Goal: Task Accomplishment & Management: Manage account settings

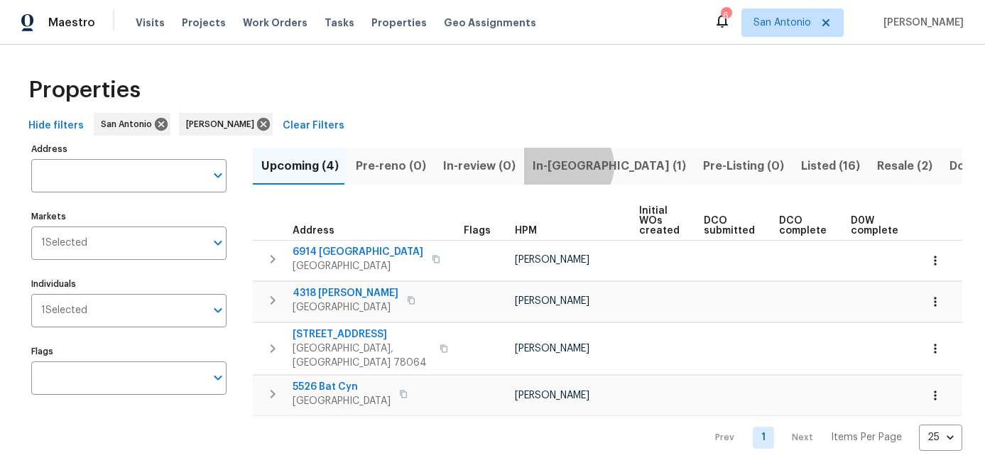
click at [557, 166] on span "In-reno (1)" at bounding box center [609, 166] width 153 height 20
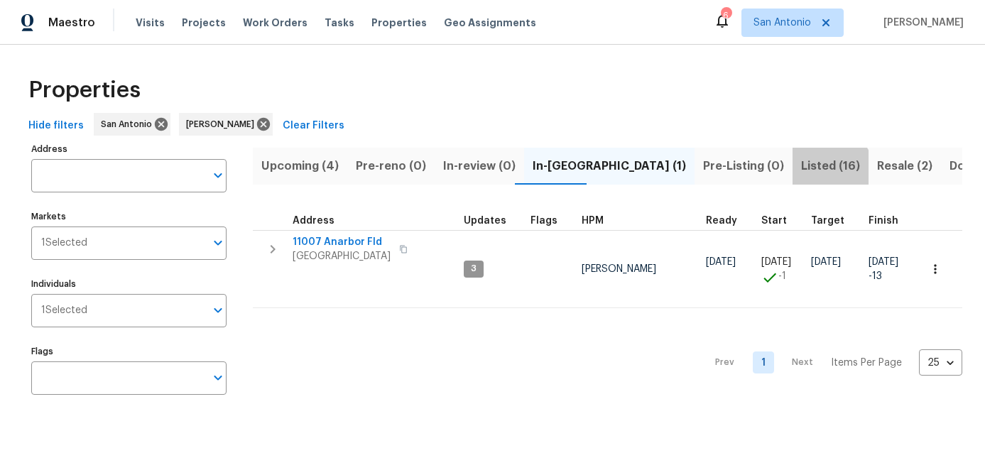
click at [801, 172] on span "Listed (16)" at bounding box center [830, 166] width 59 height 20
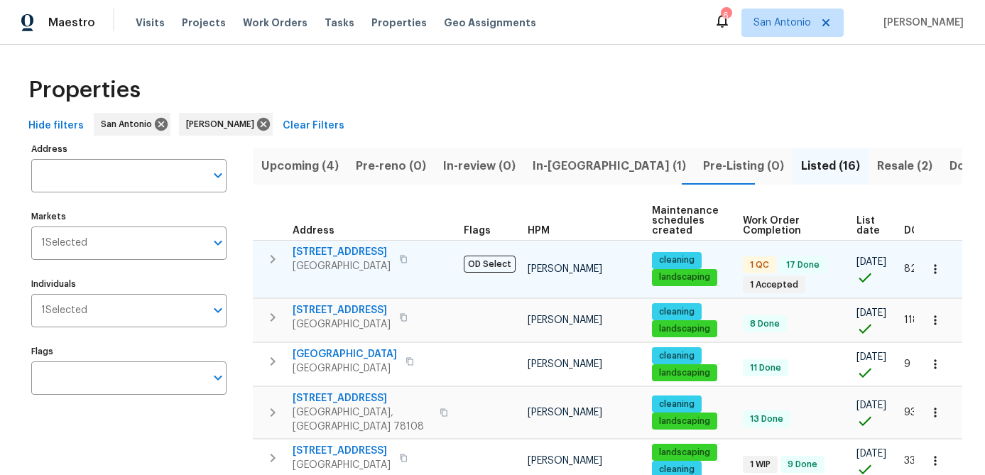
click at [323, 264] on span "San Antonio, TX 78250" at bounding box center [342, 266] width 98 height 14
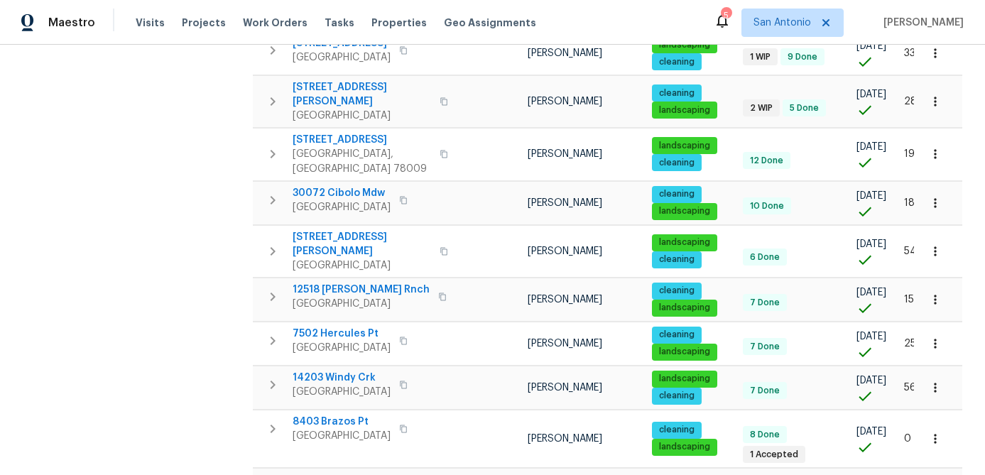
scroll to position [562, 0]
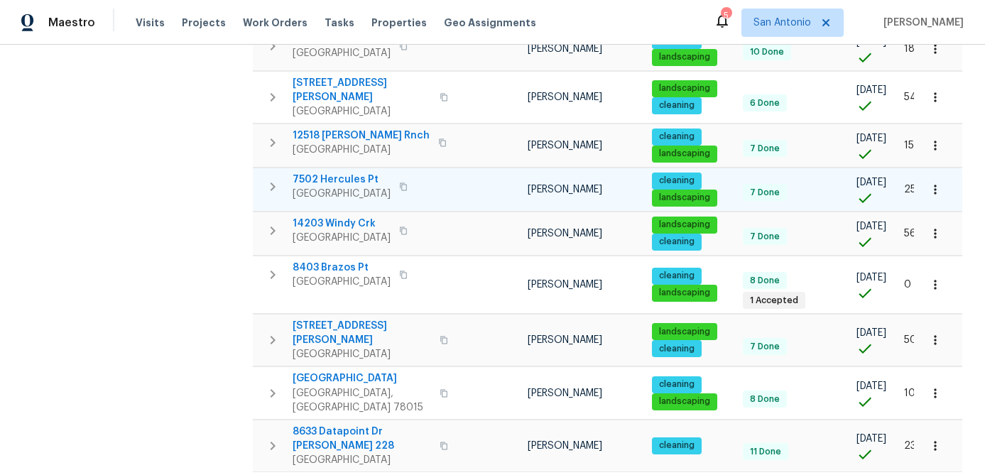
click at [342, 173] on span "7502 Hercules Pt" at bounding box center [342, 180] width 98 height 14
click at [930, 183] on icon "button" at bounding box center [936, 190] width 14 height 14
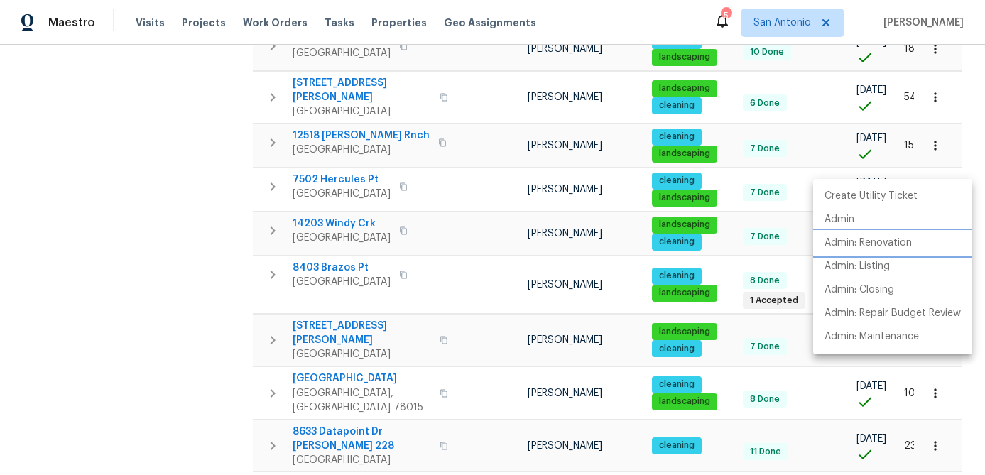
click at [858, 238] on p "Admin: Renovation" at bounding box center [868, 243] width 87 height 15
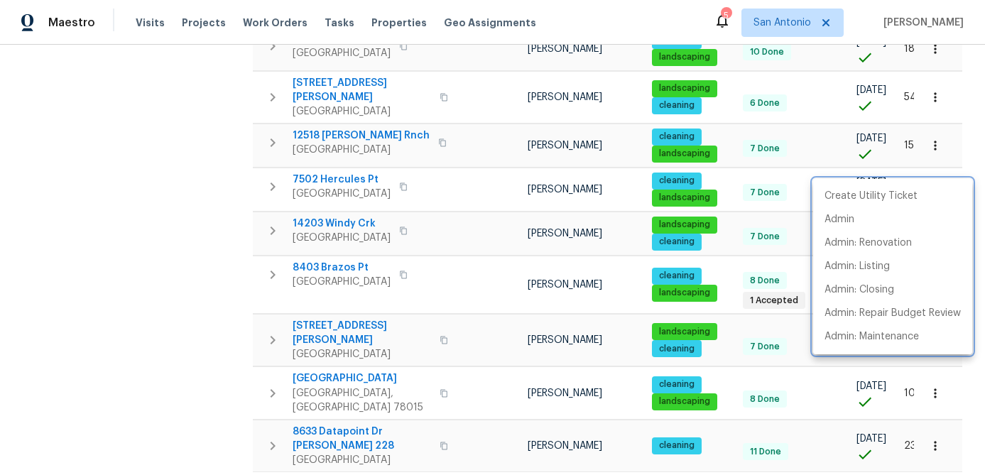
click at [935, 396] on div at bounding box center [492, 237] width 985 height 475
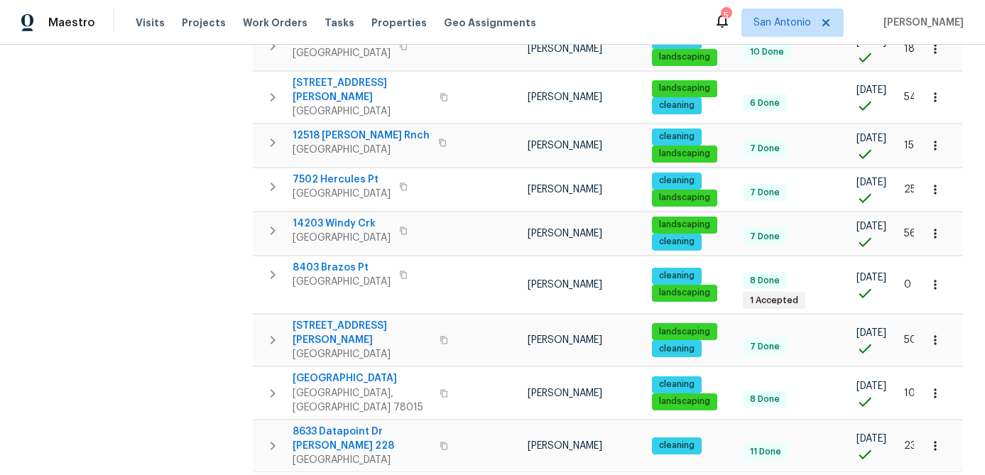
click at [935, 439] on icon "button" at bounding box center [936, 446] width 14 height 14
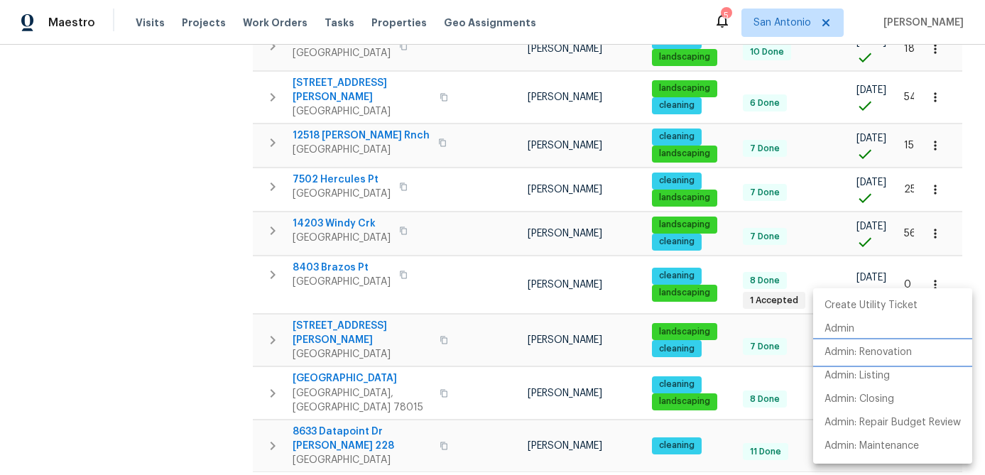
click at [894, 355] on p "Admin: Renovation" at bounding box center [868, 352] width 87 height 15
click at [163, 399] on div at bounding box center [492, 237] width 985 height 475
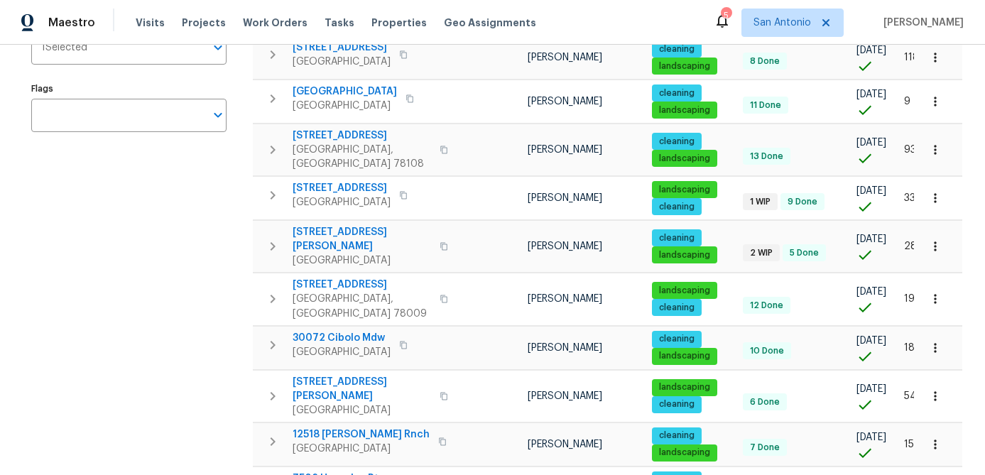
scroll to position [237, 0]
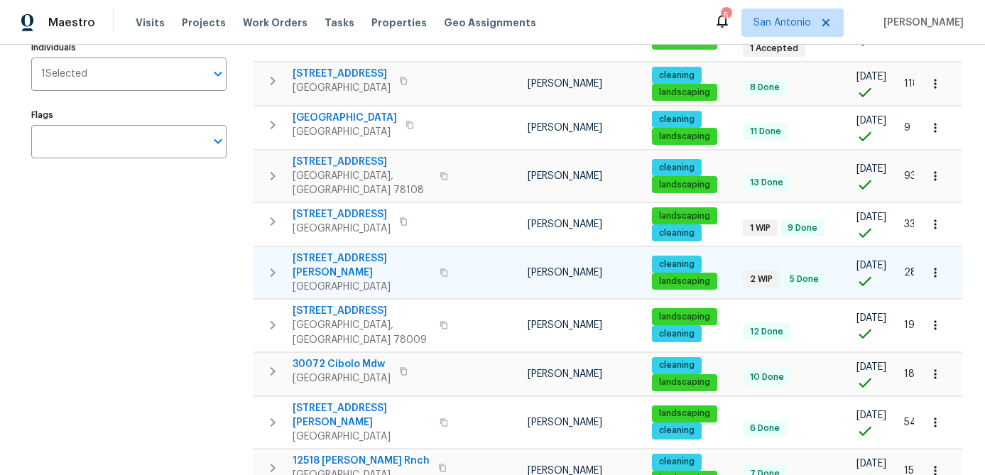
click at [327, 257] on span "3831 Harry Wurzbach Rd Bldg 16" at bounding box center [362, 265] width 139 height 28
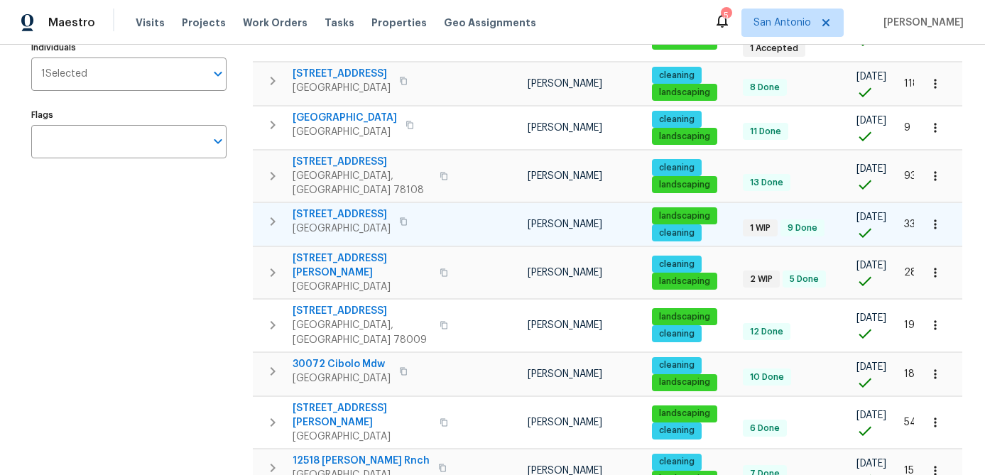
click at [311, 222] on span "San Antonio, TX 78251" at bounding box center [342, 229] width 98 height 14
click at [340, 223] on span "San Antonio, TX 78251" at bounding box center [342, 229] width 98 height 14
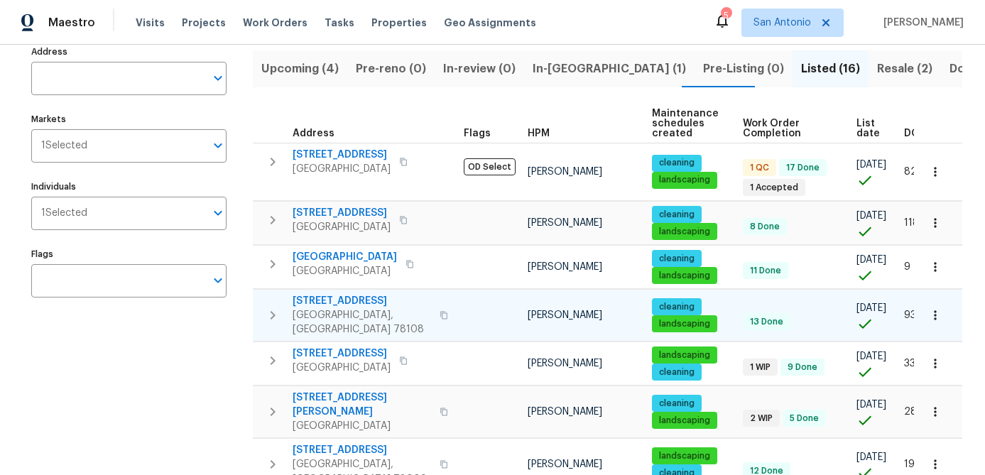
scroll to position [91, 0]
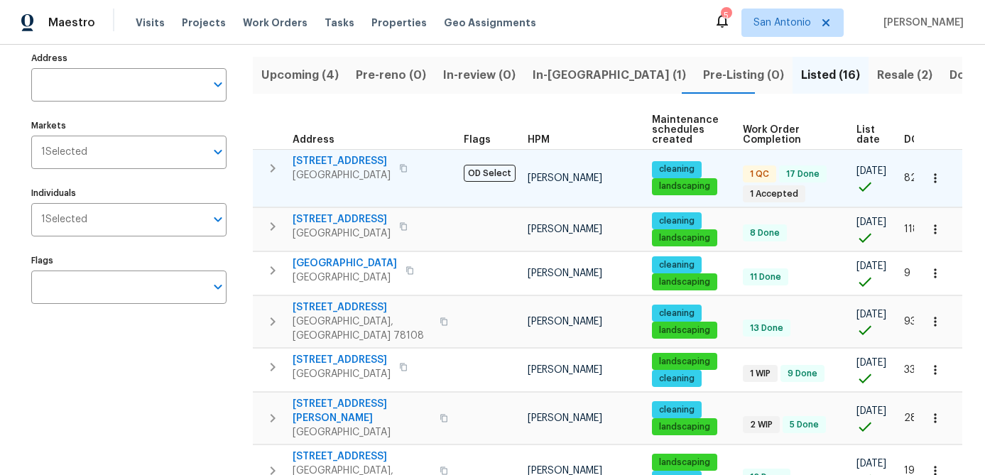
click at [347, 166] on span "6218 Ridge Oak" at bounding box center [342, 161] width 98 height 14
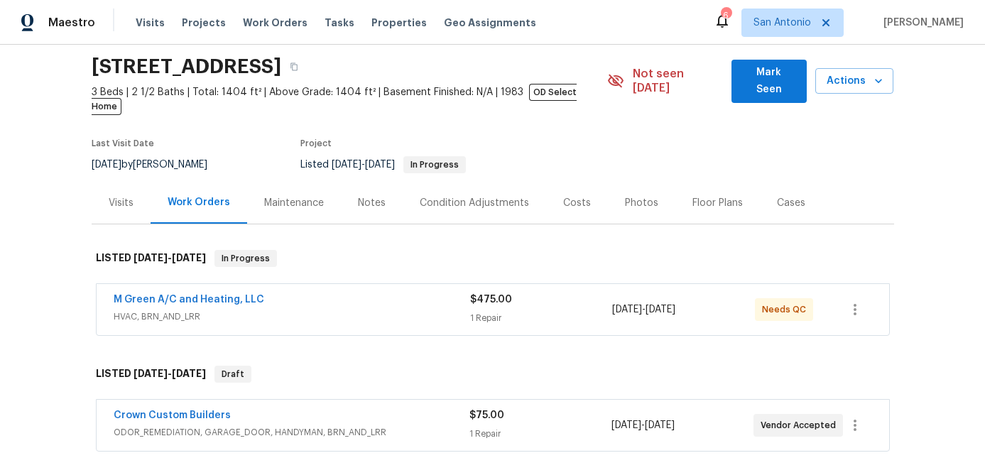
scroll to position [72, 0]
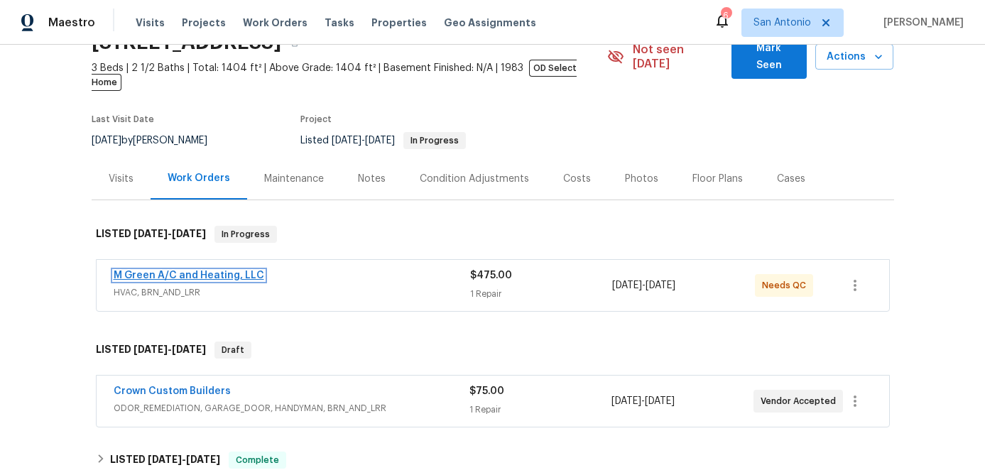
click at [204, 271] on link "M Green A/C and Heating, LLC" at bounding box center [189, 276] width 151 height 10
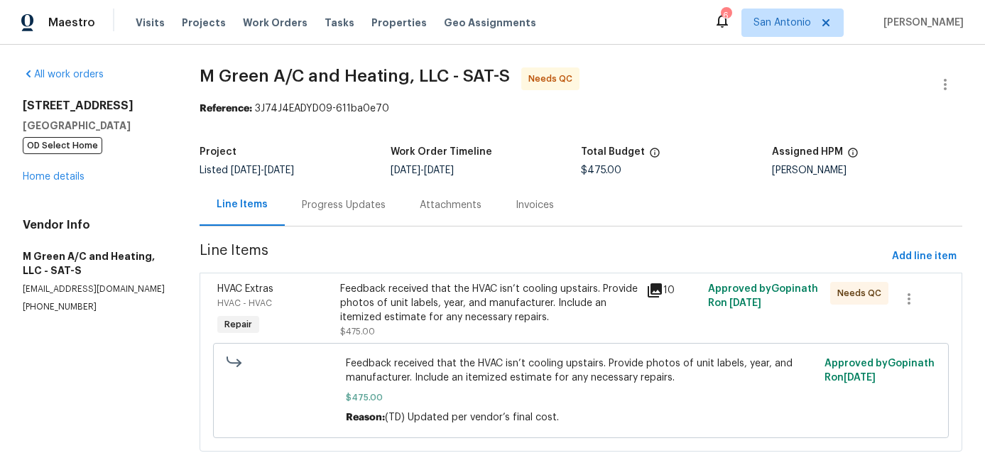
click at [345, 204] on div "Progress Updates" at bounding box center [344, 205] width 84 height 14
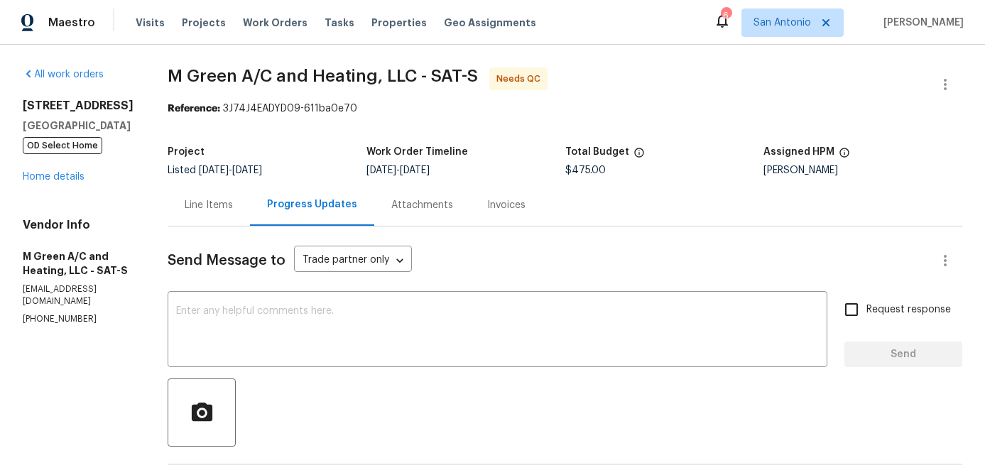
click at [233, 203] on div "Line Items" at bounding box center [209, 205] width 48 height 14
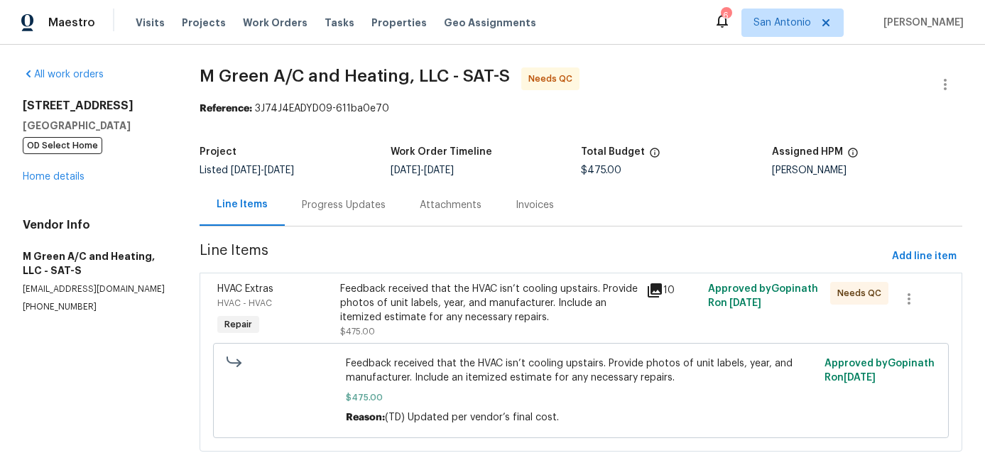
click at [438, 290] on div "Feedback received that the HVAC isn’t cooling upstairs. Provide photos of unit …" at bounding box center [489, 303] width 298 height 43
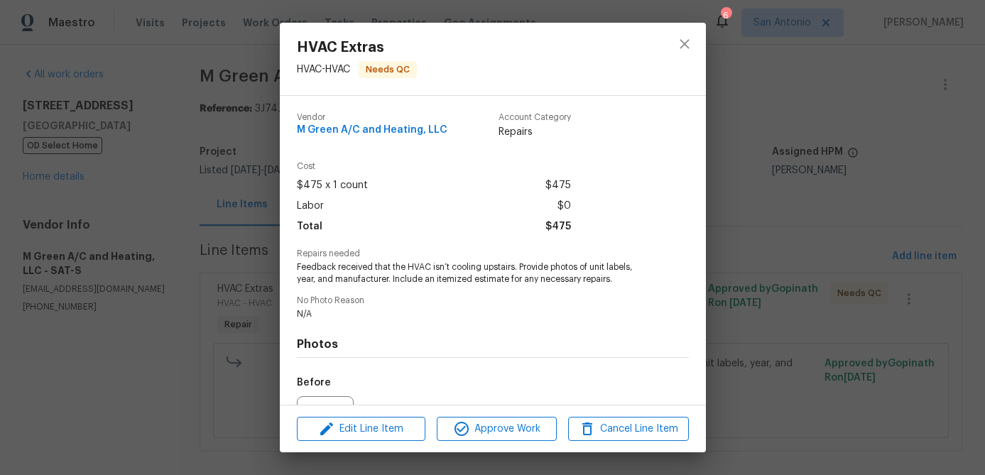
scroll to position [155, 0]
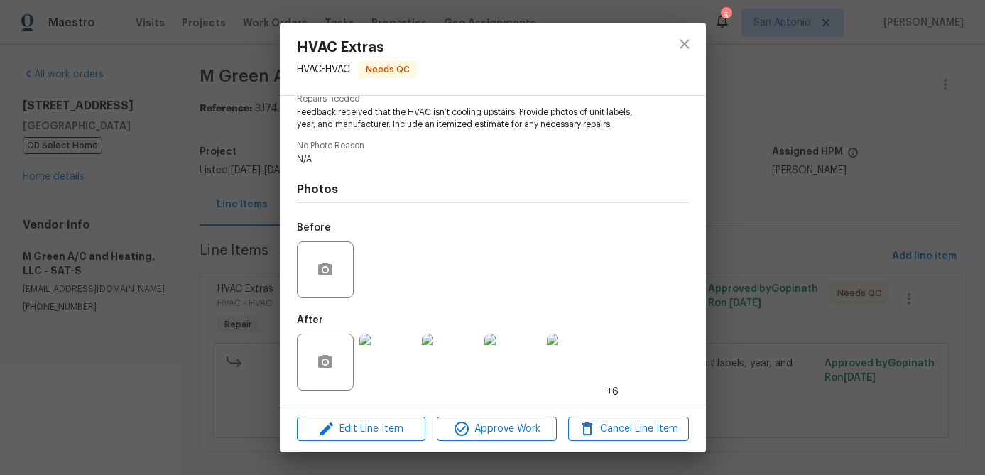
click at [379, 345] on img at bounding box center [387, 362] width 57 height 57
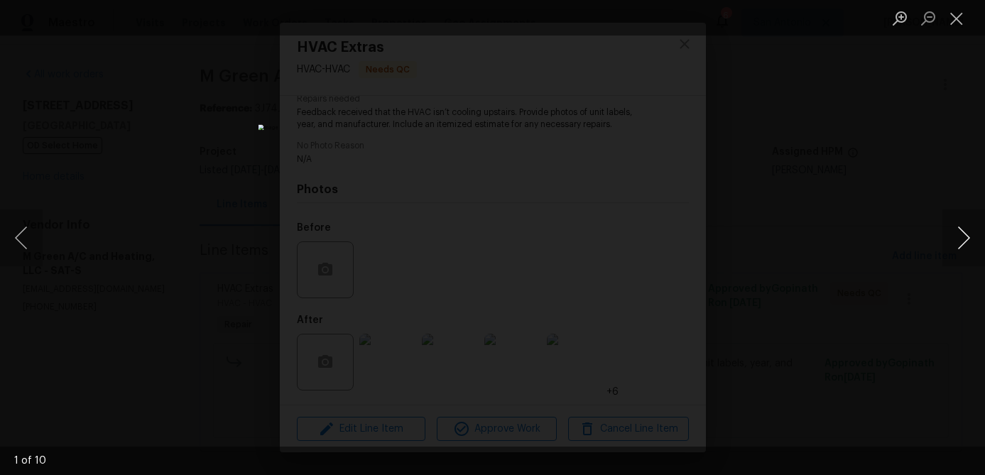
click at [963, 242] on button "Next image" at bounding box center [964, 238] width 43 height 57
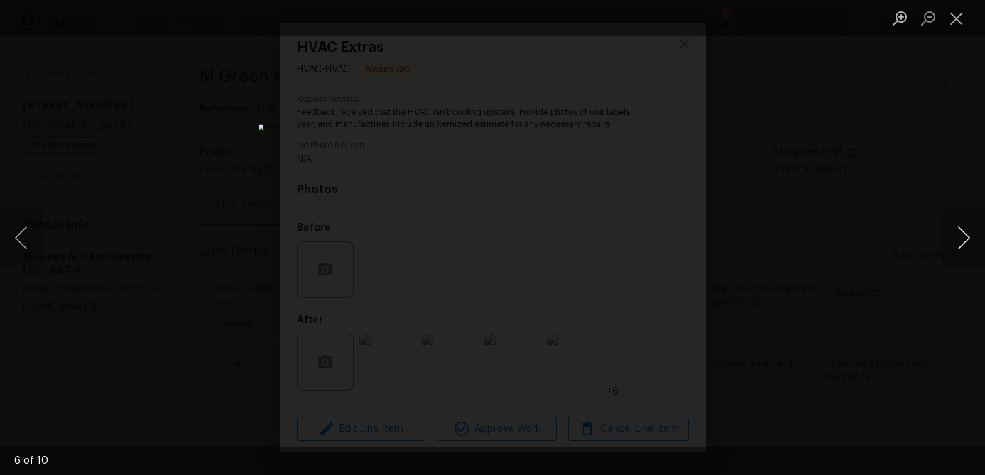
click at [963, 242] on button "Next image" at bounding box center [964, 238] width 43 height 57
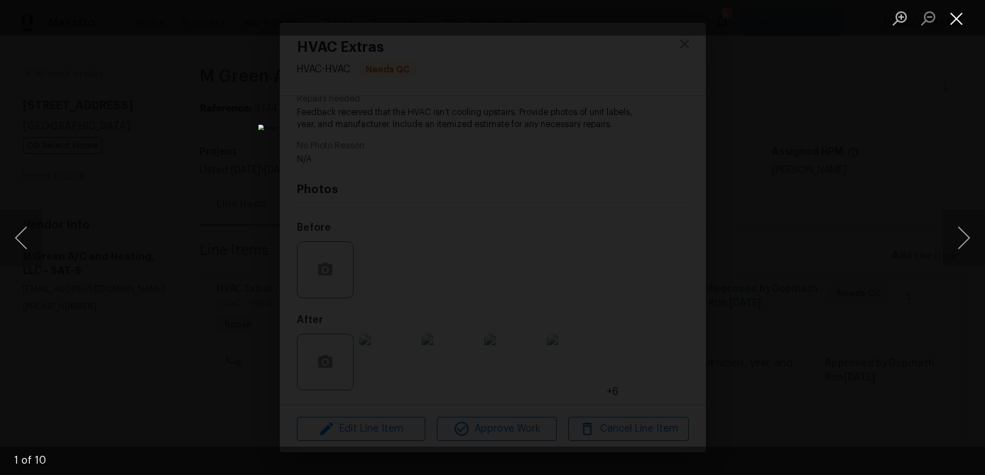
click at [965, 6] on button "Close lightbox" at bounding box center [957, 18] width 28 height 25
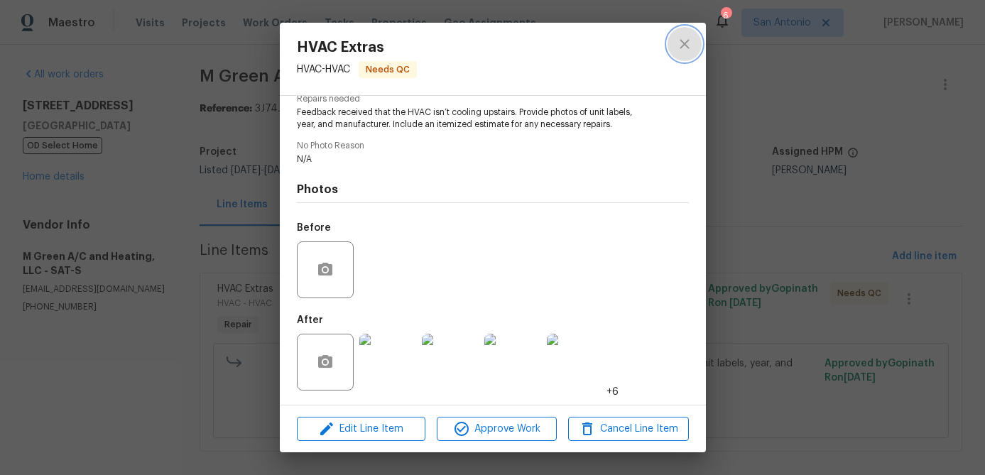
click at [684, 37] on icon "close" at bounding box center [684, 44] width 17 height 17
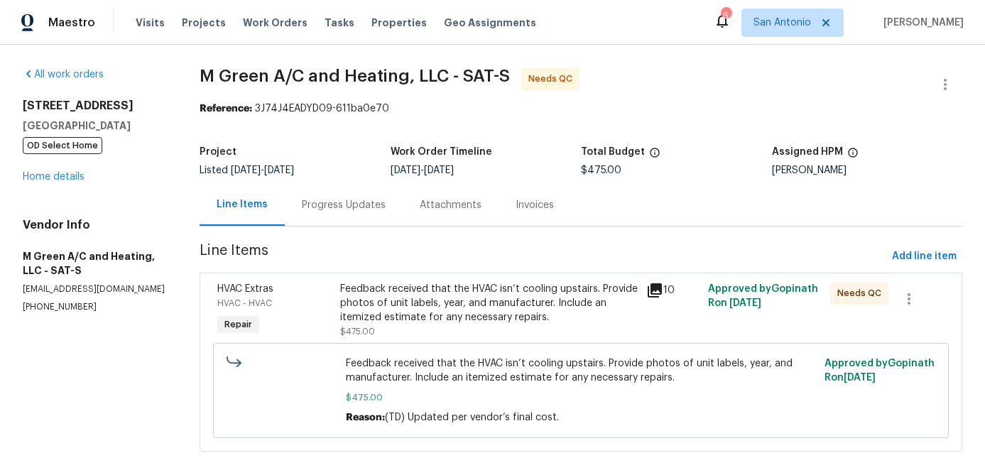
click at [376, 293] on div "Feedback received that the HVAC isn’t cooling upstairs. Provide photos of unit …" at bounding box center [489, 303] width 298 height 43
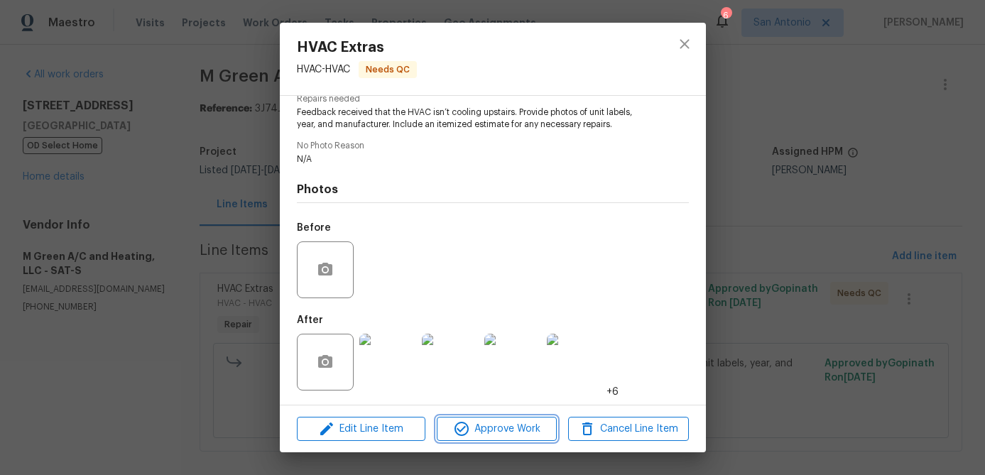
click at [465, 431] on icon "button" at bounding box center [461, 429] width 17 height 17
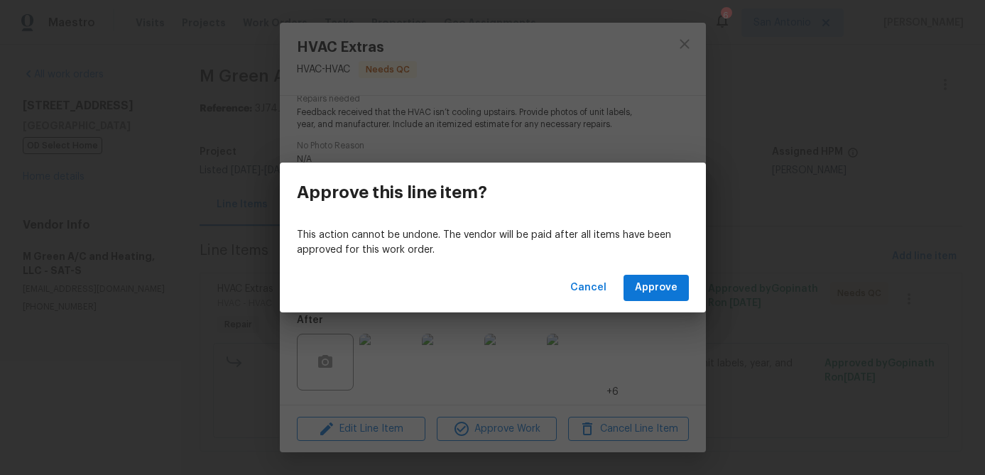
click at [696, 267] on div "Cancel Approve" at bounding box center [493, 288] width 426 height 49
click at [670, 283] on span "Approve" at bounding box center [656, 288] width 43 height 18
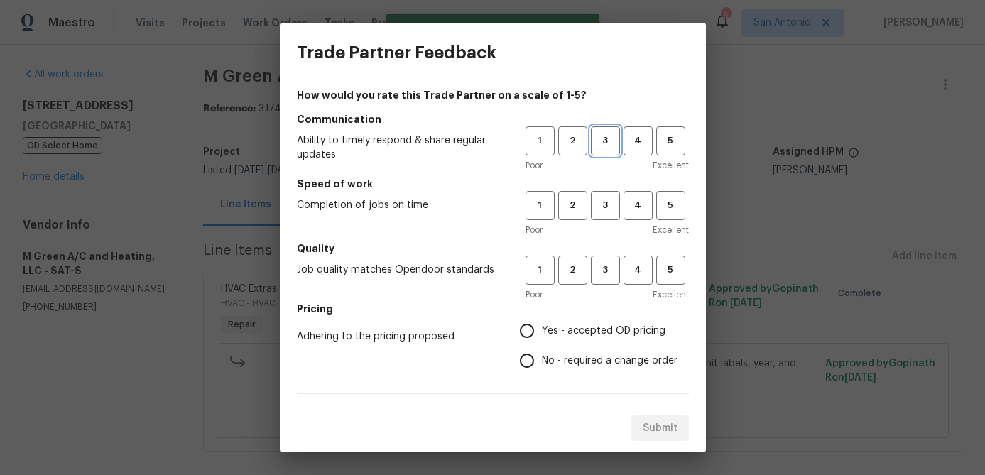
click at [617, 139] on span "3" at bounding box center [606, 141] width 26 height 16
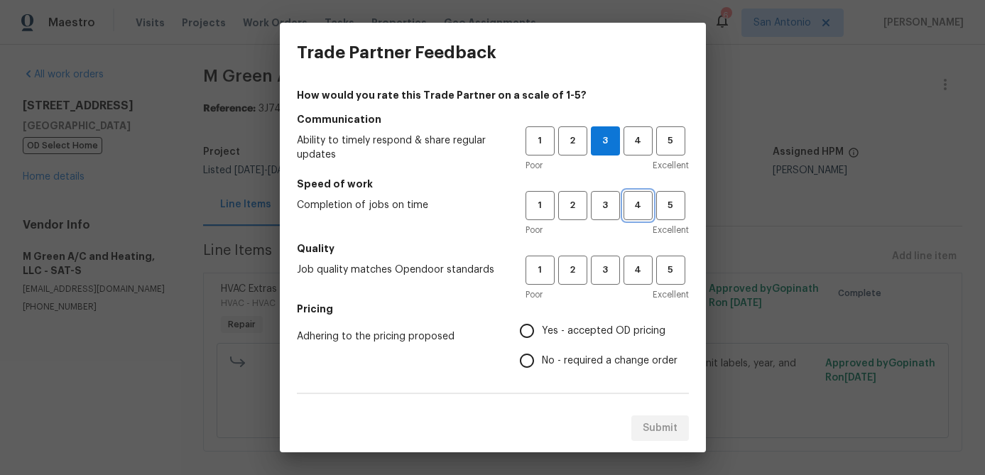
click at [627, 199] on span "4" at bounding box center [638, 206] width 26 height 16
click at [629, 269] on span "4" at bounding box center [638, 270] width 26 height 16
click at [524, 329] on input "Yes - accepted OD pricing" at bounding box center [527, 331] width 30 height 30
radio input "true"
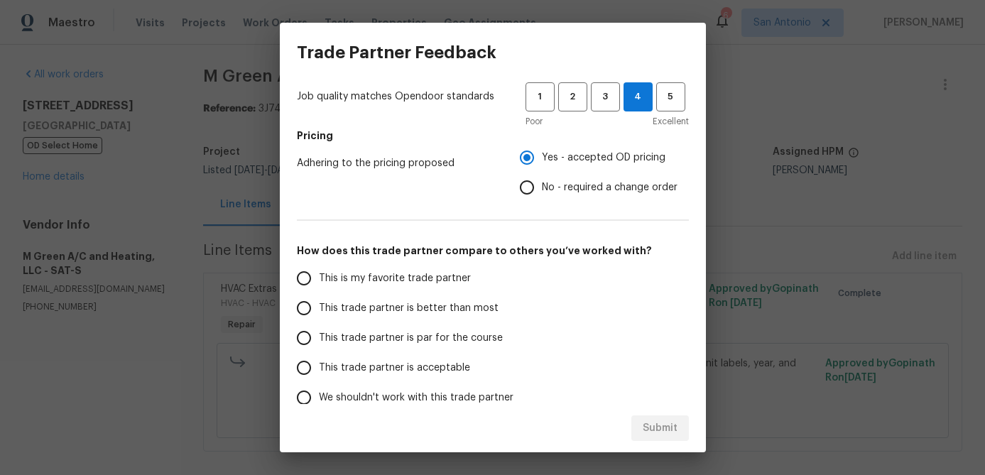
scroll to position [246, 0]
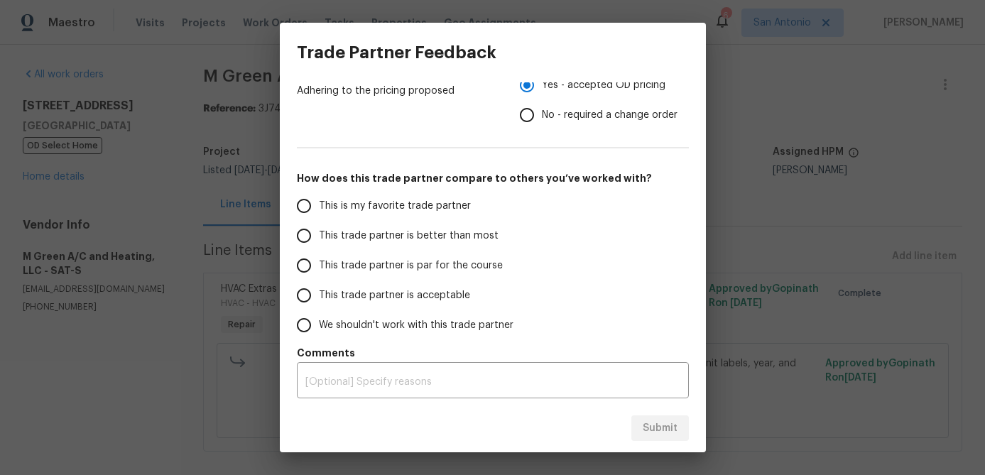
click at [309, 264] on input "This trade partner is par for the course" at bounding box center [304, 266] width 30 height 30
click at [655, 420] on span "Submit" at bounding box center [660, 429] width 35 height 18
radio input "true"
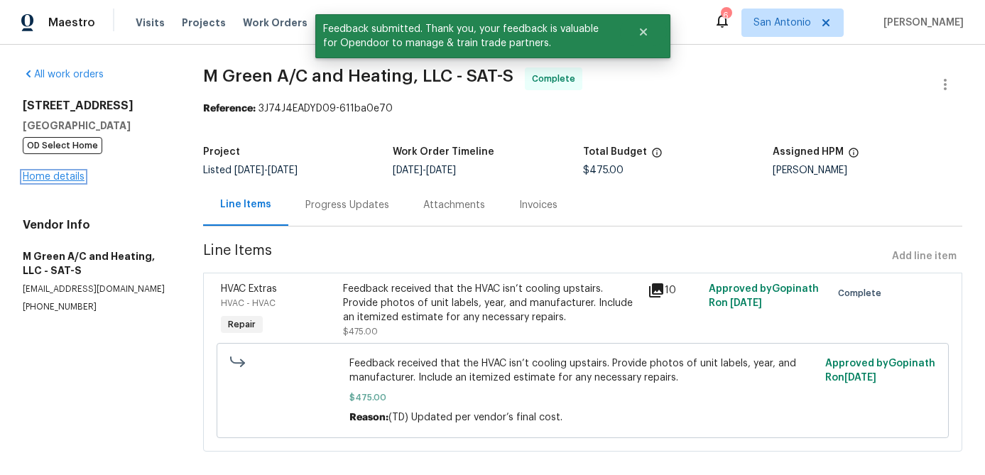
click at [47, 178] on link "Home details" at bounding box center [54, 177] width 62 height 10
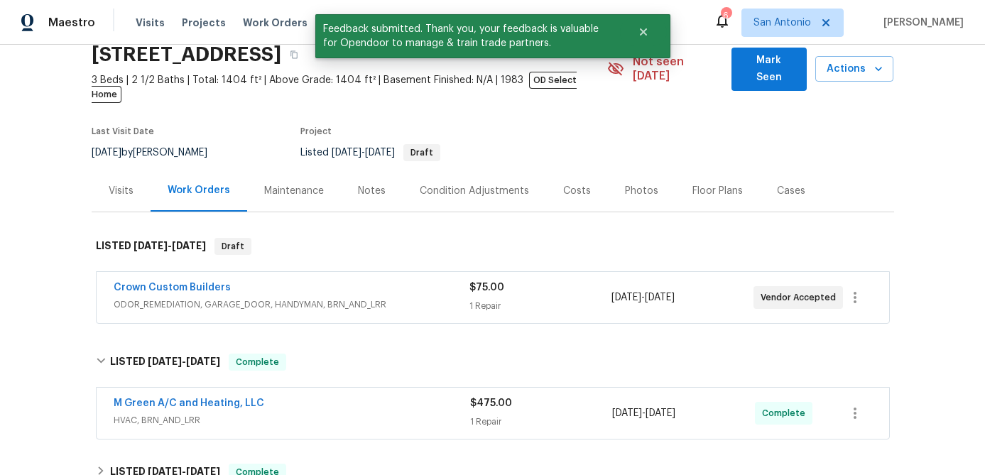
scroll to position [63, 0]
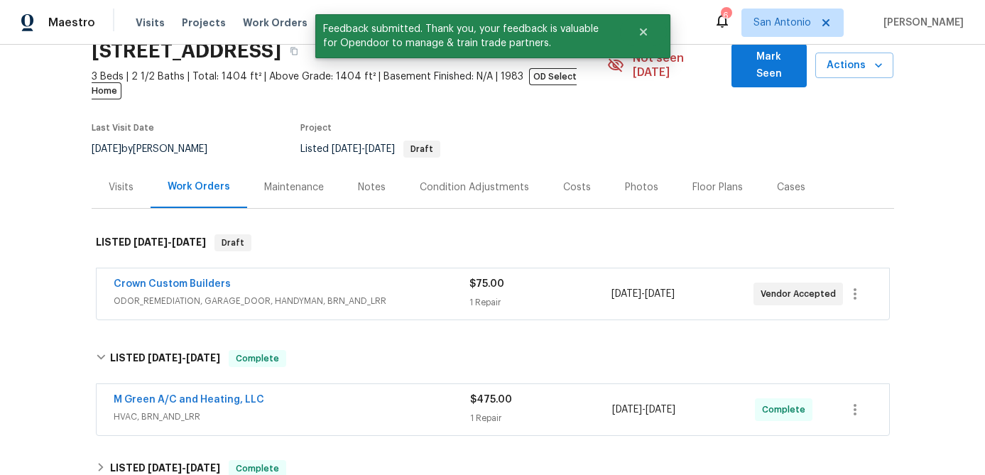
click at [394, 277] on div "Crown Custom Builders" at bounding box center [292, 285] width 356 height 17
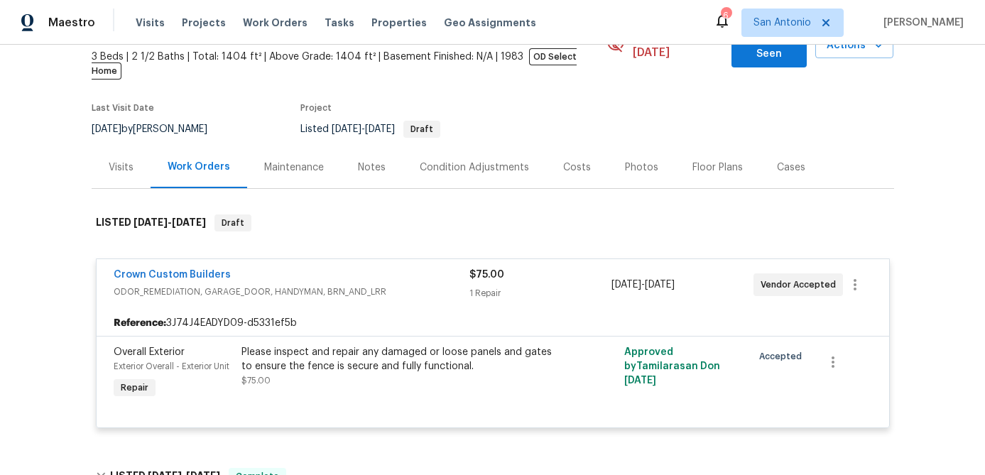
scroll to position [92, 0]
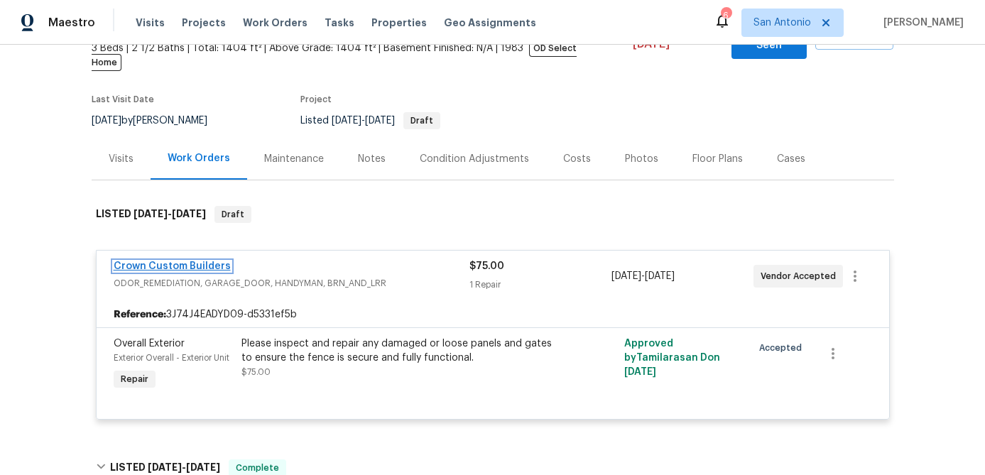
click at [207, 261] on link "Crown Custom Builders" at bounding box center [172, 266] width 117 height 10
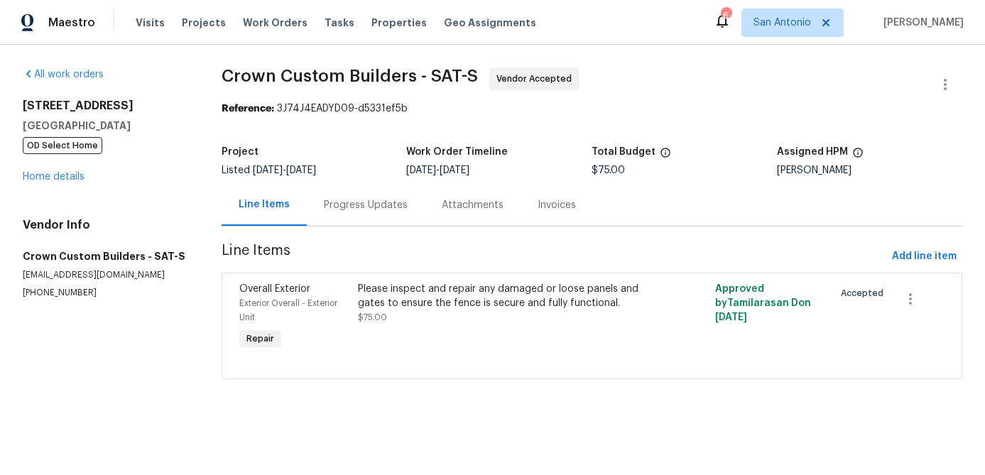
click at [365, 207] on div "Progress Updates" at bounding box center [366, 205] width 84 height 14
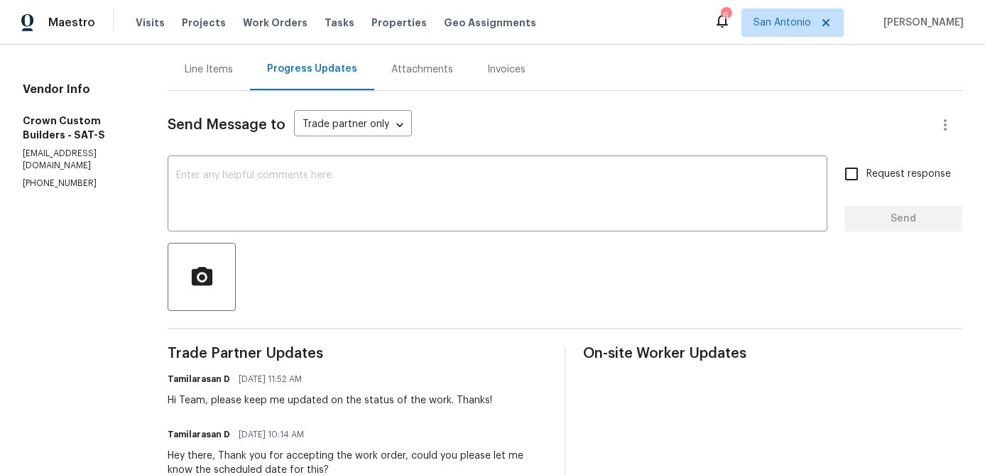
scroll to position [132, 0]
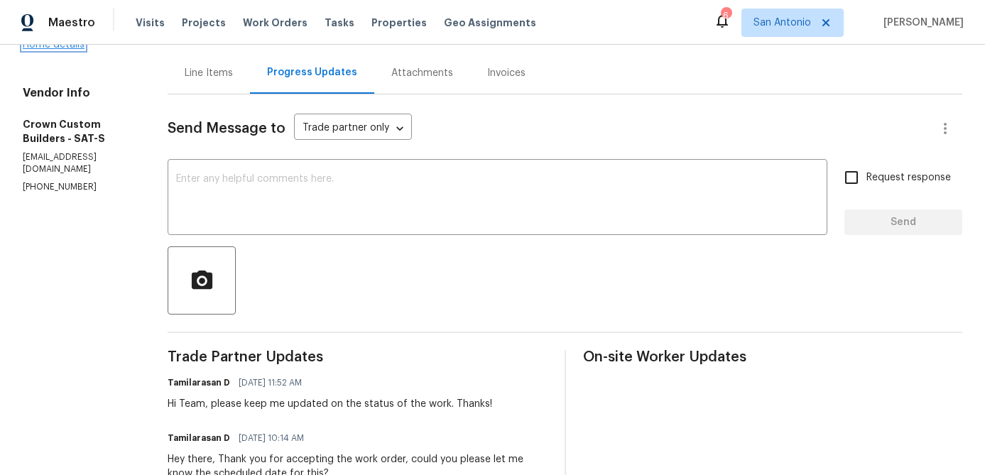
click at [67, 50] on link "Home details" at bounding box center [54, 45] width 62 height 10
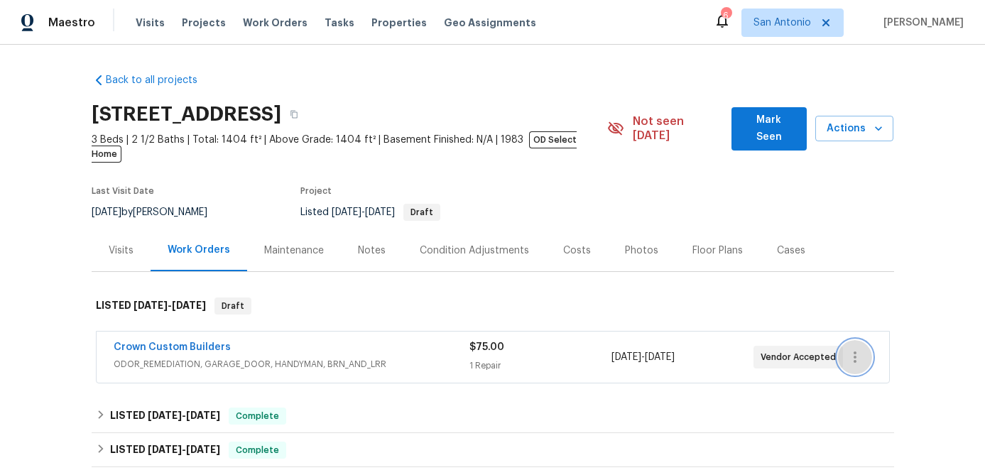
click at [858, 349] on icon "button" at bounding box center [855, 357] width 17 height 17
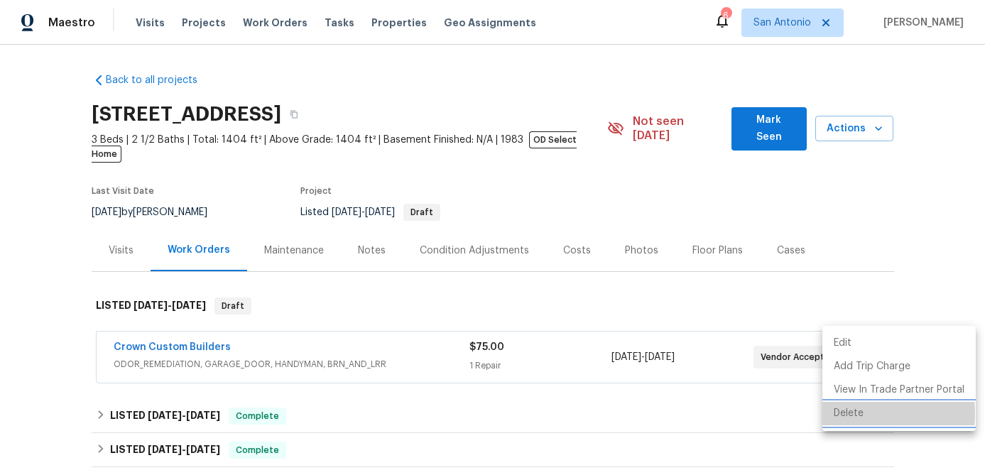
click at [839, 413] on li "Delete" at bounding box center [899, 413] width 153 height 23
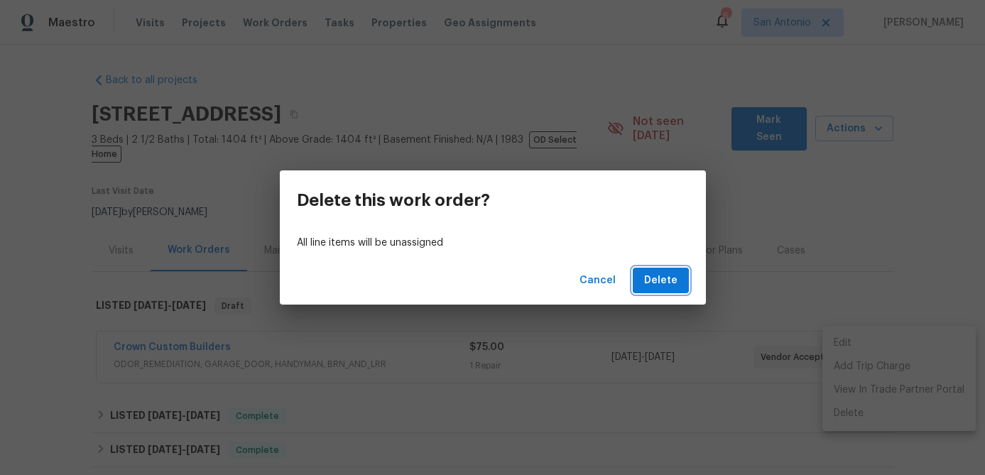
click at [676, 284] on span "Delete" at bounding box center [660, 281] width 33 height 18
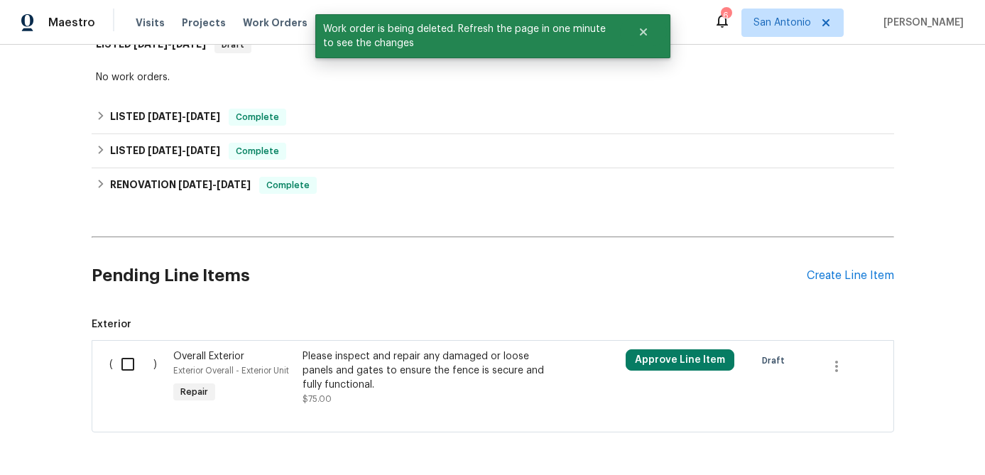
scroll to position [302, 0]
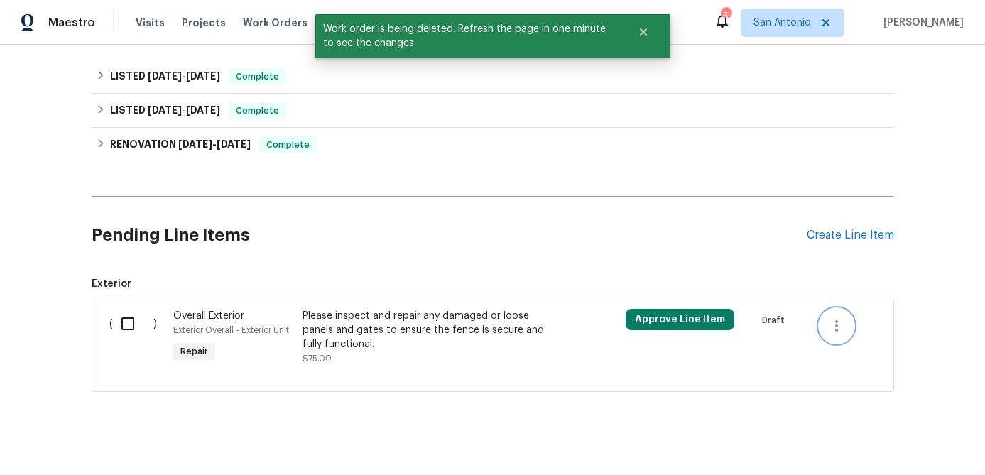
click at [836, 318] on icon "button" at bounding box center [836, 326] width 17 height 17
click at [838, 317] on li "Cancel" at bounding box center [848, 312] width 55 height 23
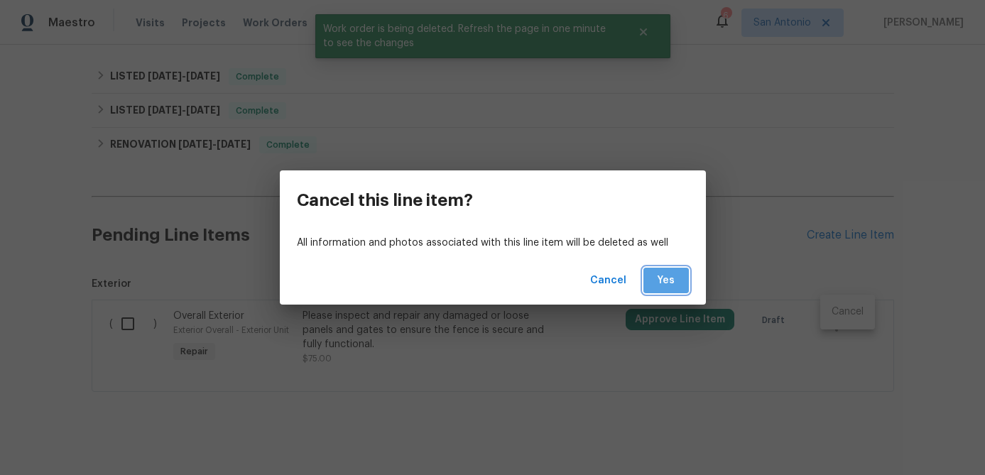
click at [666, 273] on span "Yes" at bounding box center [666, 281] width 23 height 18
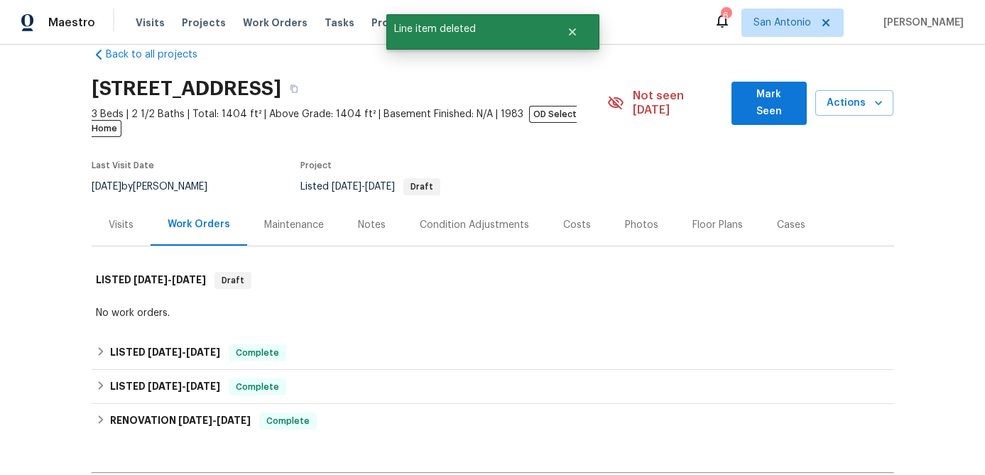
scroll to position [0, 0]
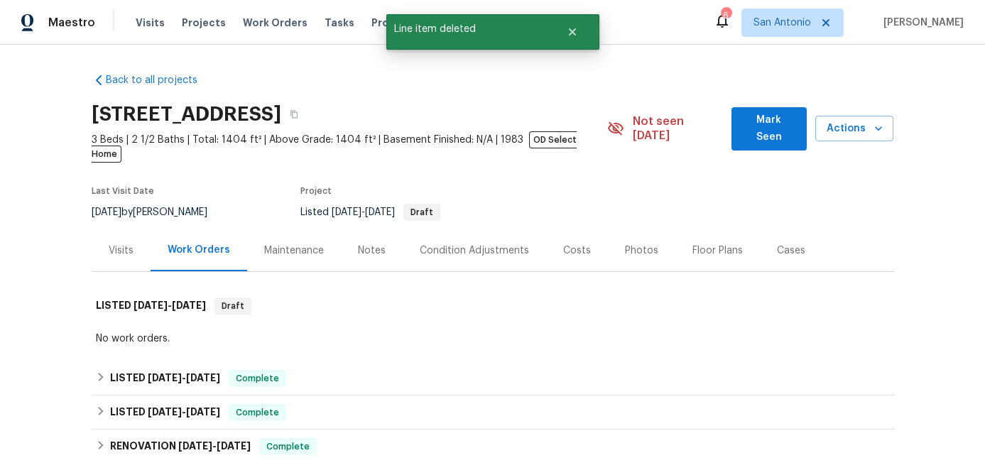
click at [761, 122] on span "Mark Seen" at bounding box center [769, 129] width 53 height 35
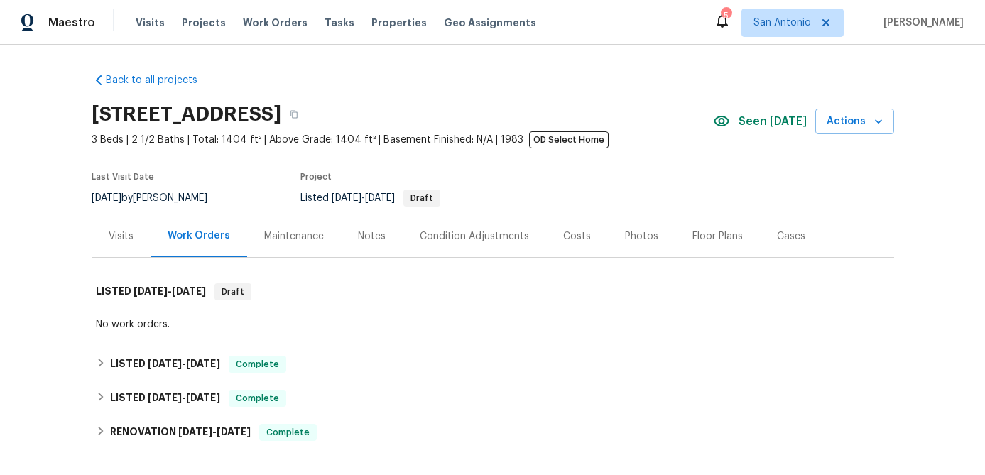
click at [362, 240] on div "Notes" at bounding box center [372, 236] width 28 height 14
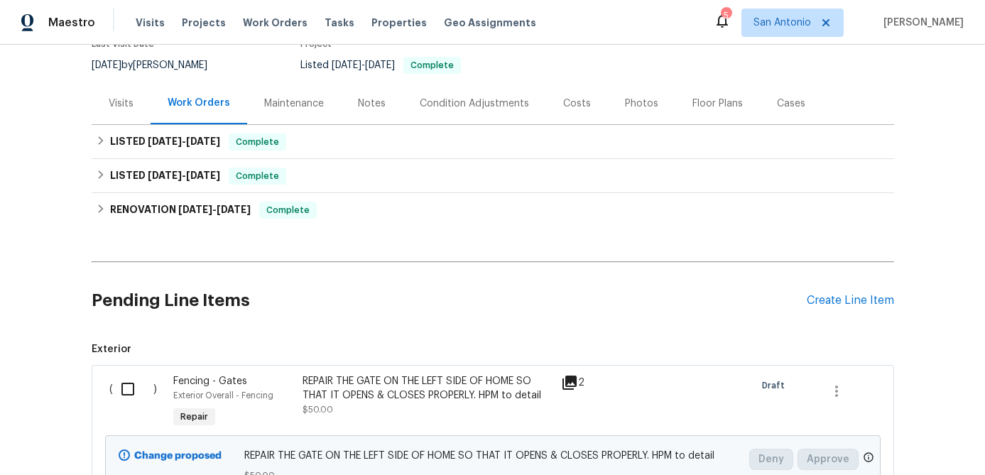
scroll to position [131, 0]
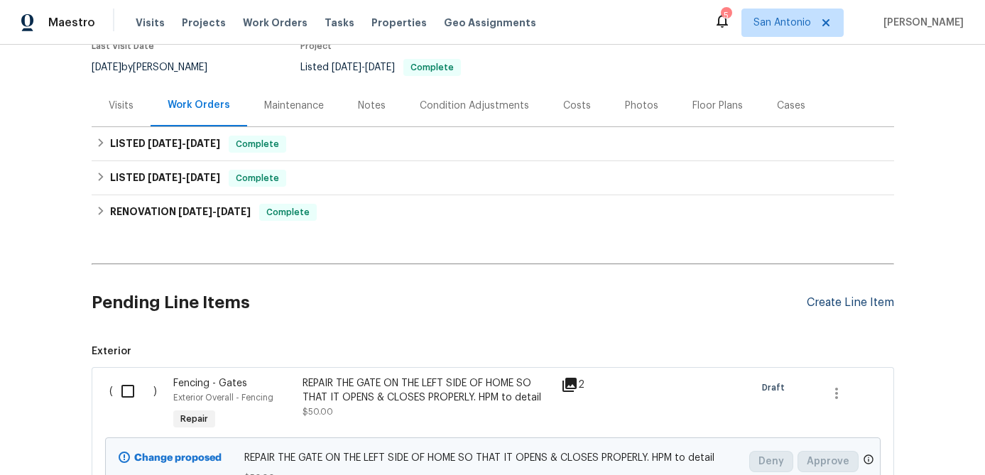
click at [820, 299] on div "Create Line Item" at bounding box center [850, 302] width 87 height 13
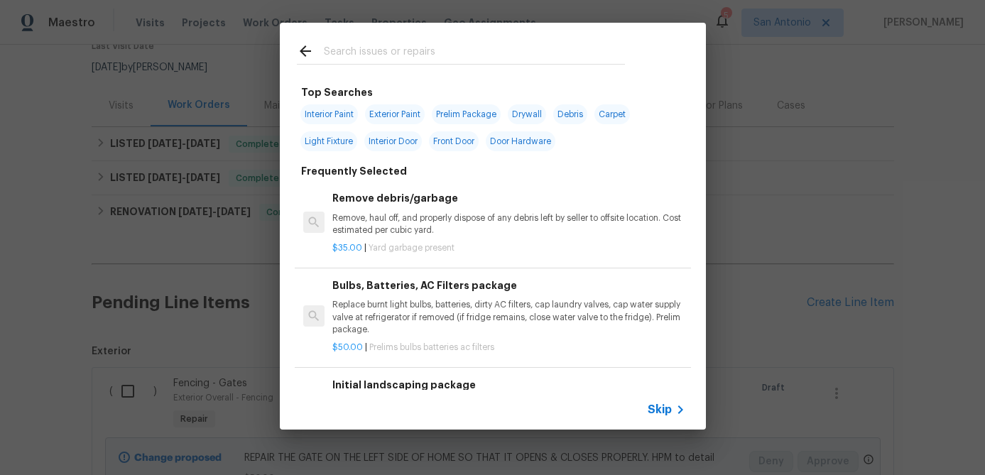
click at [659, 405] on span "Skip" at bounding box center [660, 410] width 24 height 14
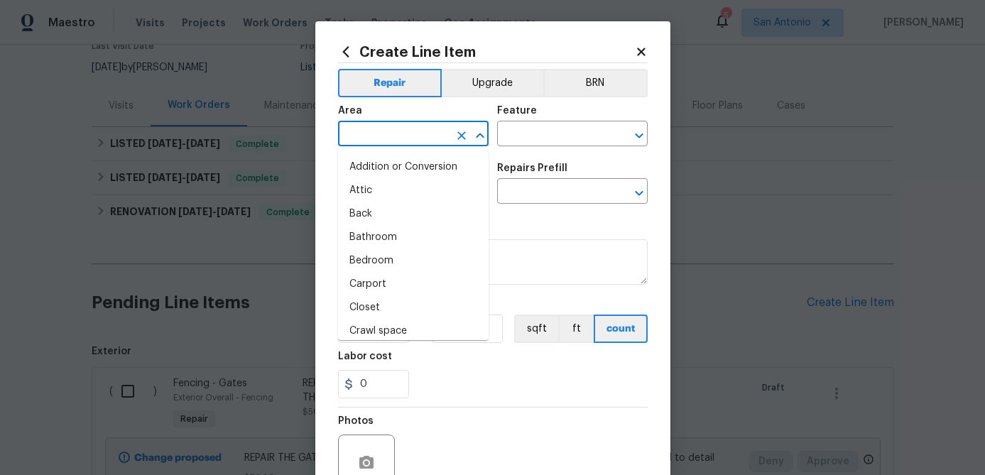
click at [396, 129] on input "text" at bounding box center [393, 135] width 111 height 22
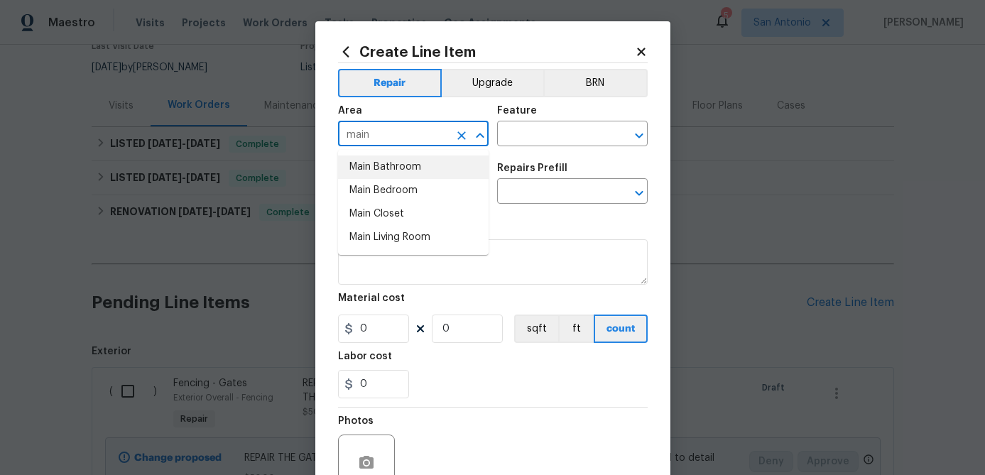
click at [385, 174] on li "Main Bathroom" at bounding box center [413, 167] width 151 height 23
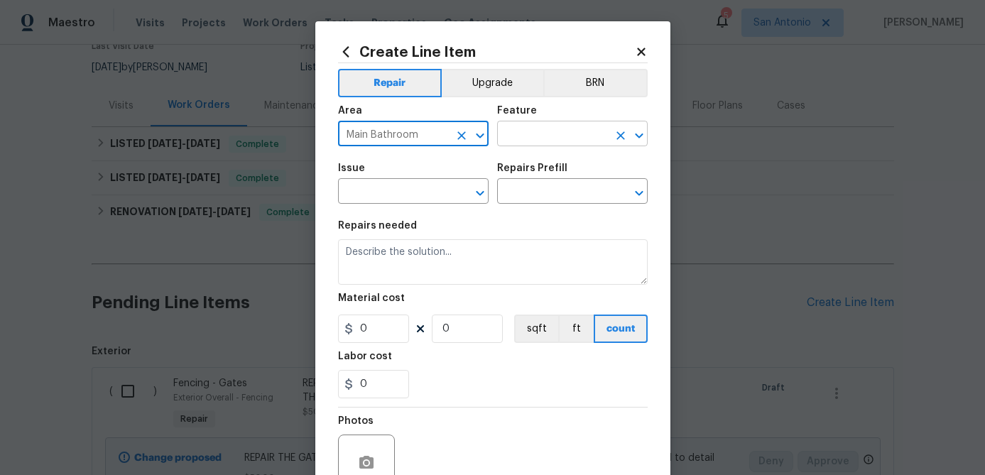
type input "Main Bathroom"
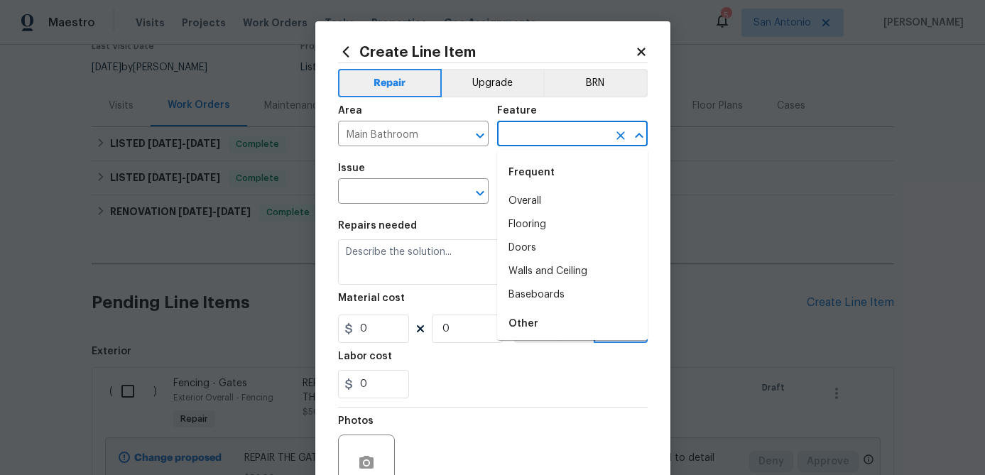
click at [546, 131] on input "text" at bounding box center [552, 135] width 111 height 22
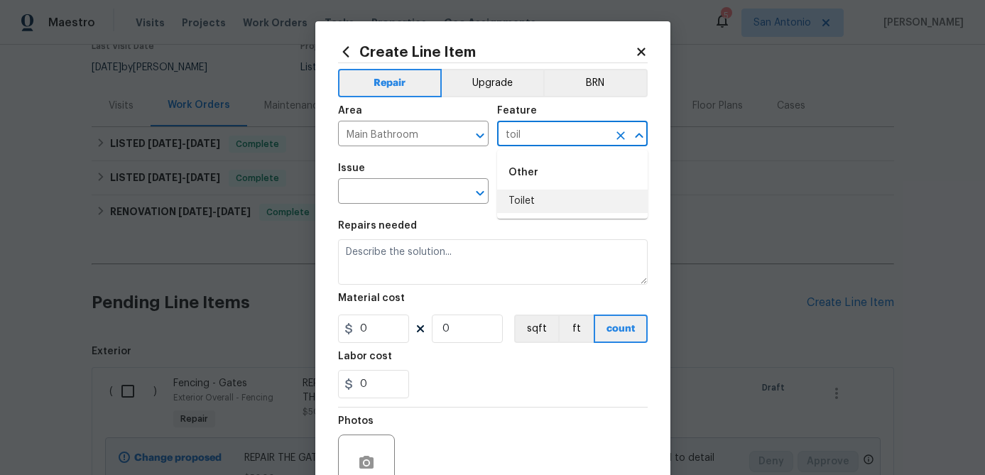
click at [534, 195] on li "Toilet" at bounding box center [572, 201] width 151 height 23
type input "Toilet"
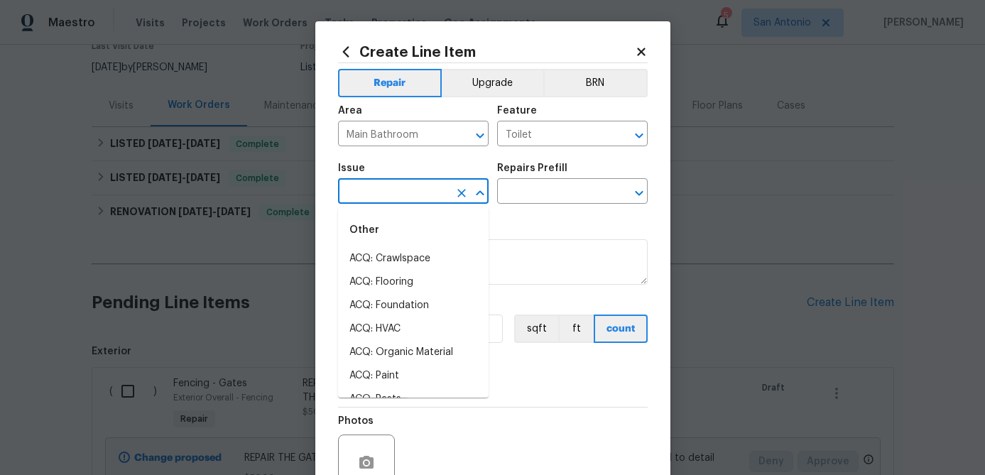
click at [420, 183] on input "text" at bounding box center [393, 193] width 111 height 22
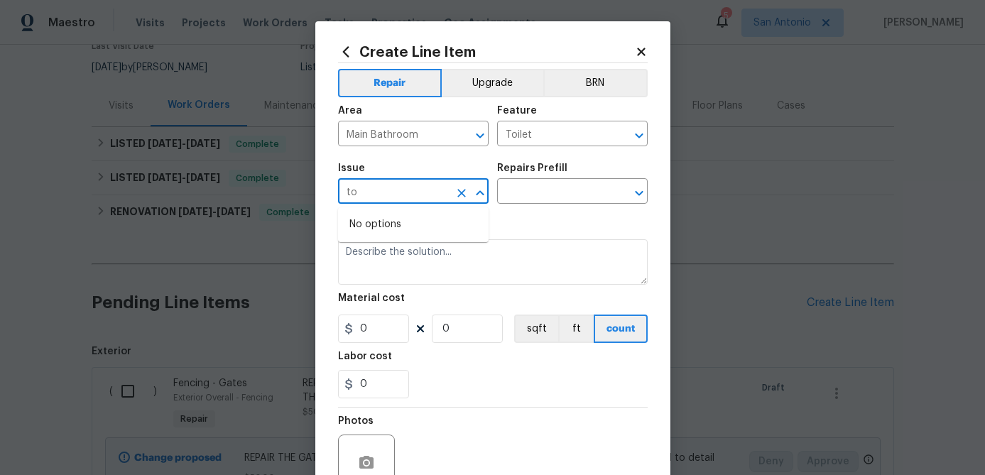
type input "t"
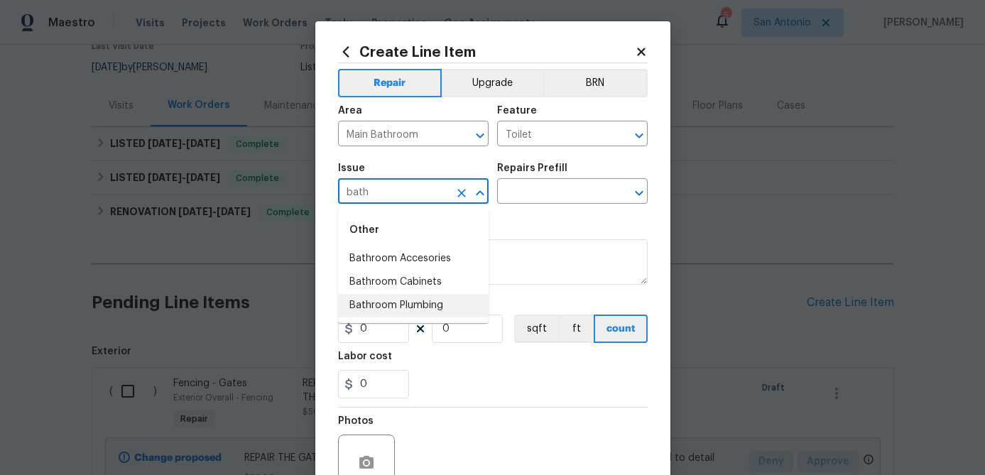
click at [369, 310] on li "Bathroom Plumbing" at bounding box center [413, 305] width 151 height 23
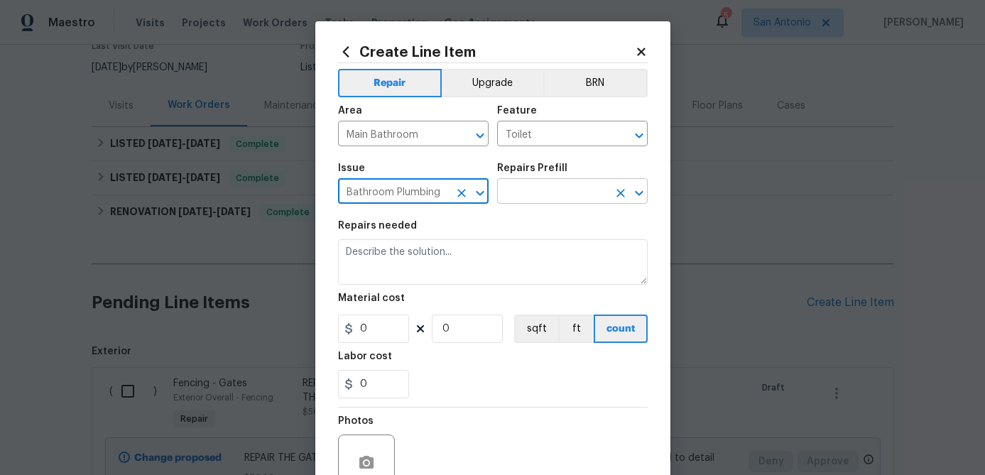
type input "Bathroom Plumbing"
click at [514, 199] on input "text" at bounding box center [552, 193] width 111 height 22
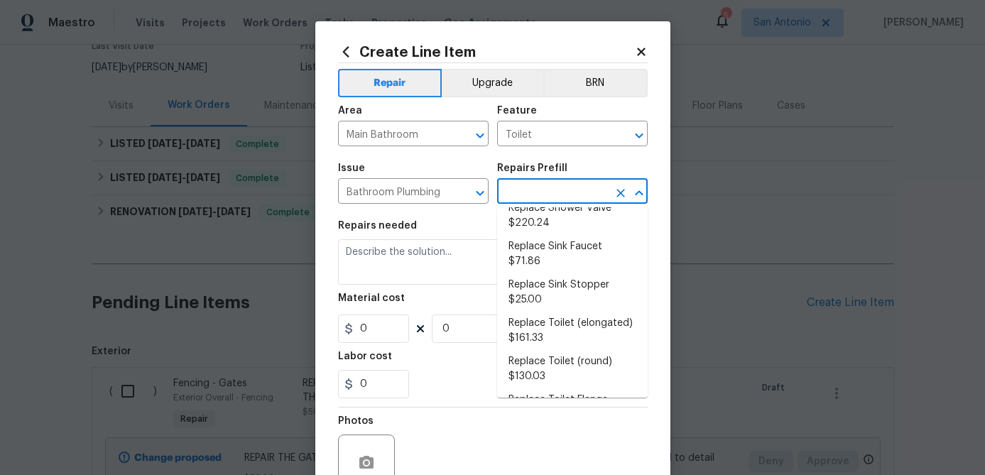
scroll to position [638, 0]
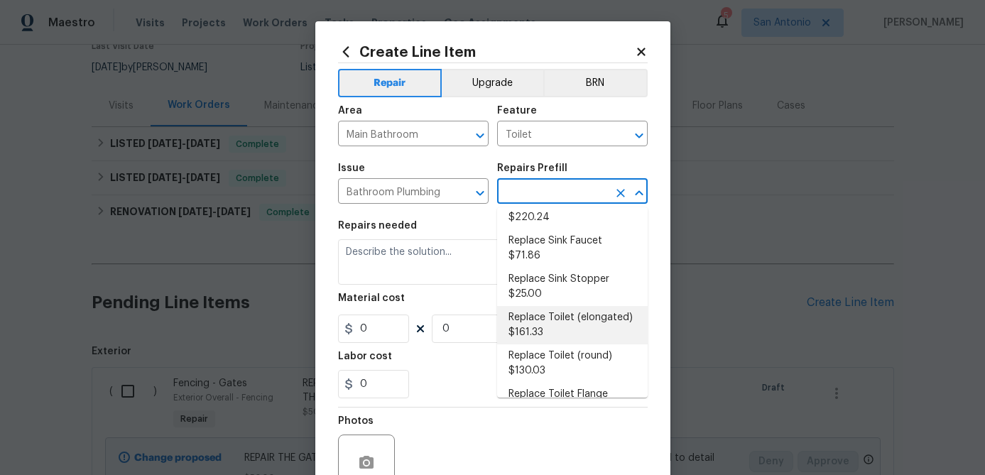
click at [534, 309] on li "Replace Toilet (elongated) $161.33" at bounding box center [572, 325] width 151 height 38
type input "Plumbing"
type input "Replace Toilet (elongated) $161.33"
type textarea "Remove the existing toilet, prep the flange, install a new elongated toilet wit…"
type input "161.33"
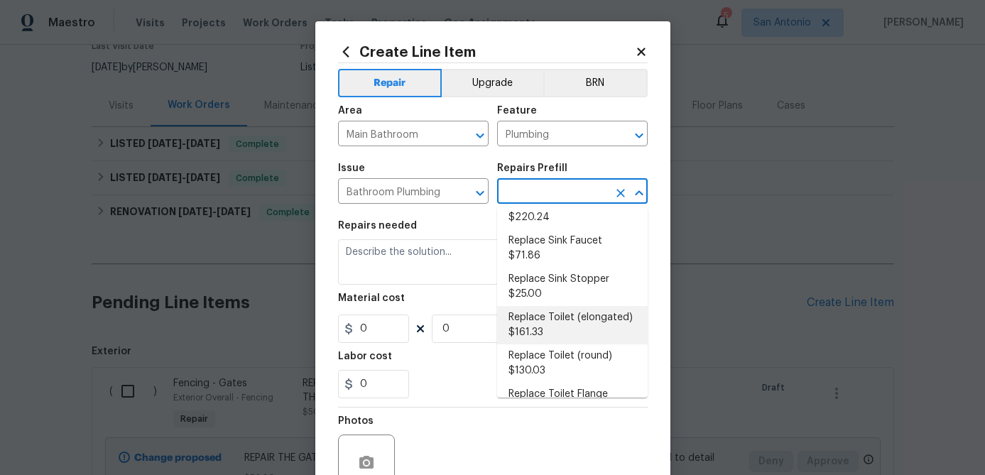
type input "1"
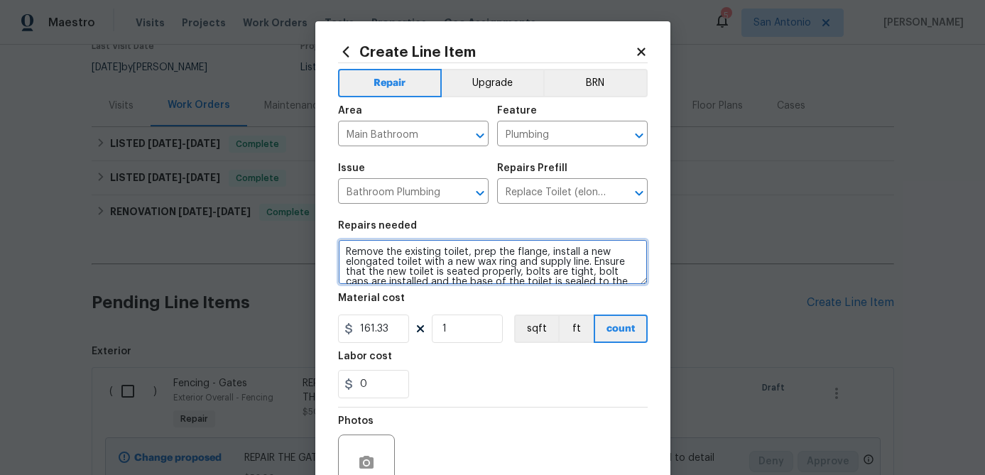
click at [343, 247] on textarea "Remove the existing toilet, prep the flange, install a new elongated toilet wit…" at bounding box center [493, 261] width 310 height 45
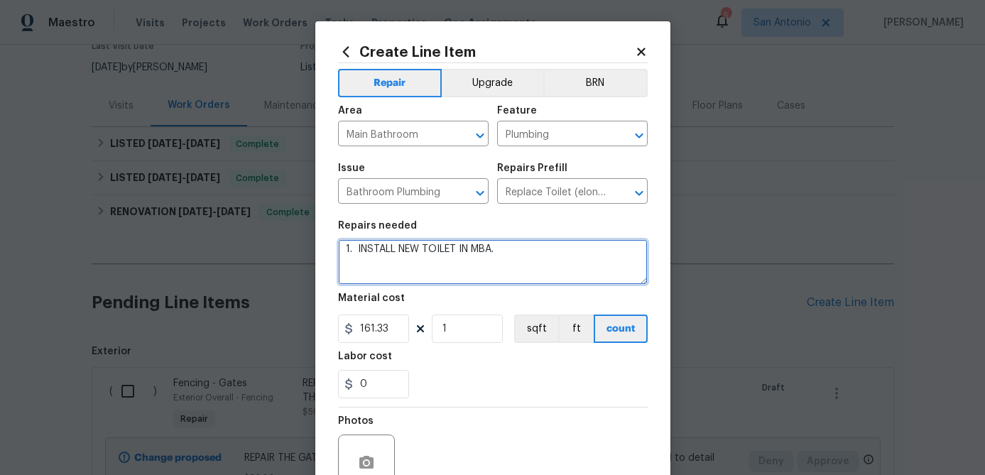
scroll to position [13, 0]
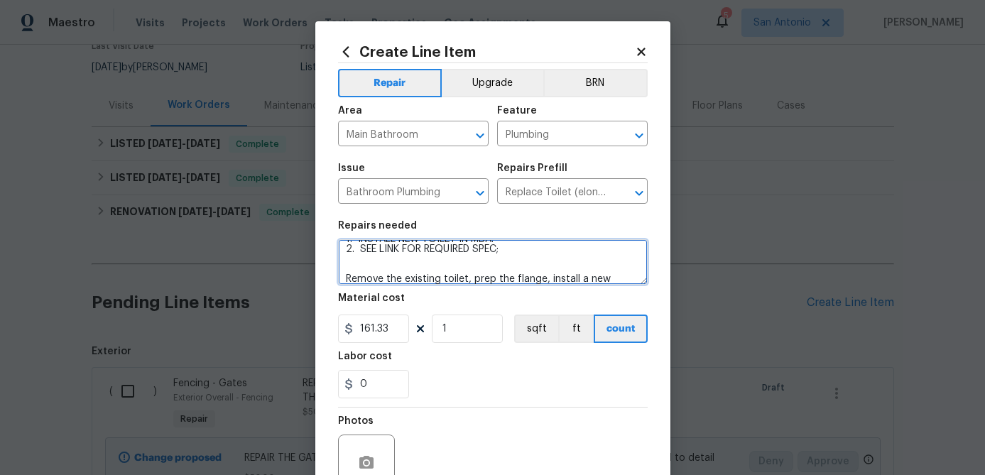
click at [512, 251] on textarea "1. INSTALL NEW TOILET IN MBA. 2. SEE LINK FOR REQUIRED SPEC; Remove the existin…" at bounding box center [493, 261] width 310 height 45
paste textarea "https://www.homedepot.com/p/Glacier-Bay-12-inch-Rough-In-Two-Piece-1-1-GPF-1-6-…"
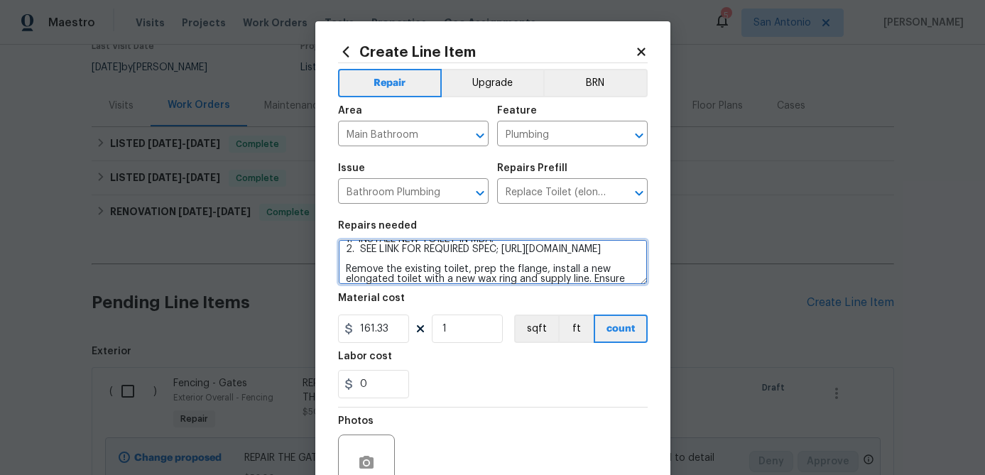
scroll to position [33, 0]
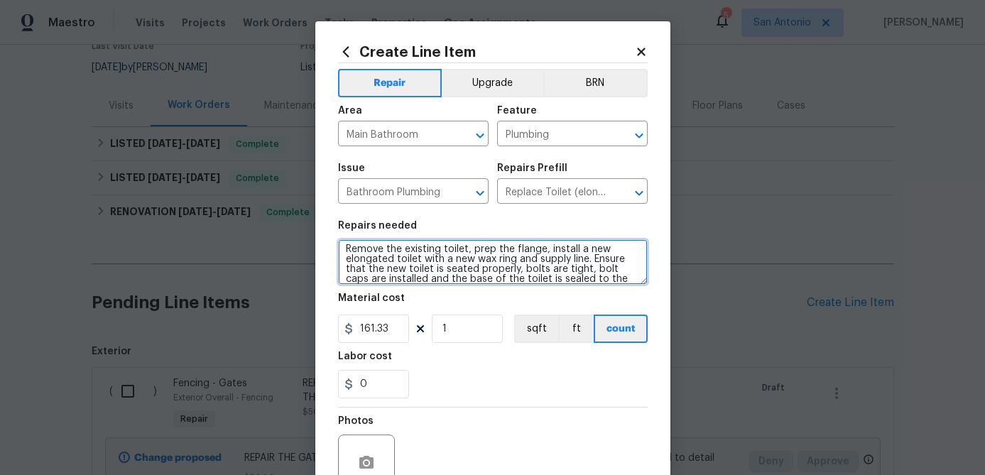
type textarea "1. INSTALL NEW TOILET IN MBA. 2. SEE LINK FOR REQUIRED SPEC; https://www.homede…"
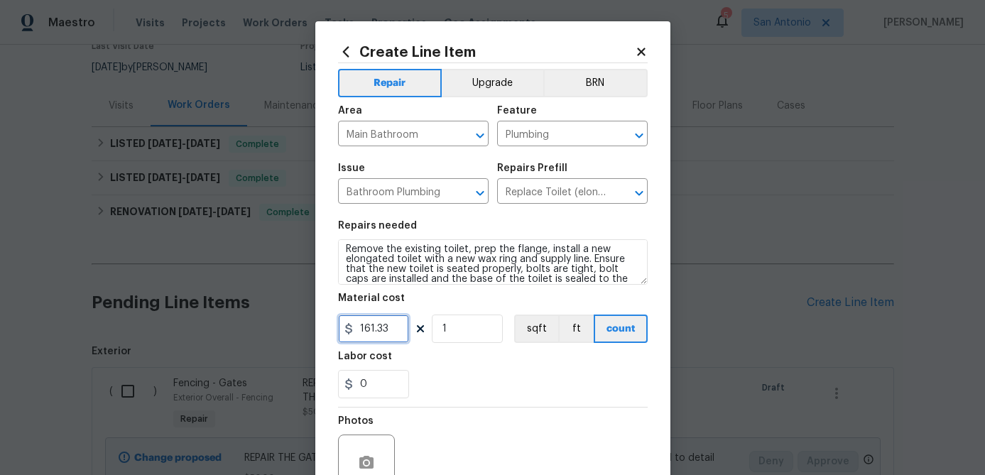
click at [403, 329] on input "161.33" at bounding box center [373, 329] width 71 height 28
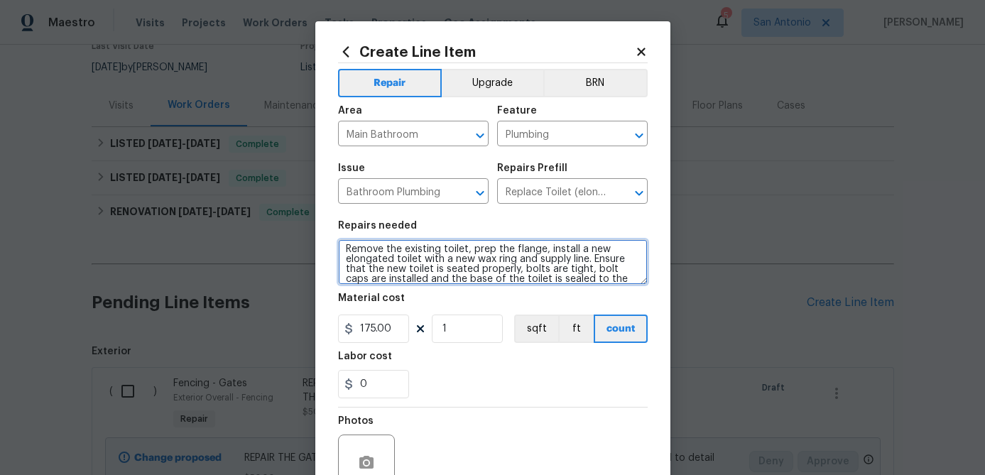
type input "175"
click at [536, 266] on textarea "1. INSTALL NEW TOILET IN MBA. 2. SEE LINK FOR REQUIRED SPEC; https://www.homede…" at bounding box center [493, 261] width 310 height 45
click at [544, 254] on textarea "1. INSTALL NEW TOILET IN MBA. 2. SEE LINK FOR REQUIRED SPEC; https://www.homede…" at bounding box center [493, 261] width 310 height 45
click at [541, 263] on textarea "1. INSTALL NEW TOILET IN MBA. 2. SEE LINK FOR REQUIRED SPEC; https://www.homede…" at bounding box center [493, 261] width 310 height 45
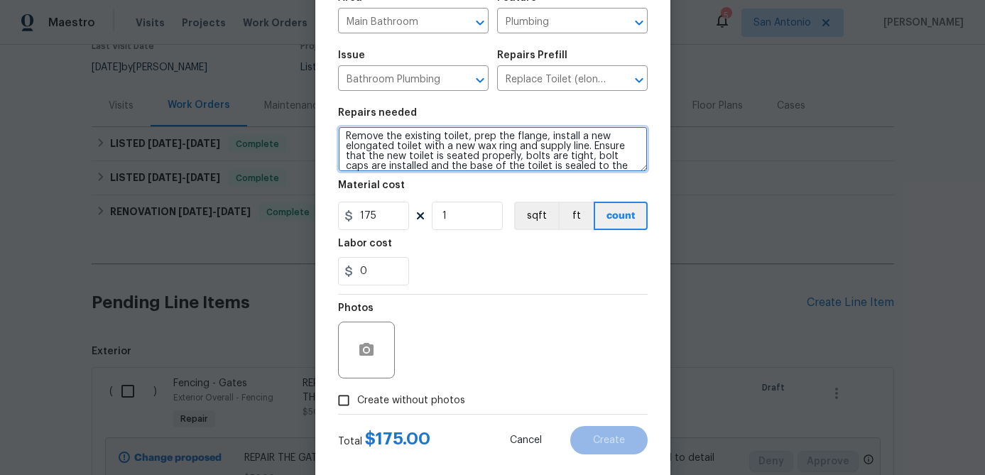
scroll to position [137, 0]
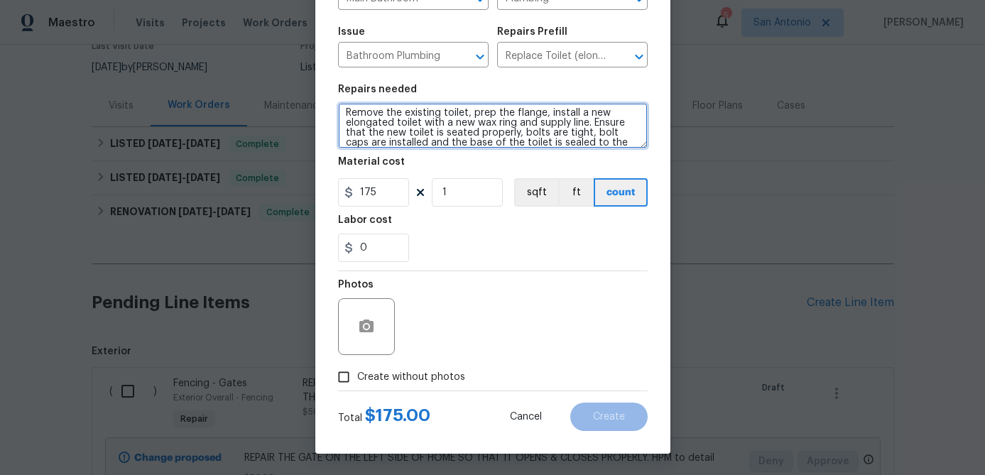
type textarea "1. INSTALL NEW TOILET IN MBA. 2. SEE LINK FOR REQUIRED SPEC; https://www.homede…"
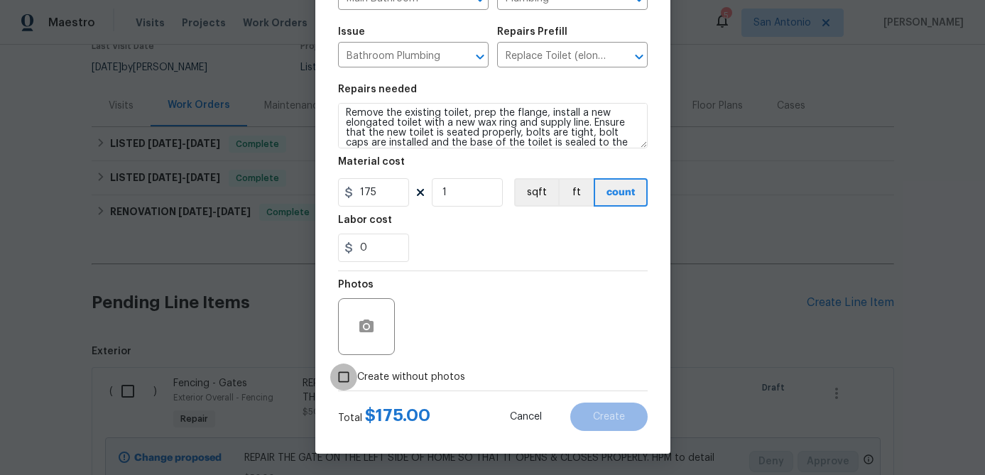
click at [344, 382] on input "Create without photos" at bounding box center [343, 377] width 27 height 27
checkbox input "true"
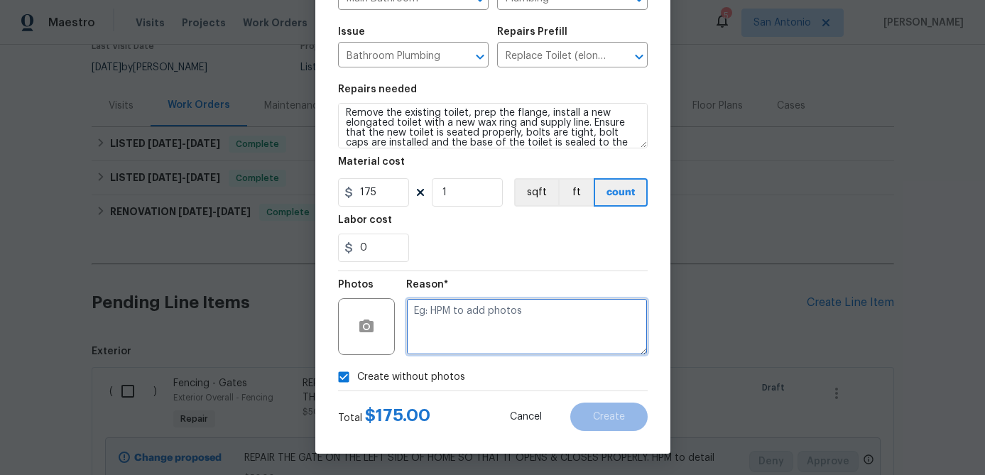
click at [423, 335] on textarea at bounding box center [527, 326] width 242 height 57
type textarea "."
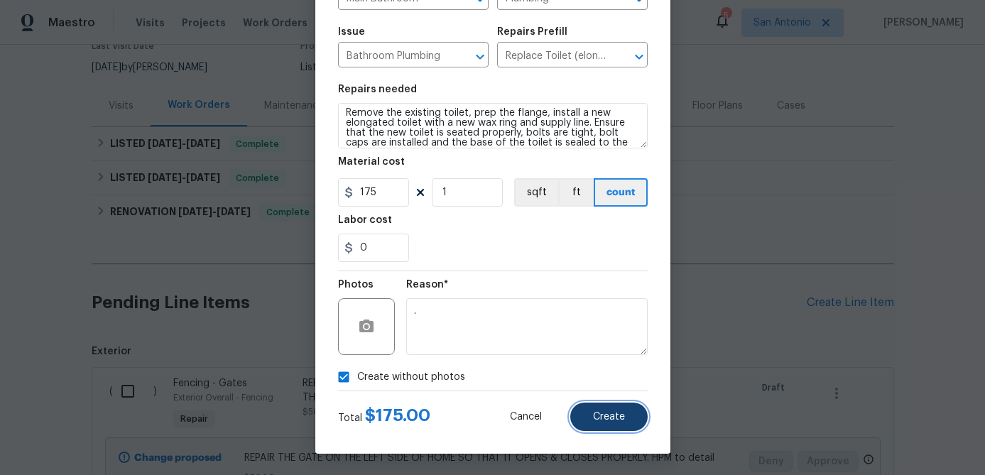
click at [603, 416] on span "Create" at bounding box center [609, 417] width 32 height 11
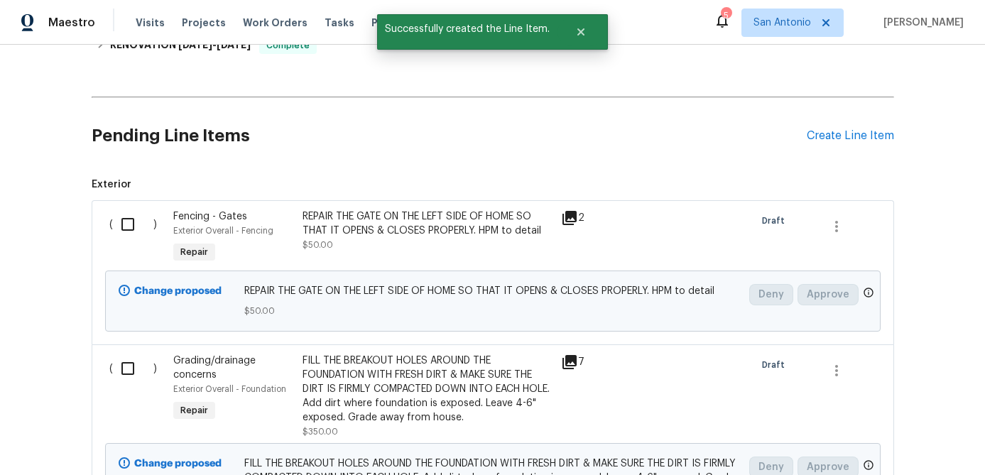
scroll to position [303, 0]
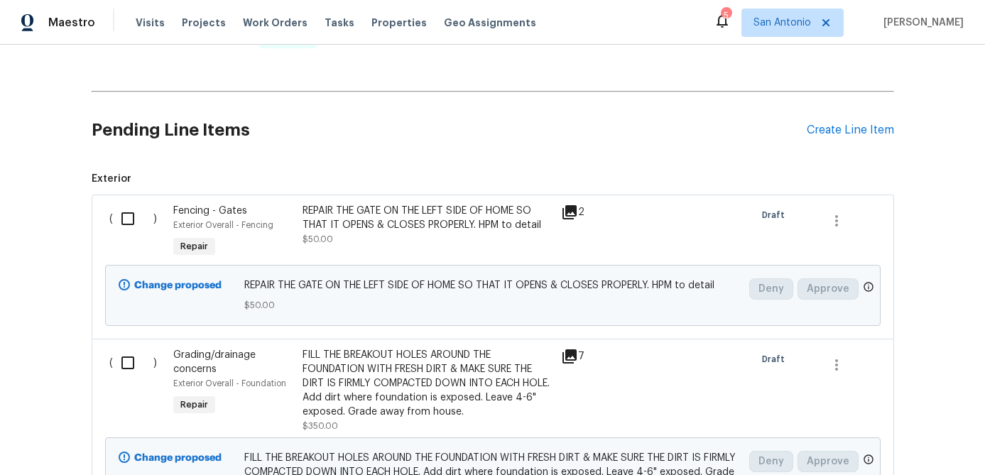
click at [127, 217] on input "checkbox" at bounding box center [133, 219] width 40 height 30
checkbox input "true"
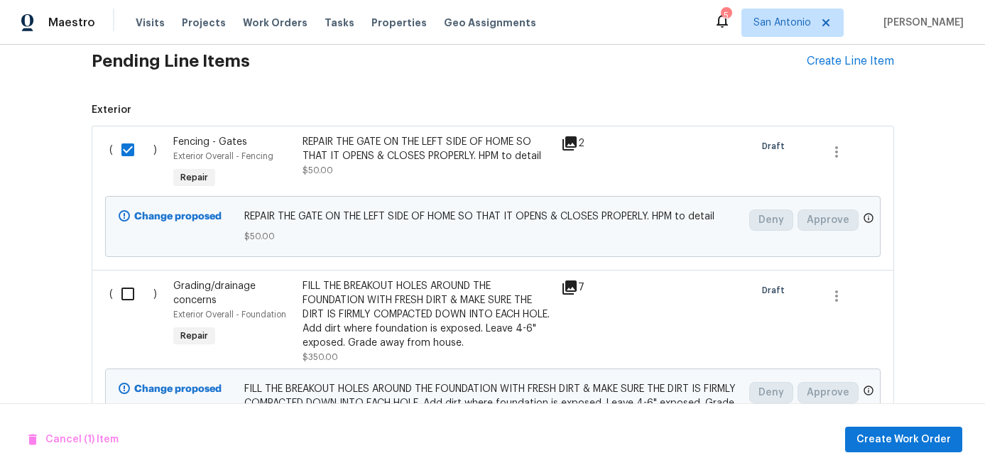
scroll to position [423, 0]
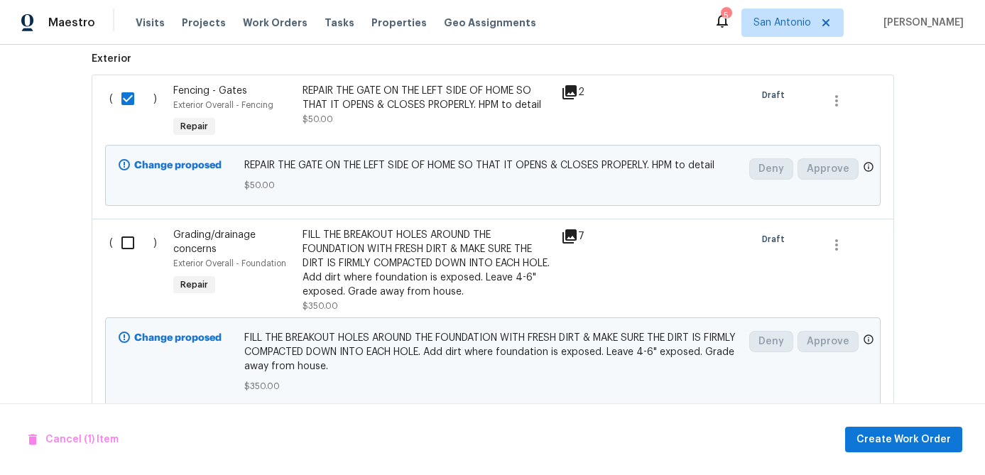
click at [125, 249] on input "checkbox" at bounding box center [133, 243] width 40 height 30
checkbox input "true"
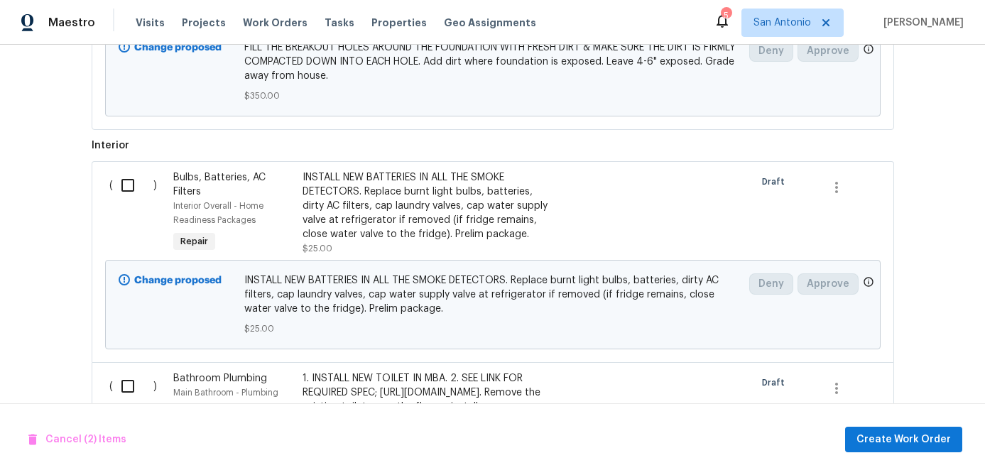
scroll to position [718, 0]
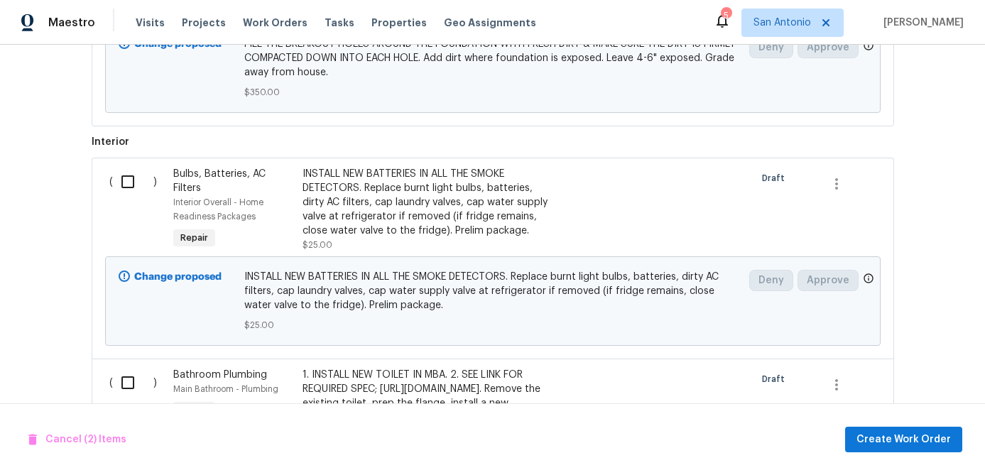
click at [121, 183] on input "checkbox" at bounding box center [133, 182] width 40 height 30
checkbox input "true"
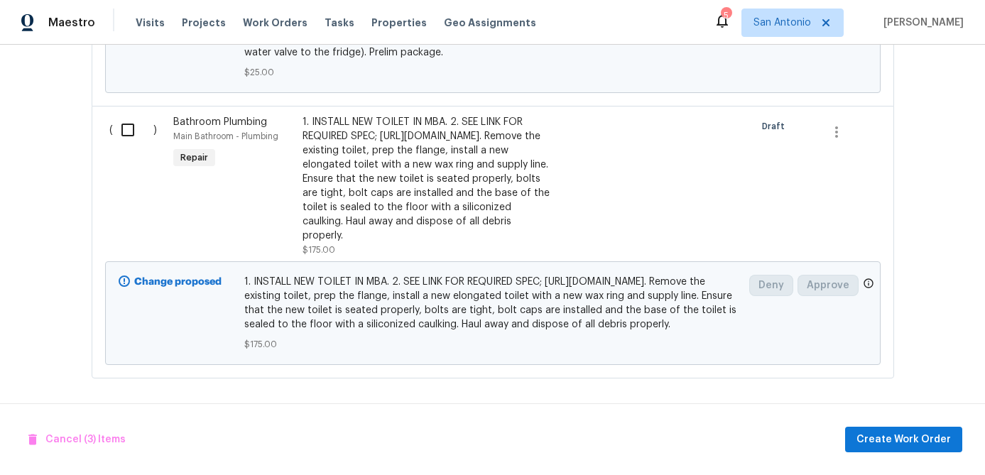
scroll to position [992, 0]
click at [129, 115] on input "checkbox" at bounding box center [133, 130] width 40 height 30
checkbox input "true"
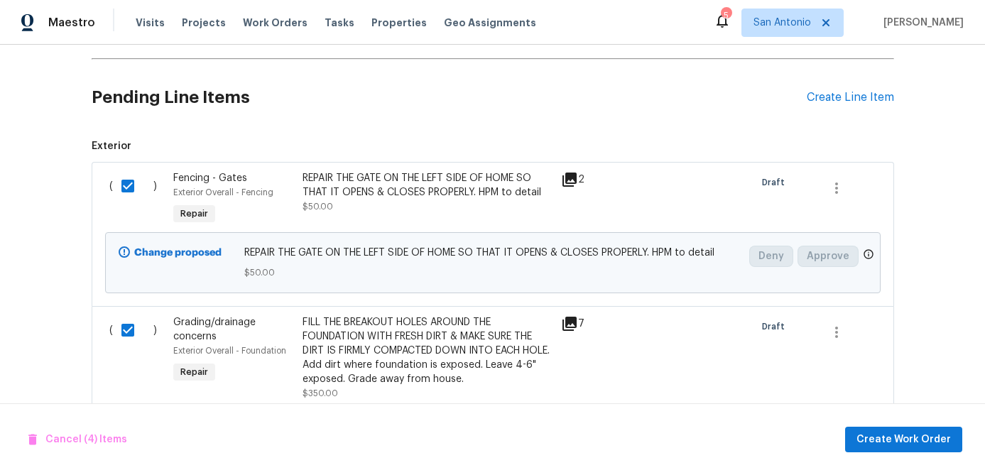
scroll to position [320, 0]
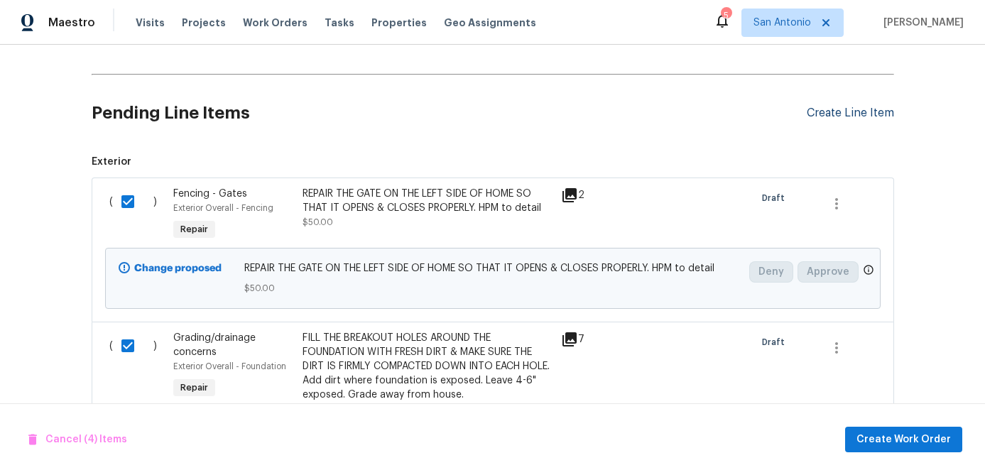
click at [835, 114] on div "Create Line Item" at bounding box center [850, 113] width 87 height 13
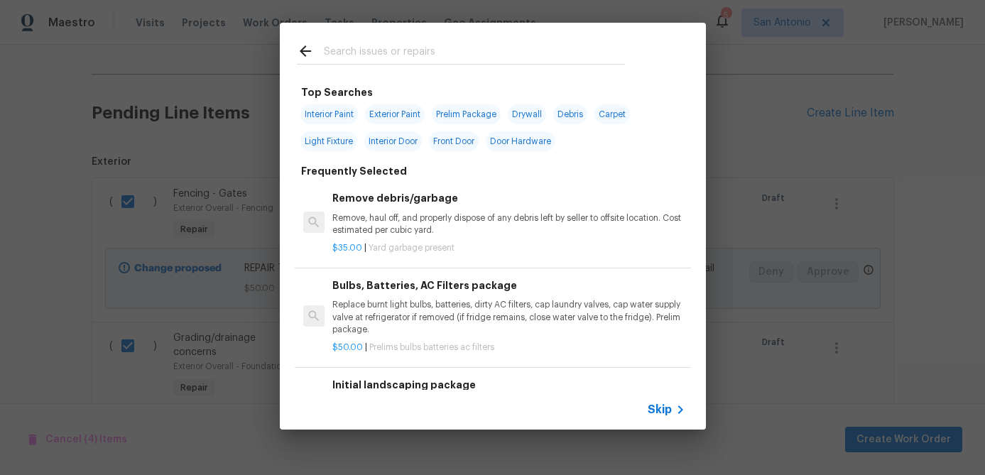
click at [354, 53] on input "text" at bounding box center [474, 53] width 301 height 21
type input "p"
click at [658, 406] on span "Skip" at bounding box center [660, 410] width 24 height 14
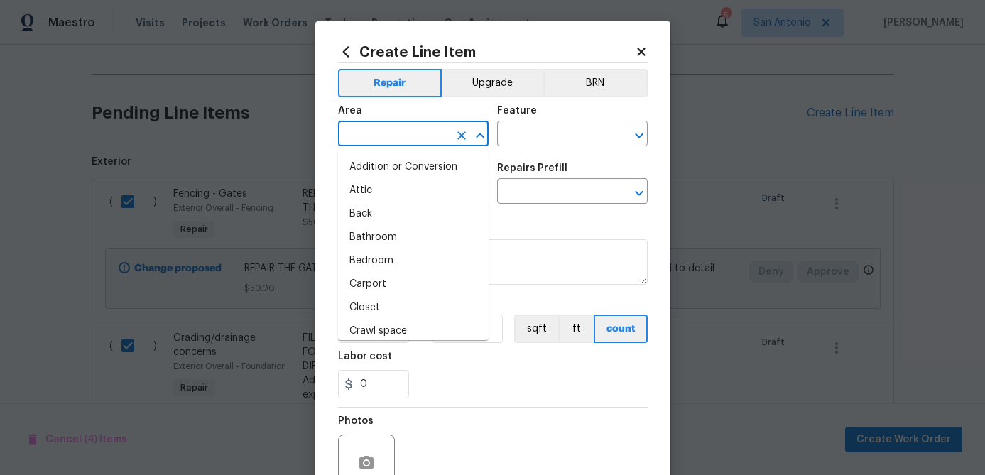
click at [403, 132] on input "text" at bounding box center [393, 135] width 111 height 22
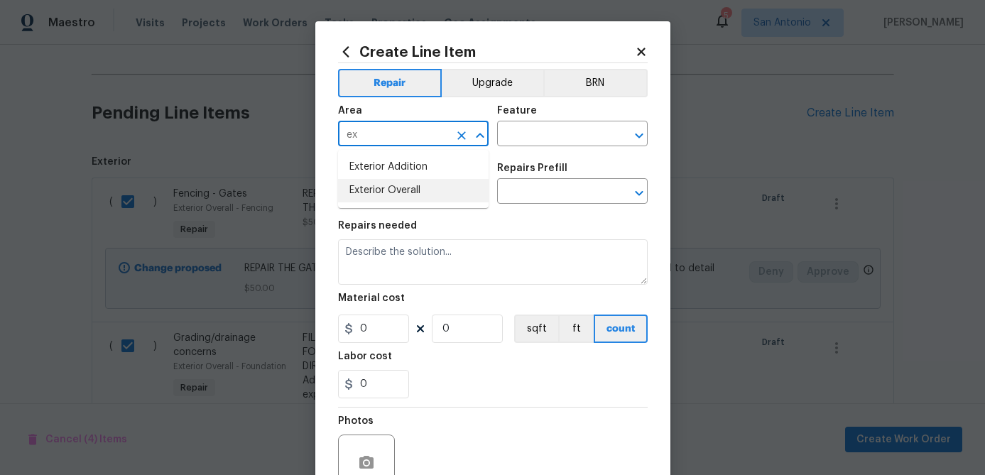
click at [393, 192] on li "Exterior Overall" at bounding box center [413, 190] width 151 height 23
type input "Exterior Overall"
click at [551, 133] on input "text" at bounding box center [552, 135] width 111 height 22
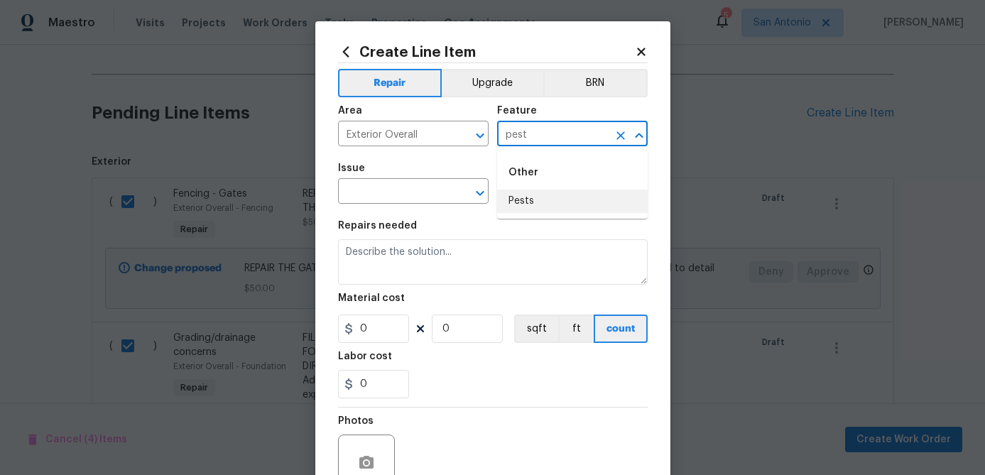
click at [543, 197] on li "Pests" at bounding box center [572, 201] width 151 height 23
type input "Pests"
click at [425, 187] on input "text" at bounding box center [393, 193] width 111 height 22
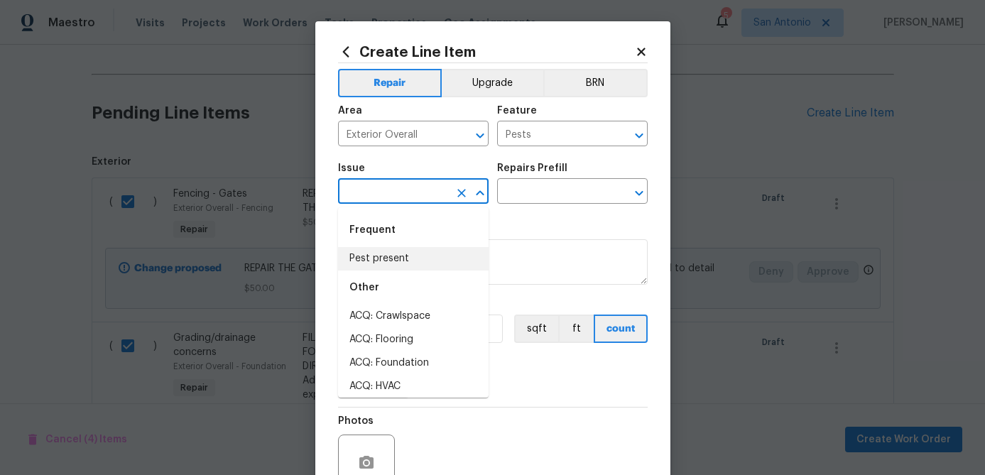
click at [393, 256] on li "Pest present" at bounding box center [413, 258] width 151 height 23
type input "Pest present"
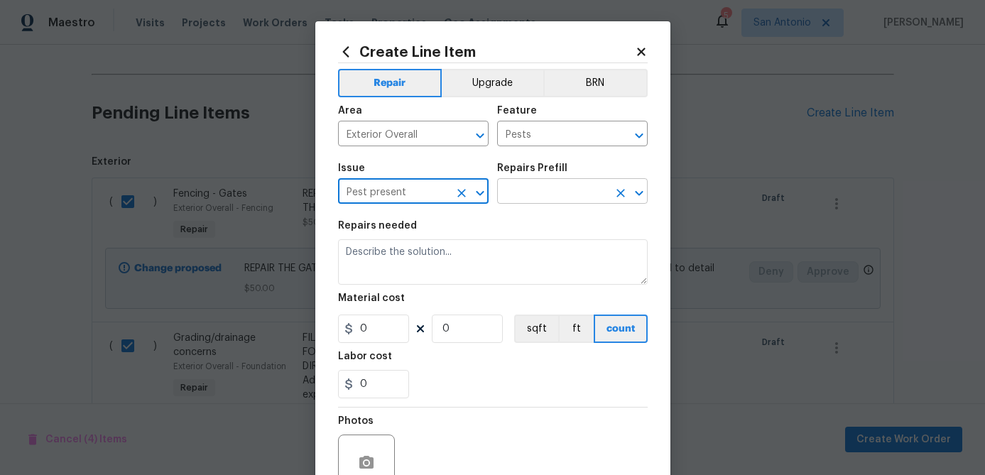
click at [568, 195] on input "text" at bounding box center [552, 193] width 111 height 22
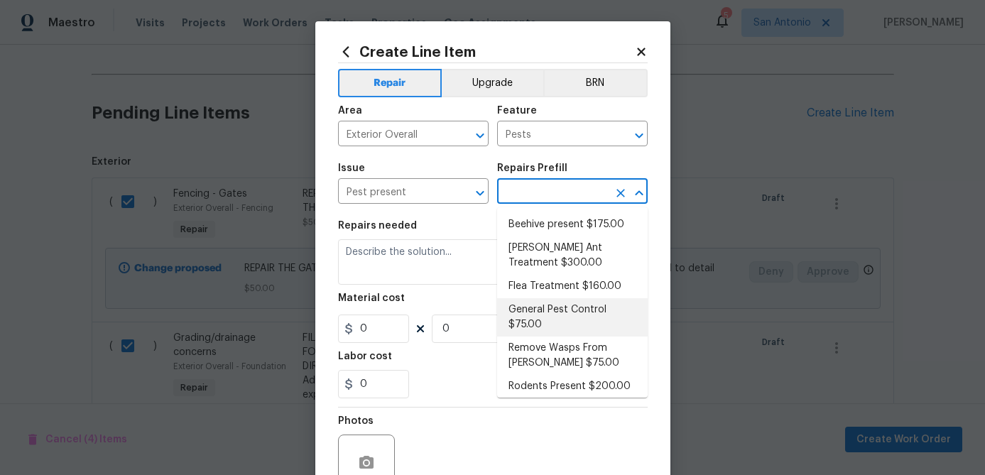
click at [524, 320] on li "General Pest Control $75.00" at bounding box center [572, 317] width 151 height 38
type input "General Pest Control $75.00"
type textarea "General pest treatment for active pest/insect infestation - non termite"
type input "75"
type input "1"
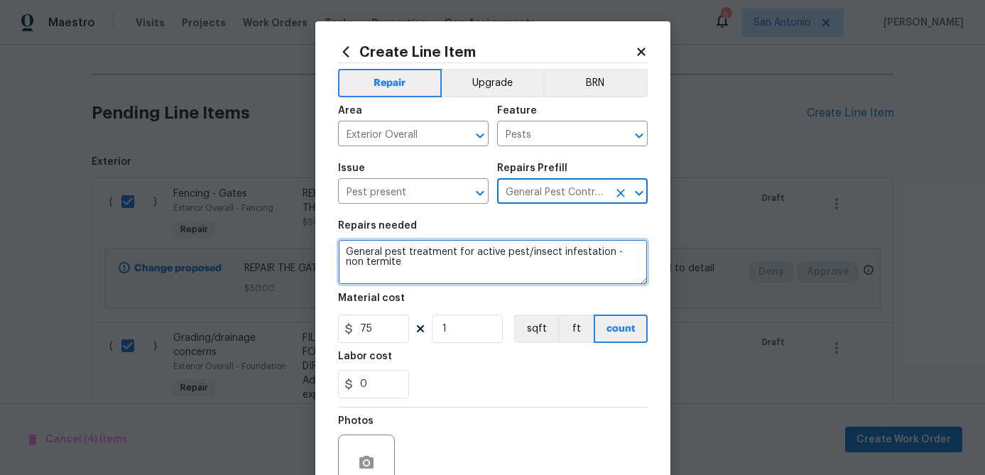
click at [340, 244] on textarea "General pest treatment for active pest/insect infestation - non termite" at bounding box center [493, 261] width 310 height 45
click at [626, 188] on icon "Clear" at bounding box center [621, 193] width 14 height 14
type textarea "General pest treatment for active pest/insect infestation - non termite"
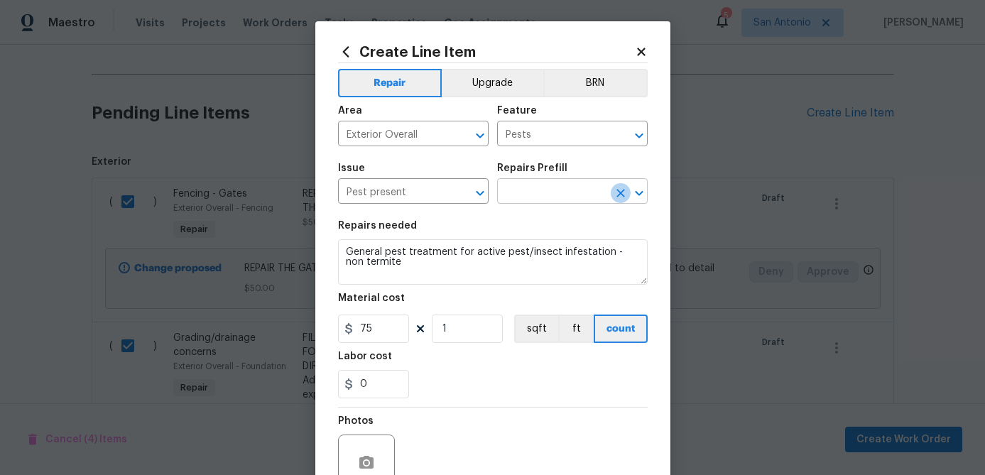
scroll to position [0, 0]
click at [592, 190] on input "text" at bounding box center [552, 193] width 111 height 22
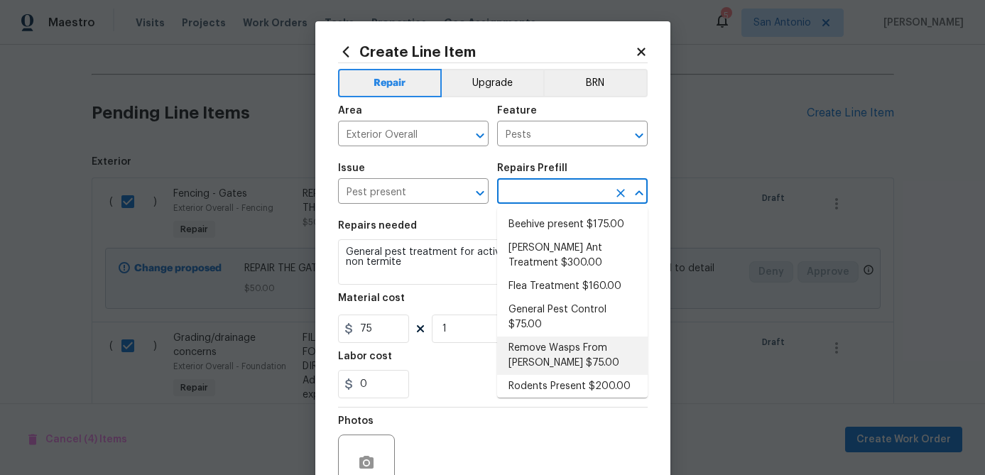
click at [543, 347] on li "Remove Wasps From Eaves $75.00" at bounding box center [572, 356] width 151 height 38
type textarea "Remove Wasps From Eaves"
type input "Remove Wasps From Eaves $75.00"
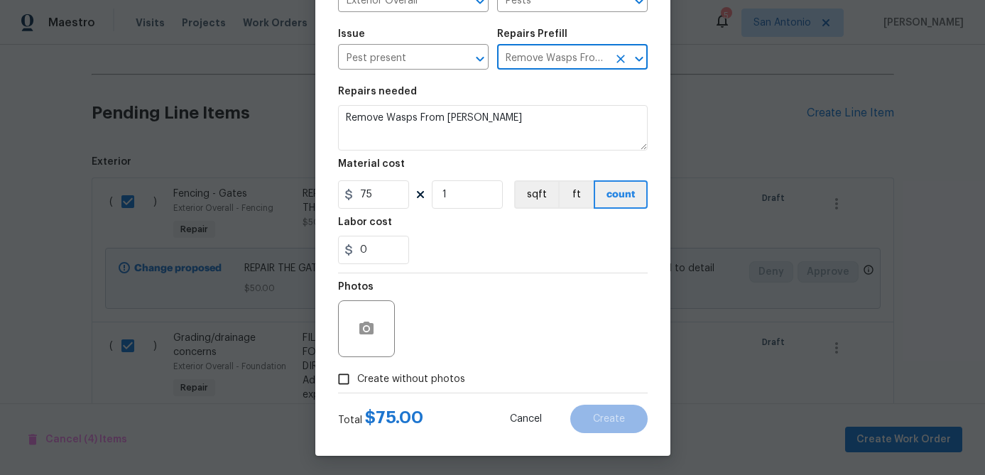
scroll to position [137, 0]
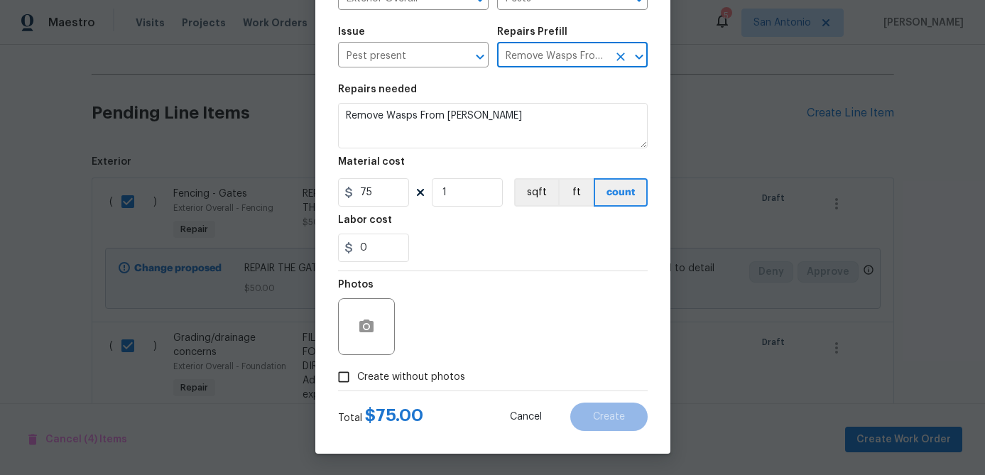
click at [335, 371] on input "Create without photos" at bounding box center [343, 377] width 27 height 27
checkbox input "true"
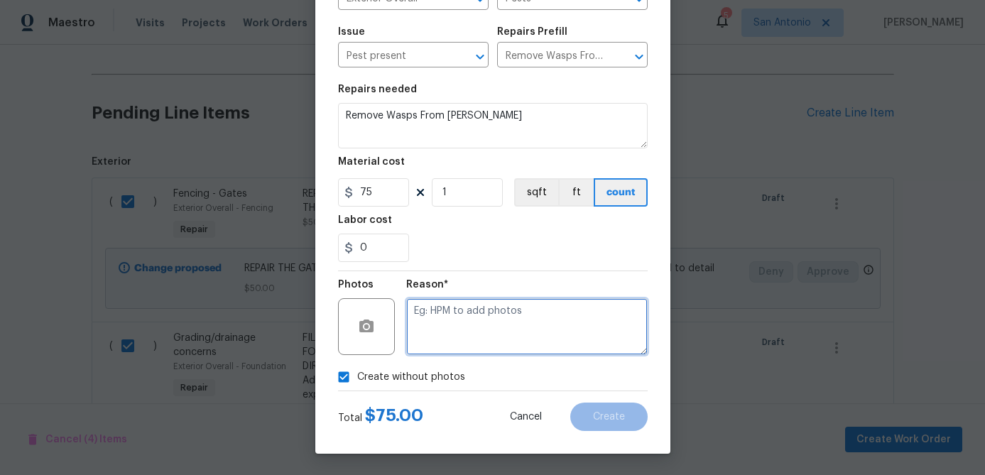
click at [445, 323] on textarea at bounding box center [527, 326] width 242 height 57
type textarea "."
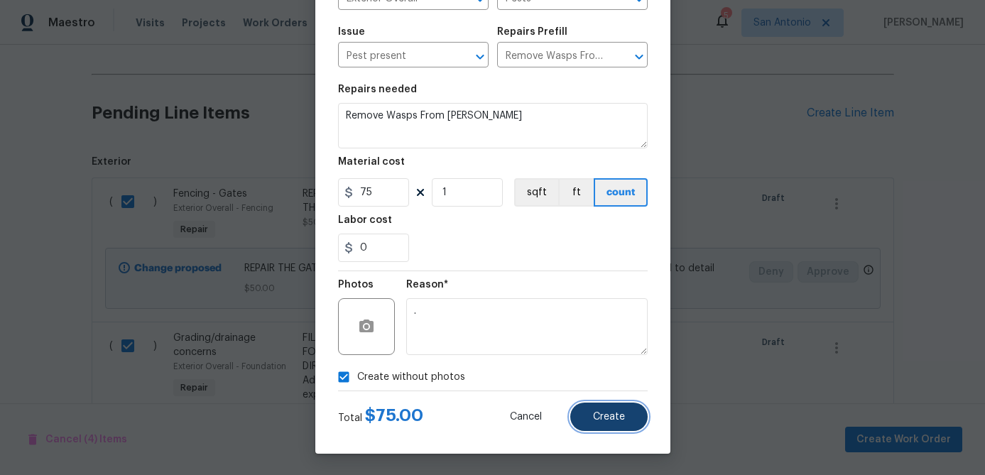
click at [600, 419] on span "Create" at bounding box center [609, 417] width 32 height 11
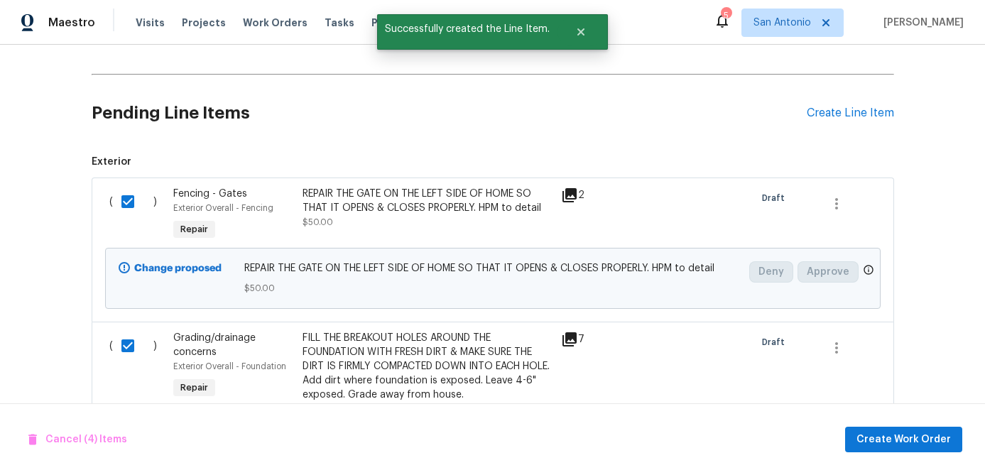
checkbox input "false"
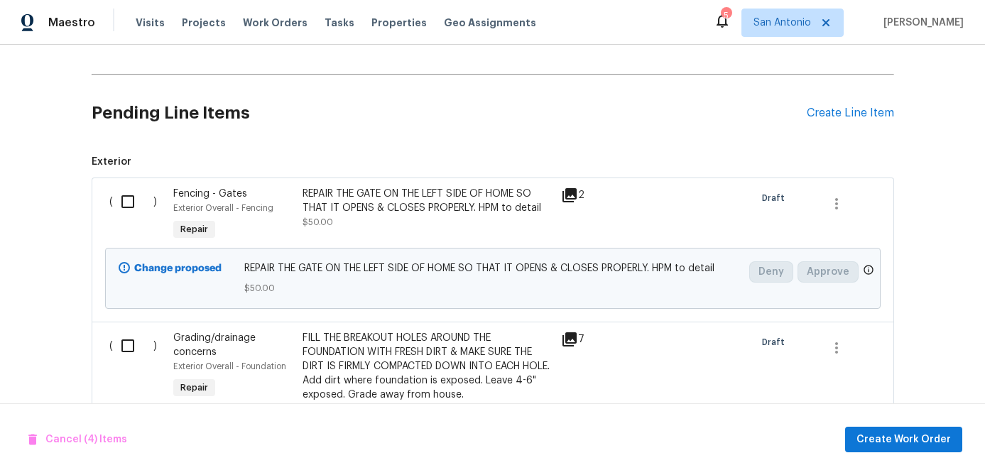
click at [127, 205] on input "checkbox" at bounding box center [133, 202] width 40 height 30
checkbox input "true"
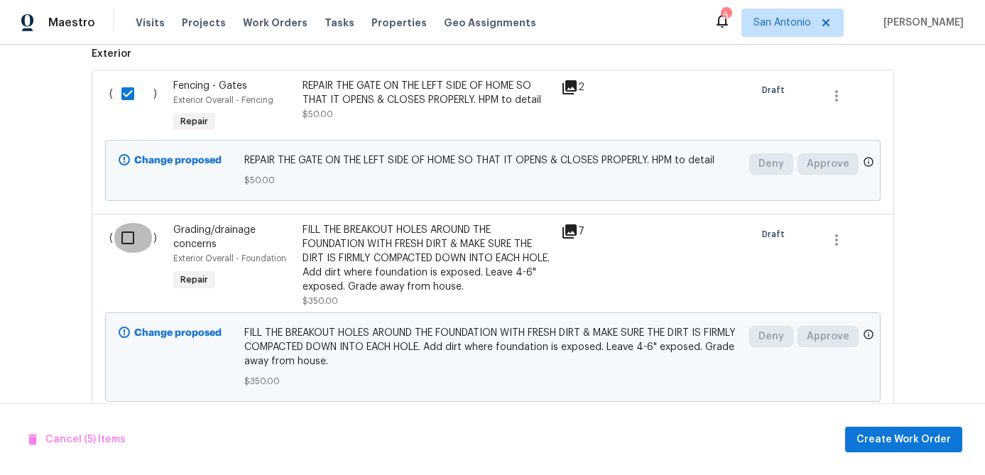
click at [126, 233] on input "checkbox" at bounding box center [133, 238] width 40 height 30
checkbox input "true"
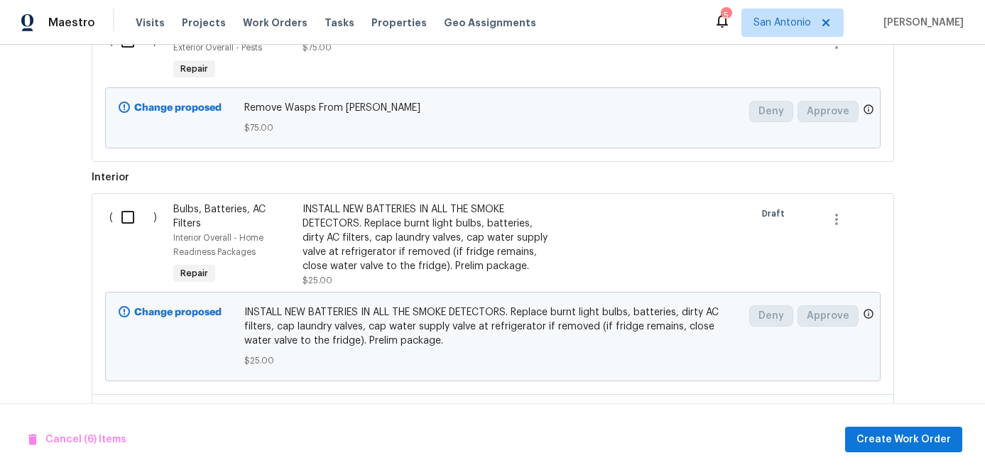
scroll to position [771, 0]
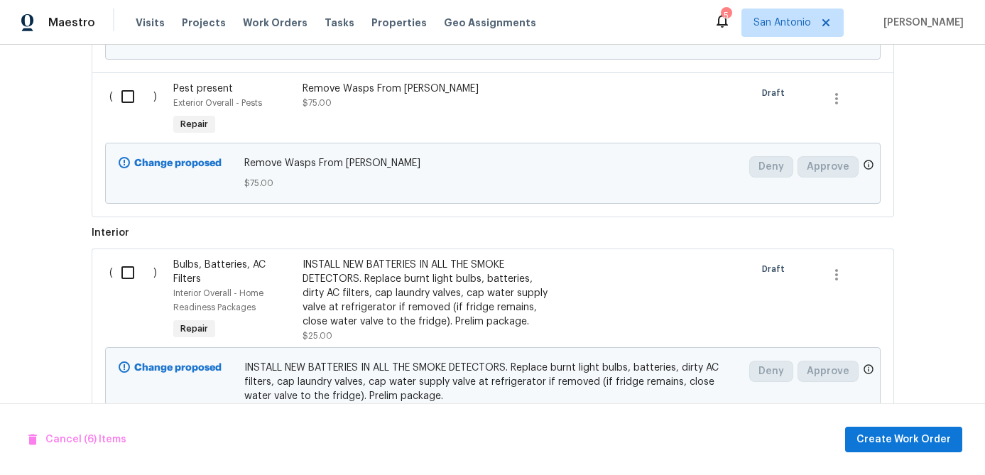
click at [122, 94] on input "checkbox" at bounding box center [133, 97] width 40 height 30
checkbox input "true"
click at [126, 269] on input "checkbox" at bounding box center [133, 273] width 40 height 30
checkbox input "true"
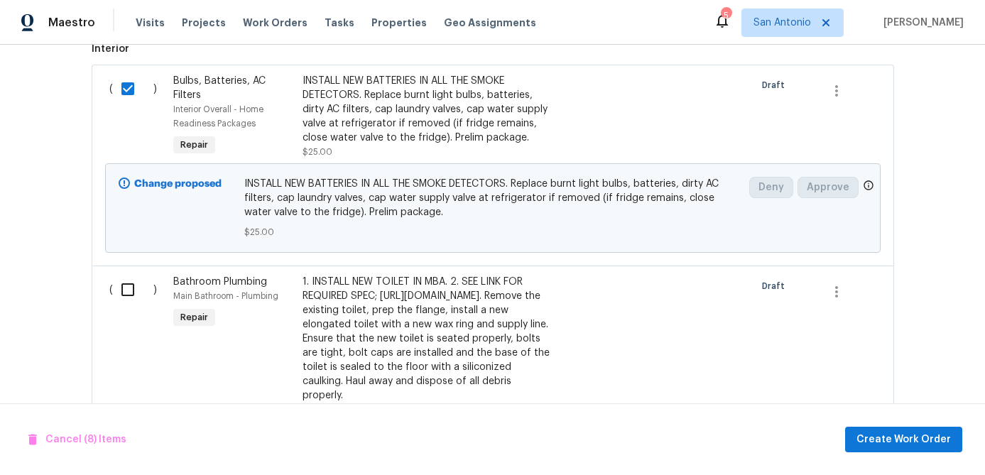
scroll to position [1184, 0]
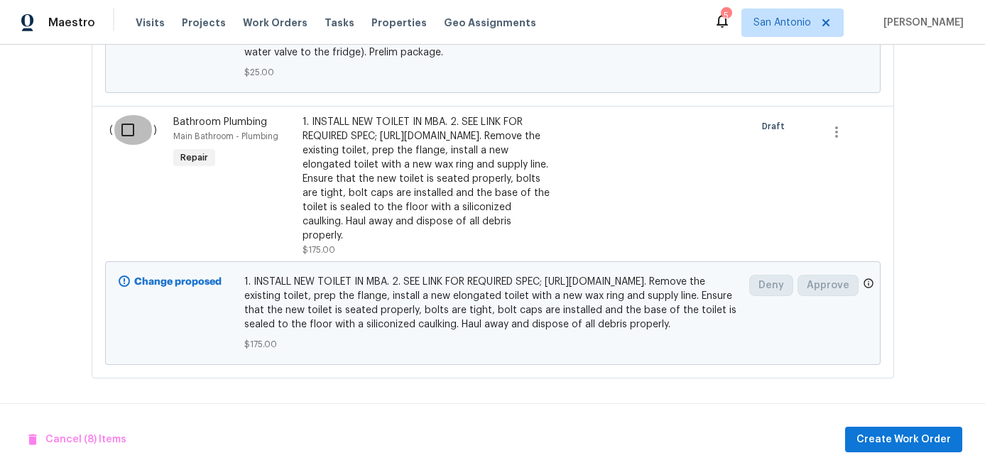
click at [134, 115] on input "checkbox" at bounding box center [133, 130] width 40 height 30
checkbox input "true"
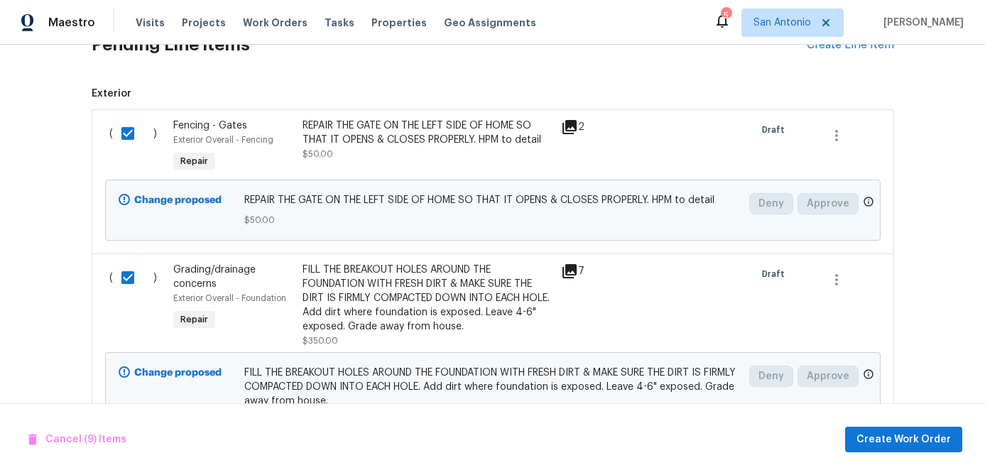
scroll to position [382, 0]
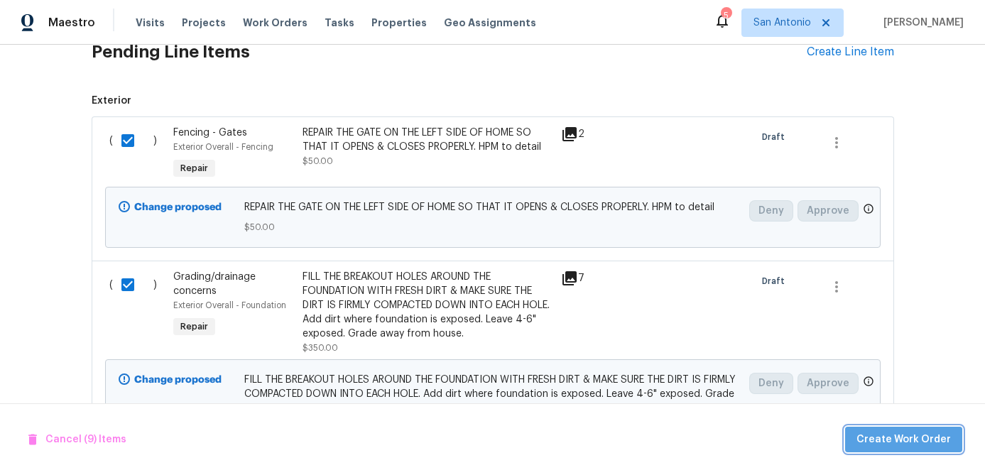
click at [921, 440] on span "Create Work Order" at bounding box center [904, 440] width 94 height 18
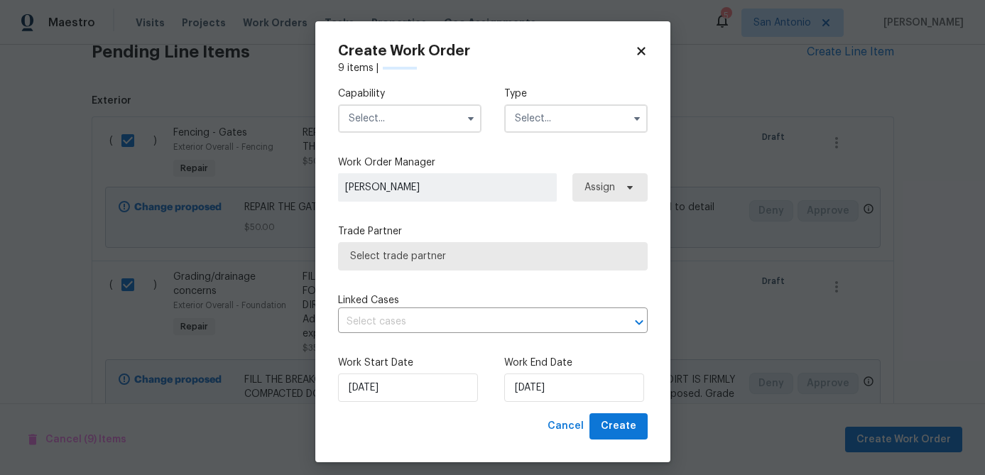
checkbox input "false"
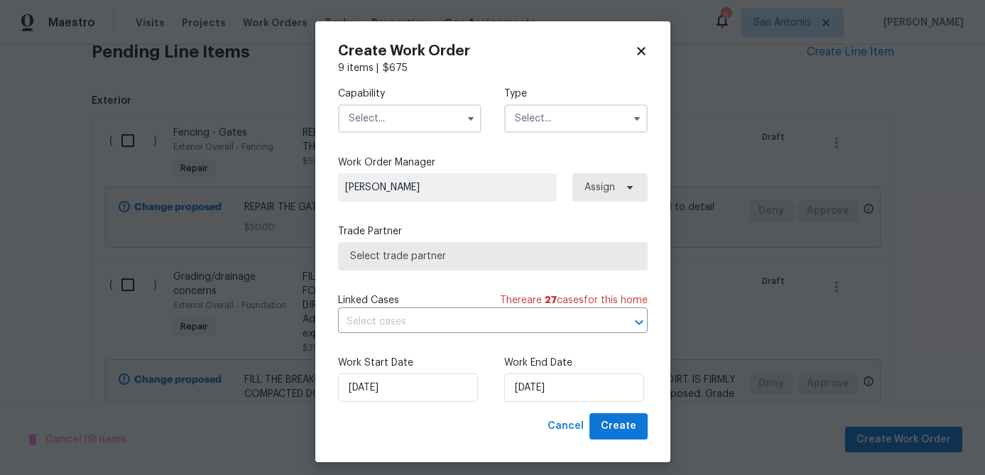
click at [367, 121] on input "text" at bounding box center [410, 118] width 144 height 28
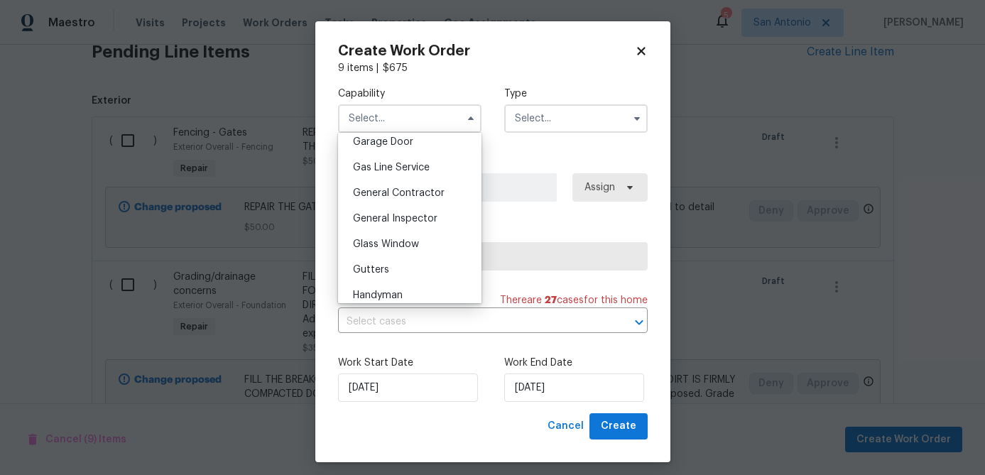
scroll to position [630, 0]
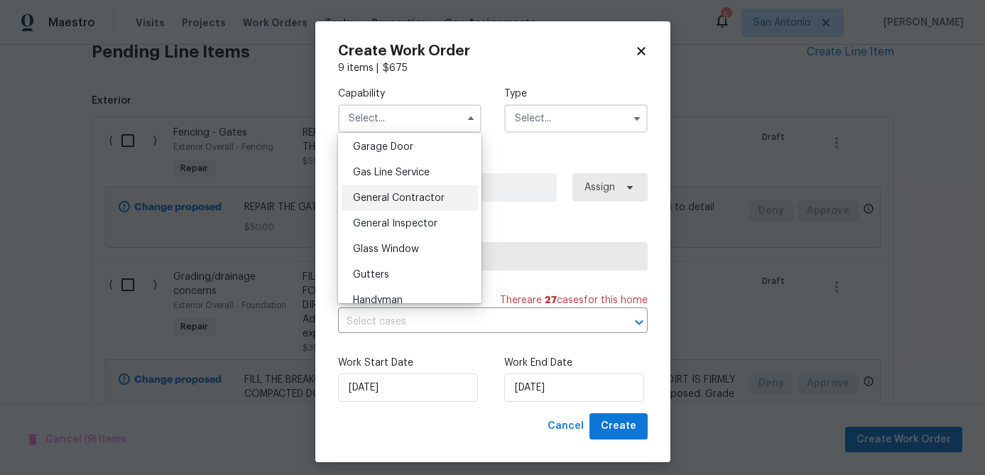
click at [389, 198] on span "General Contractor" at bounding box center [399, 198] width 92 height 10
type input "General Contractor"
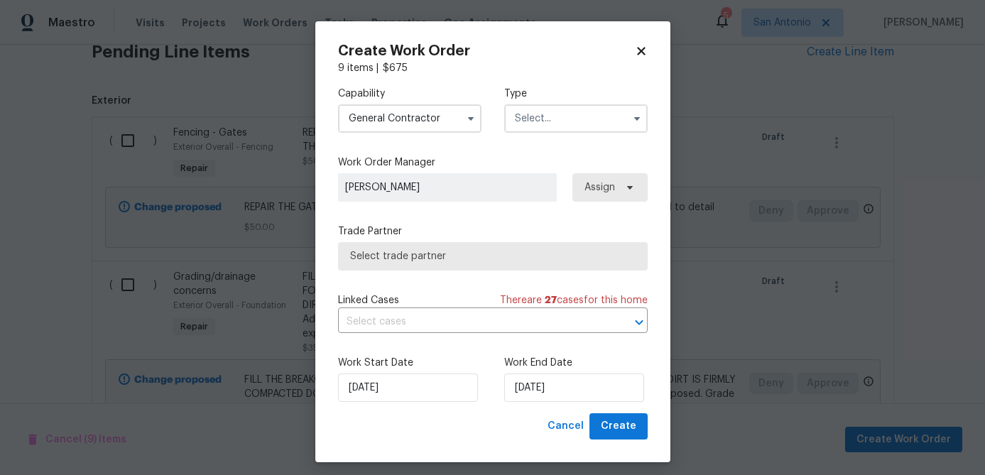
click at [543, 112] on input "text" at bounding box center [576, 118] width 144 height 28
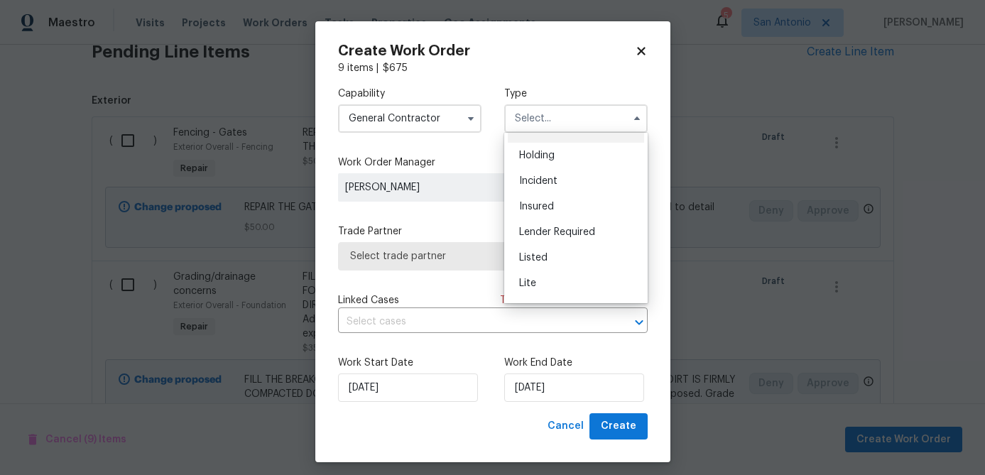
scroll to position [55, 0]
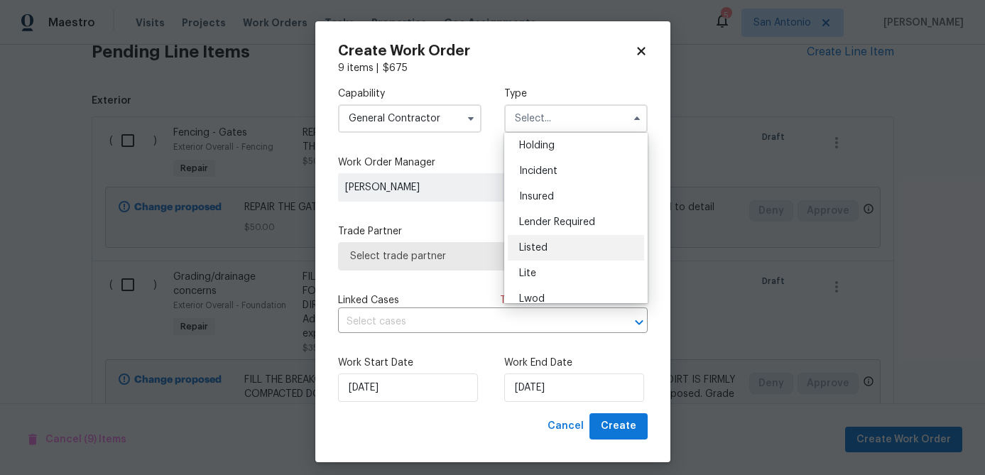
click at [537, 243] on span "Listed" at bounding box center [533, 248] width 28 height 10
type input "Listed"
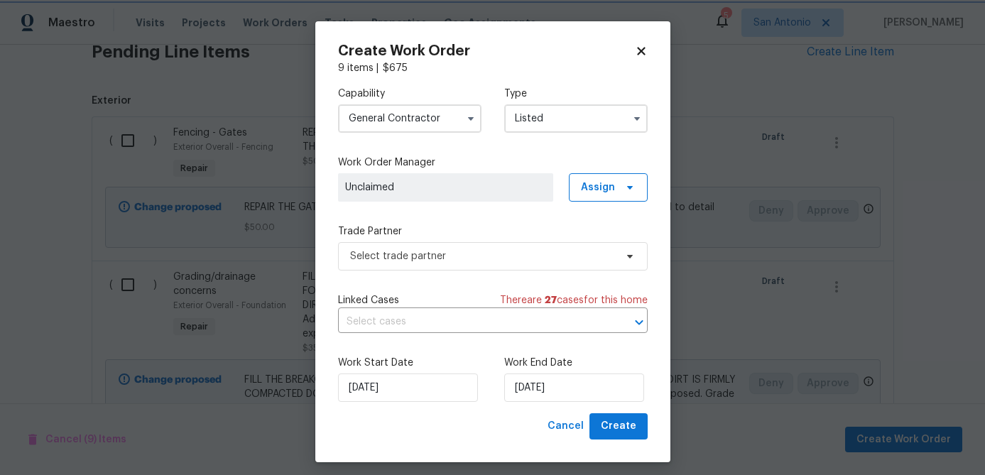
scroll to position [0, 0]
click at [620, 184] on span at bounding box center [628, 187] width 16 height 11
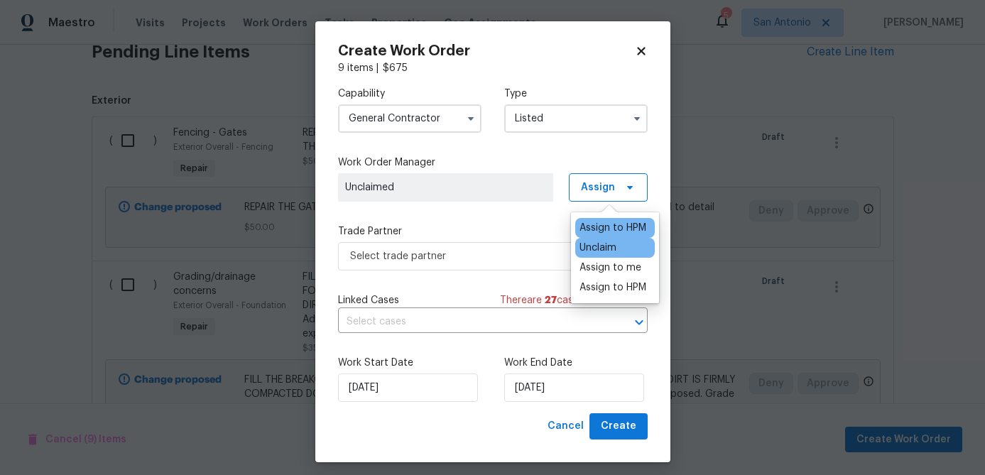
click at [600, 222] on div "Assign to HPM" at bounding box center [613, 228] width 67 height 14
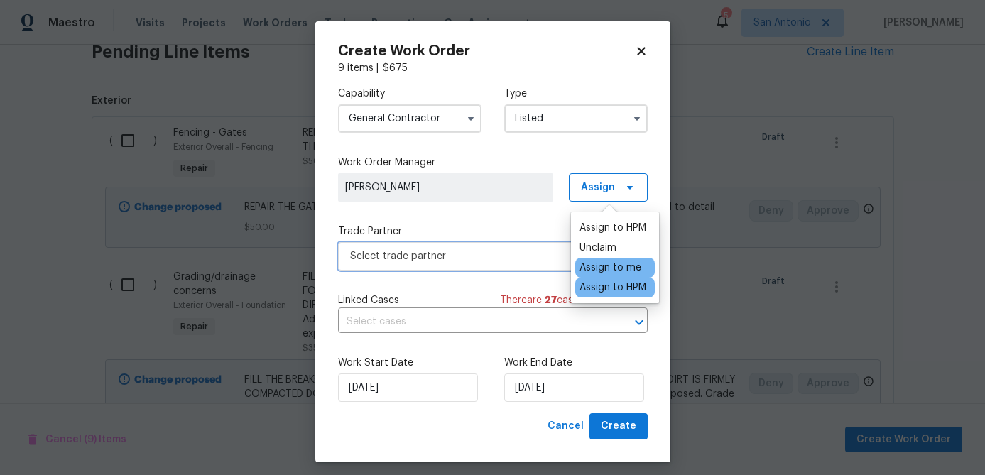
click at [482, 254] on span "Select trade partner" at bounding box center [482, 256] width 265 height 14
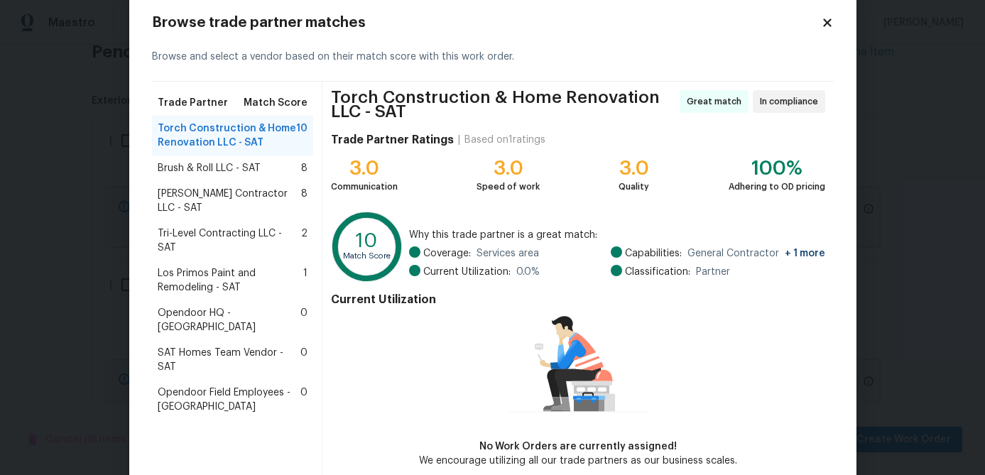
click at [243, 167] on span "Brush & Roll LLC - SAT" at bounding box center [209, 168] width 103 height 14
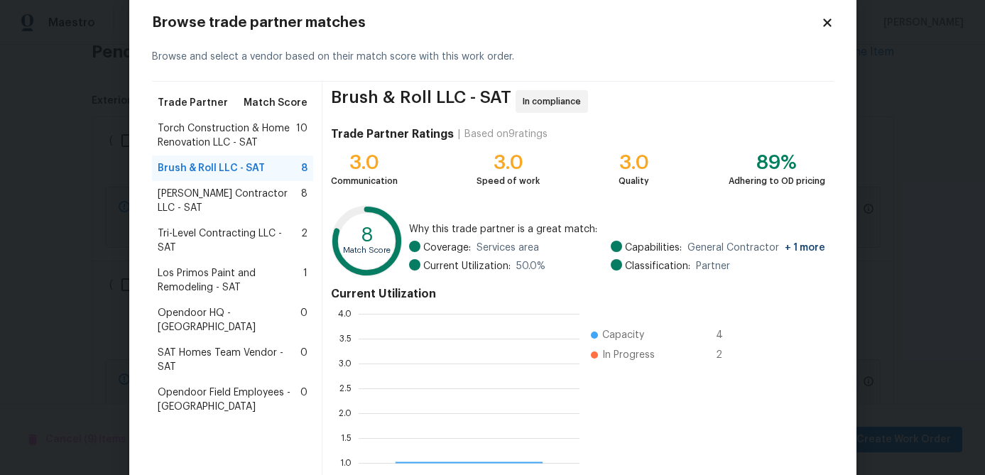
scroll to position [199, 221]
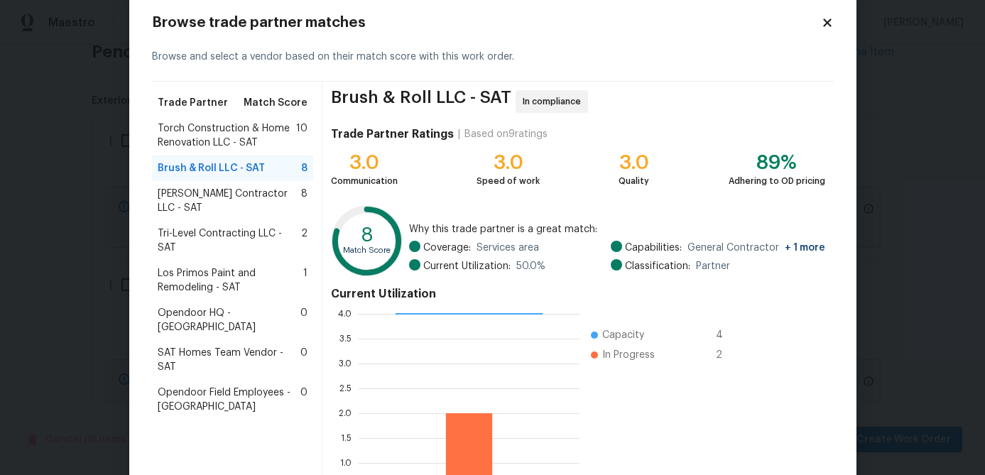
click at [222, 196] on span "Mario Suarez Contractor LLC - SAT" at bounding box center [230, 201] width 144 height 28
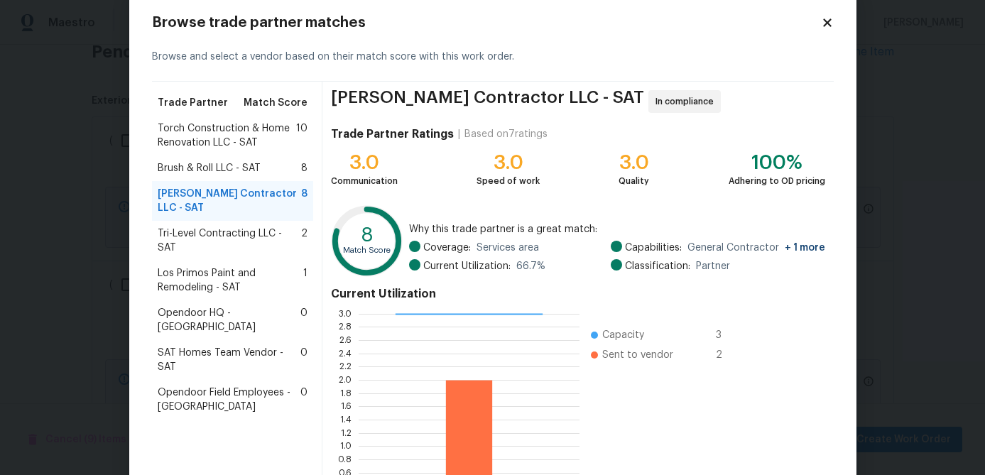
click at [199, 266] on span "Los Primos Paint and Remodeling - SAT" at bounding box center [231, 280] width 146 height 28
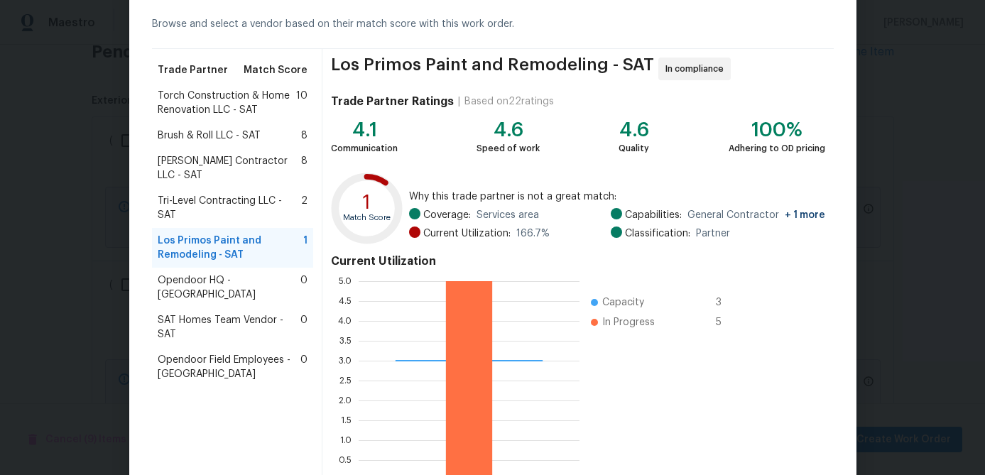
scroll to position [151, 0]
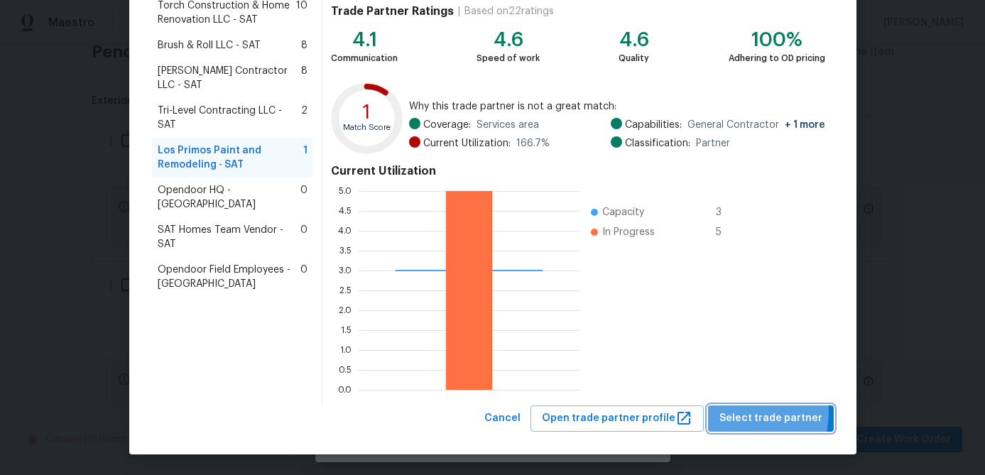
click at [750, 412] on span "Select trade partner" at bounding box center [771, 419] width 103 height 18
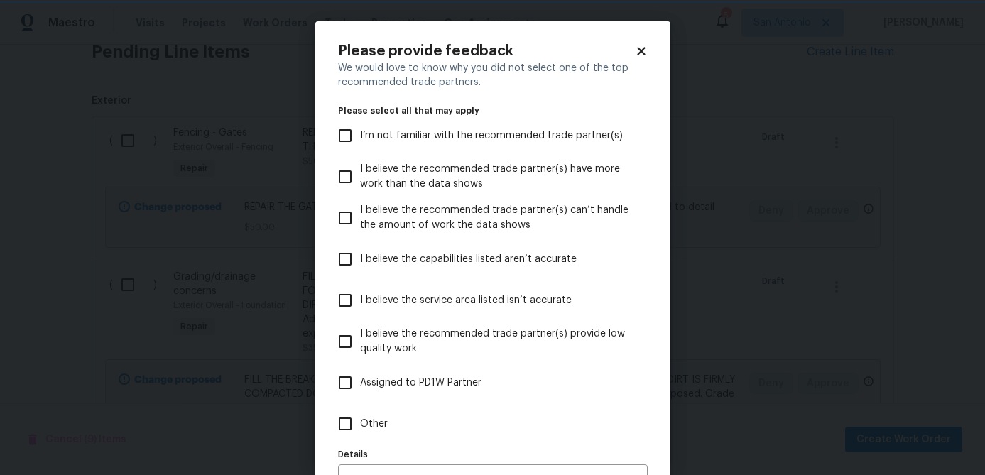
scroll to position [0, 0]
click at [644, 50] on icon at bounding box center [641, 51] width 13 height 13
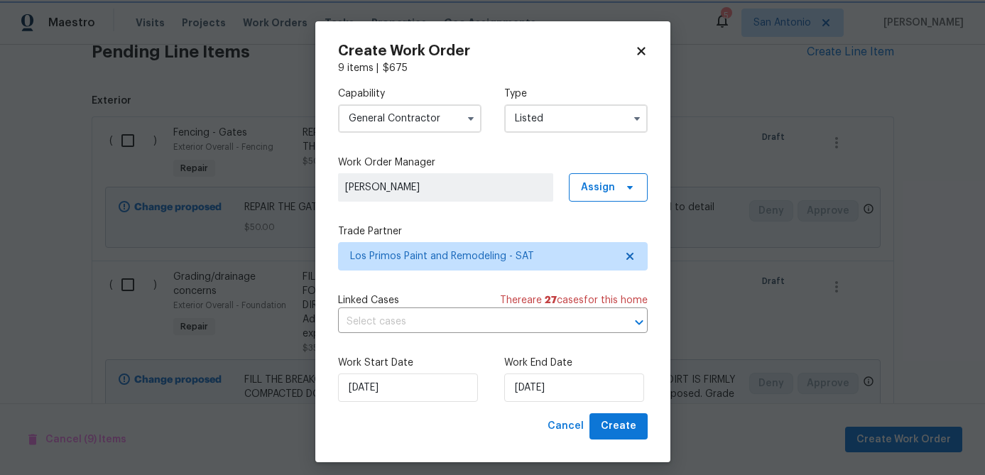
scroll to position [9, 0]
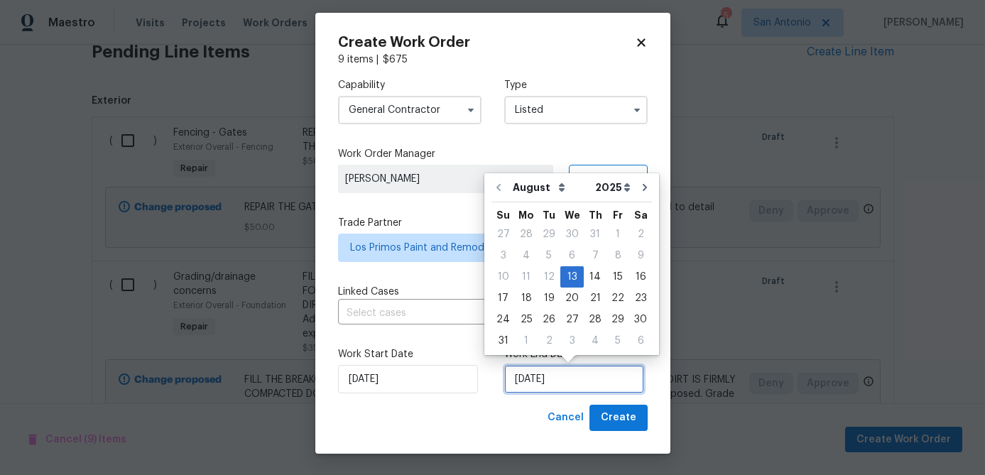
click at [568, 379] on input "[DATE]" at bounding box center [574, 379] width 140 height 28
click at [631, 280] on div "16" at bounding box center [640, 277] width 23 height 20
type input "[DATE]"
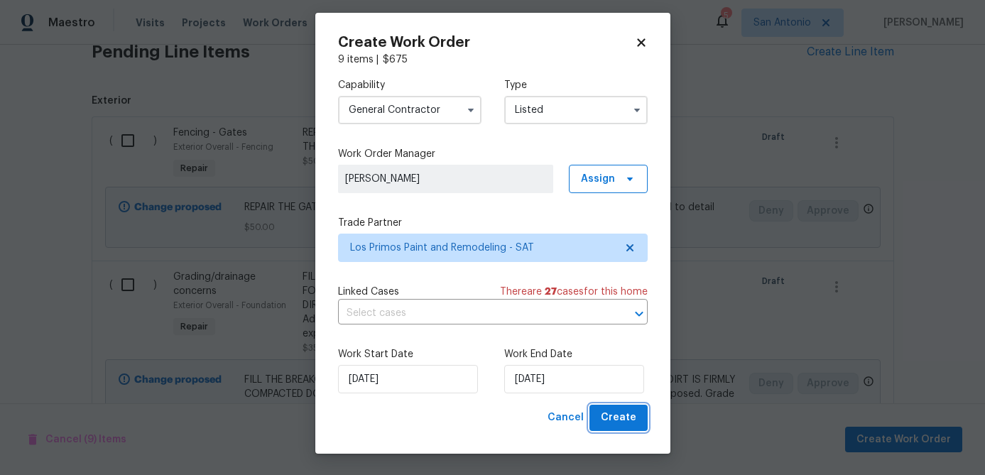
click at [619, 421] on span "Create" at bounding box center [619, 418] width 36 height 18
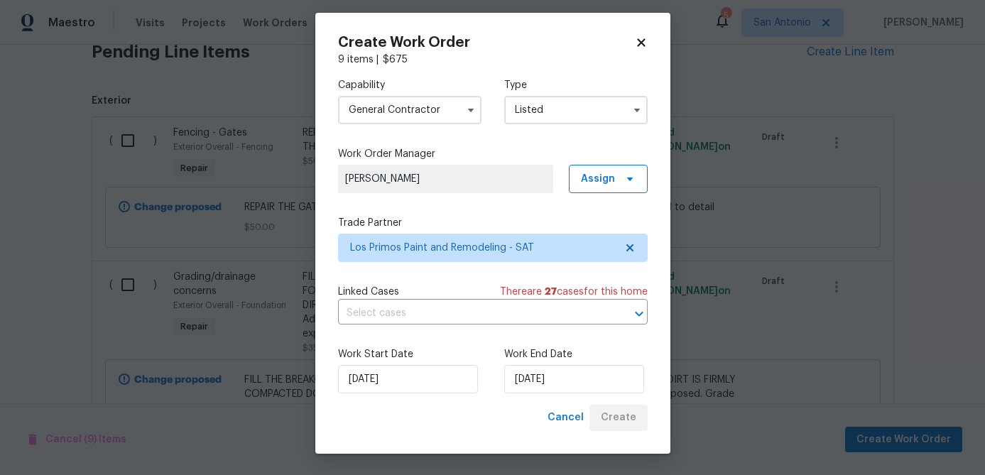
scroll to position [136, 0]
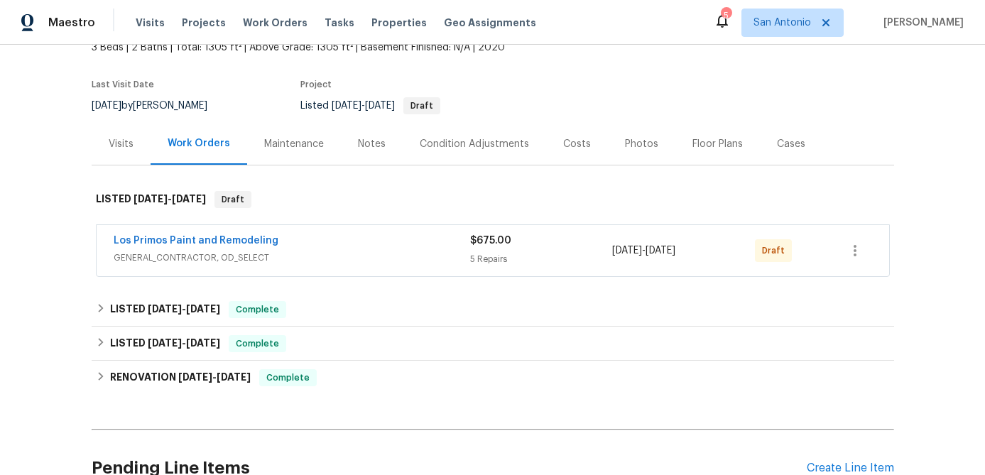
scroll to position [113, 0]
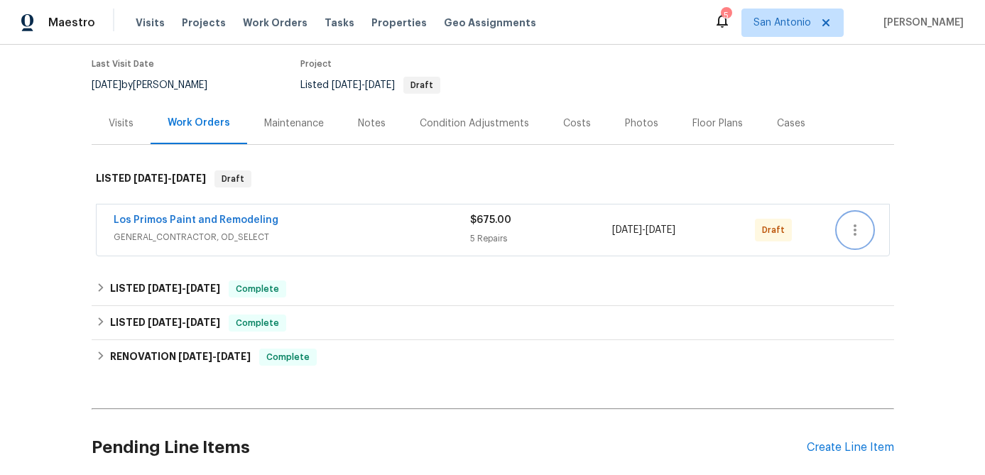
click at [862, 237] on icon "button" at bounding box center [855, 230] width 17 height 17
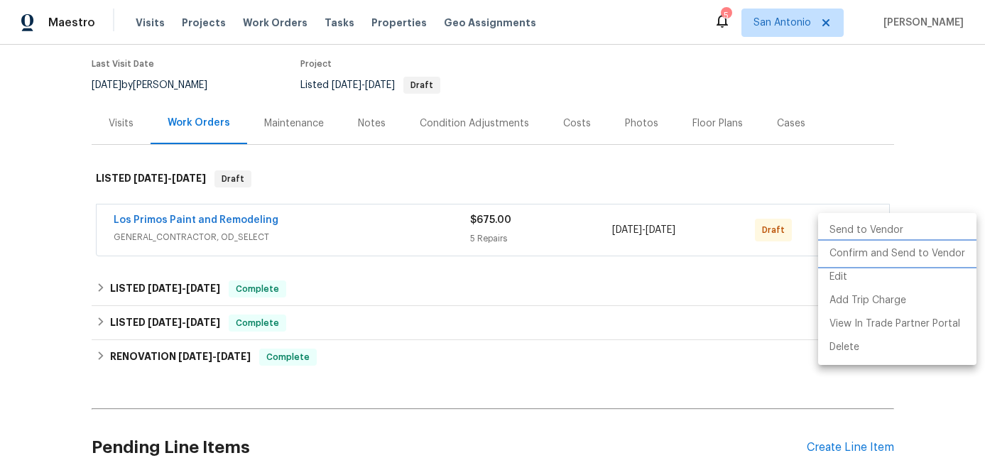
click at [862, 251] on li "Confirm and Send to Vendor" at bounding box center [897, 253] width 158 height 23
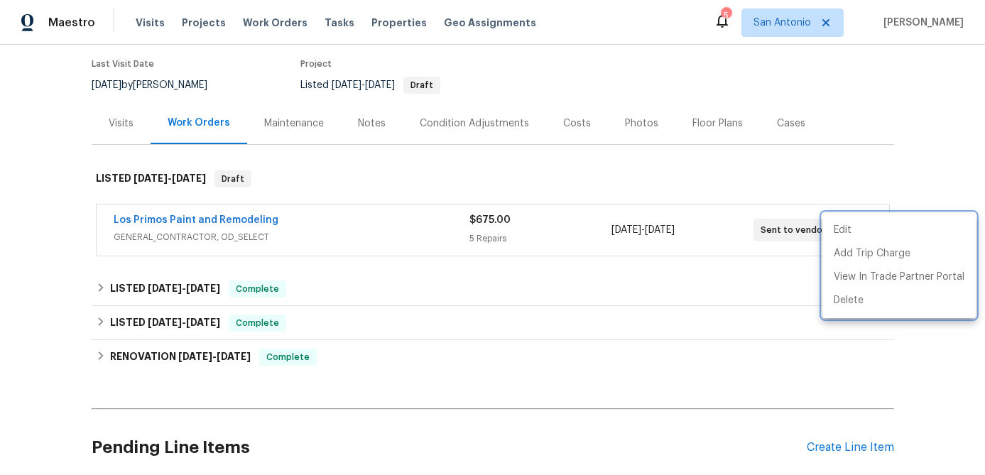
click at [403, 233] on div at bounding box center [492, 237] width 985 height 475
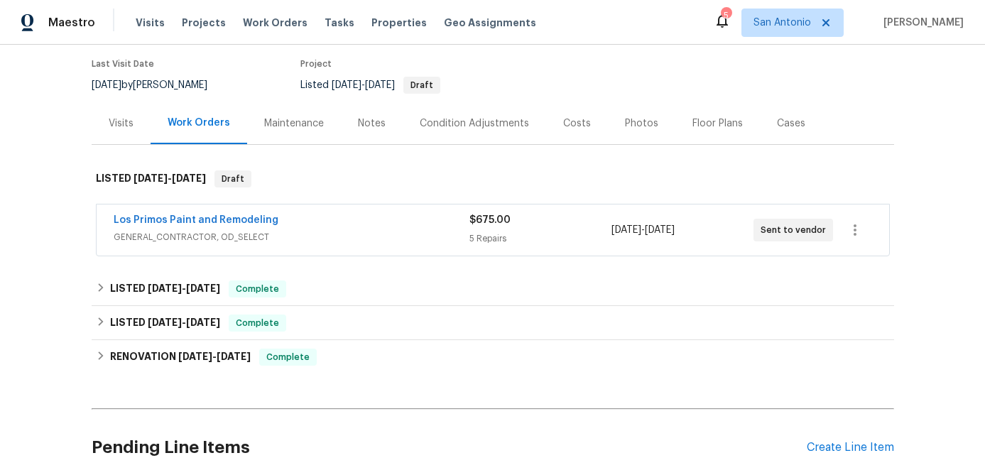
click at [403, 233] on span "GENERAL_CONTRACTOR, OD_SELECT" at bounding box center [292, 237] width 356 height 14
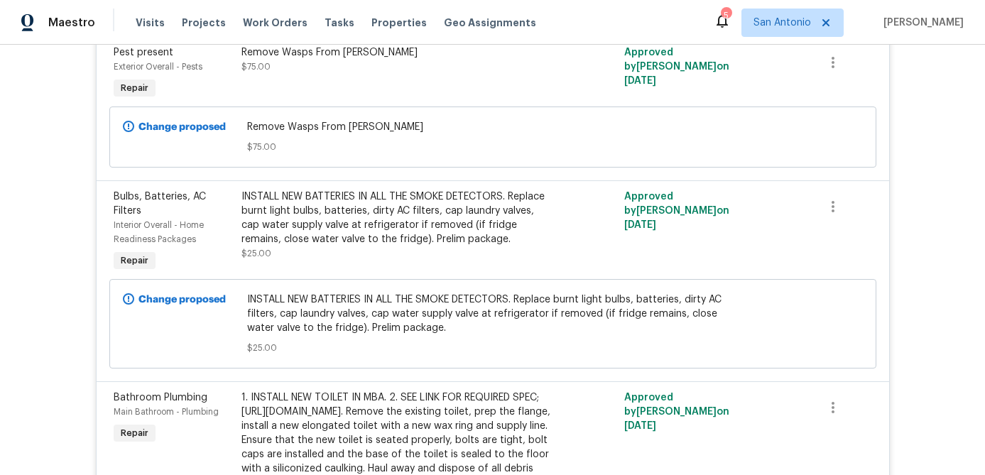
scroll to position [0, 0]
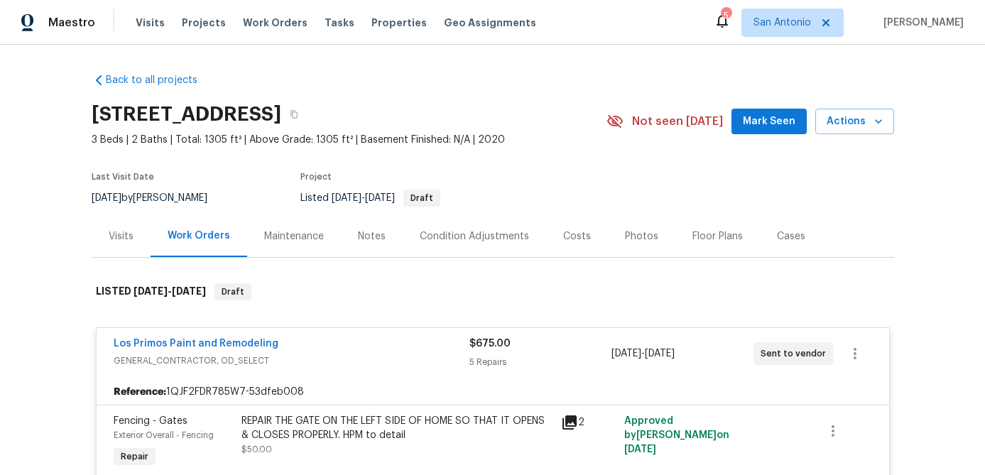
click at [371, 237] on div "Notes" at bounding box center [372, 236] width 28 height 14
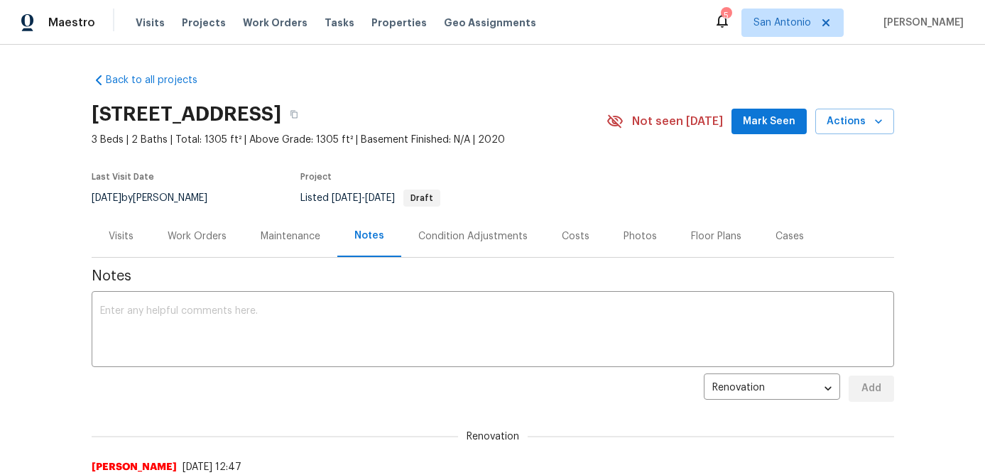
click at [777, 127] on span "Mark Seen" at bounding box center [769, 122] width 53 height 18
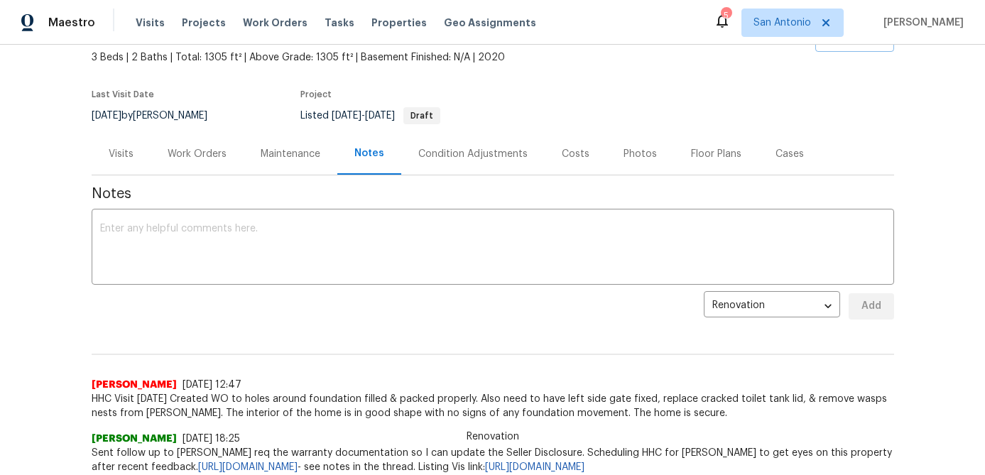
scroll to position [97, 0]
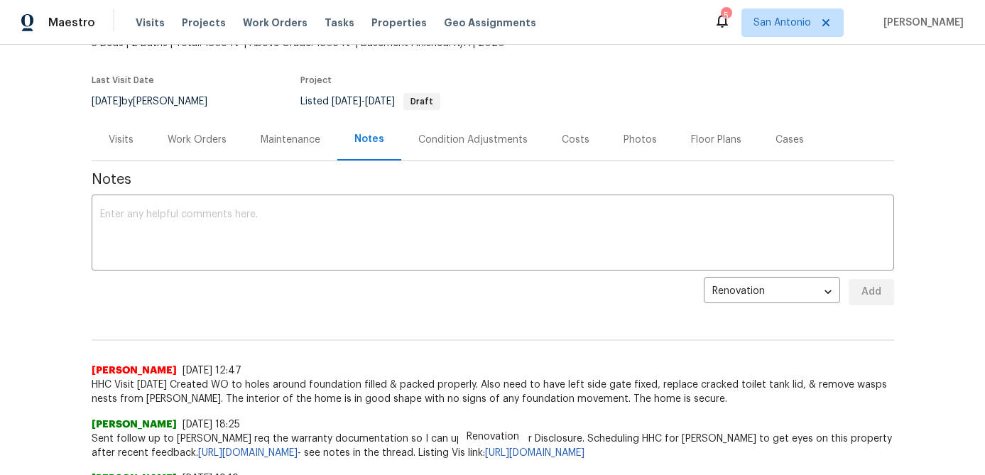
click at [358, 389] on span "HHC Visit 8/13/25 Created WO to holes around foundation filled & packed properl…" at bounding box center [493, 392] width 803 height 28
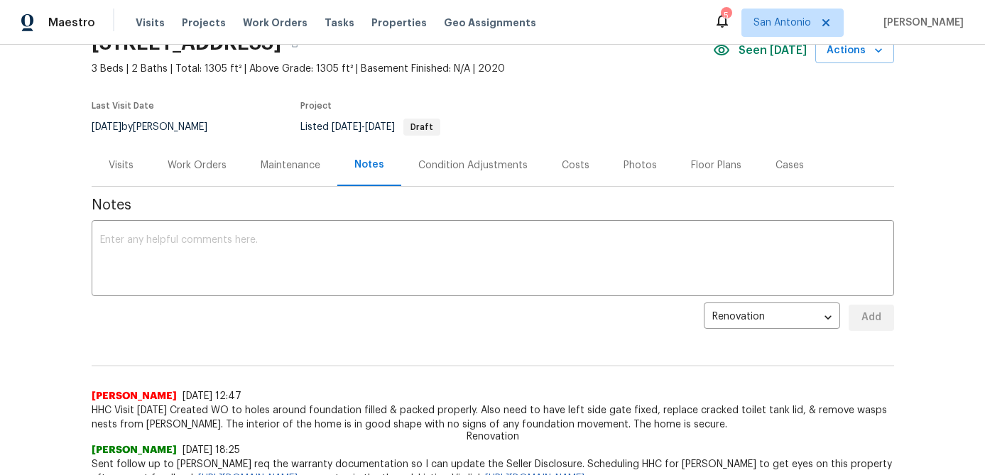
scroll to position [0, 0]
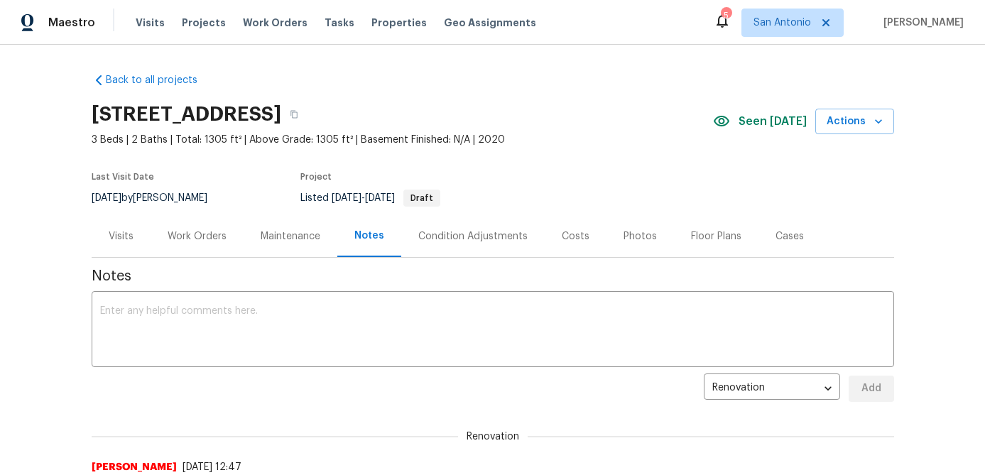
click at [198, 242] on div "Work Orders" at bounding box center [197, 236] width 59 height 14
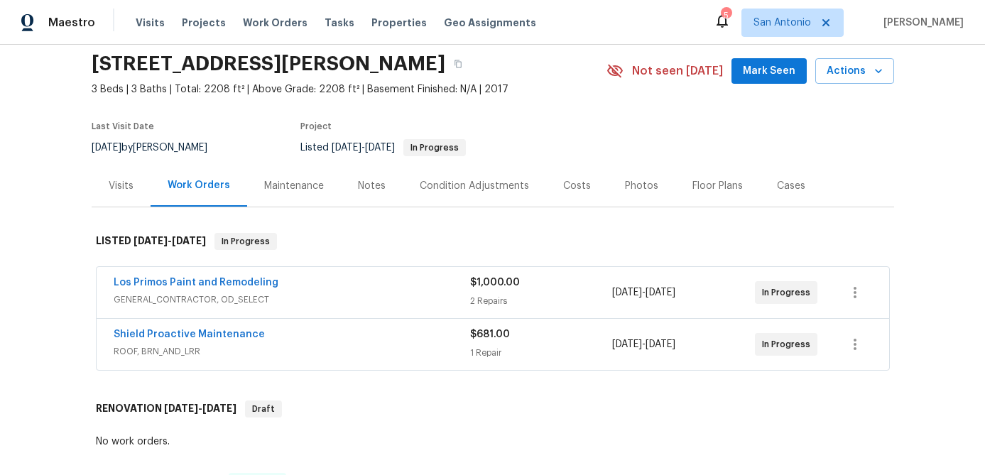
scroll to position [52, 0]
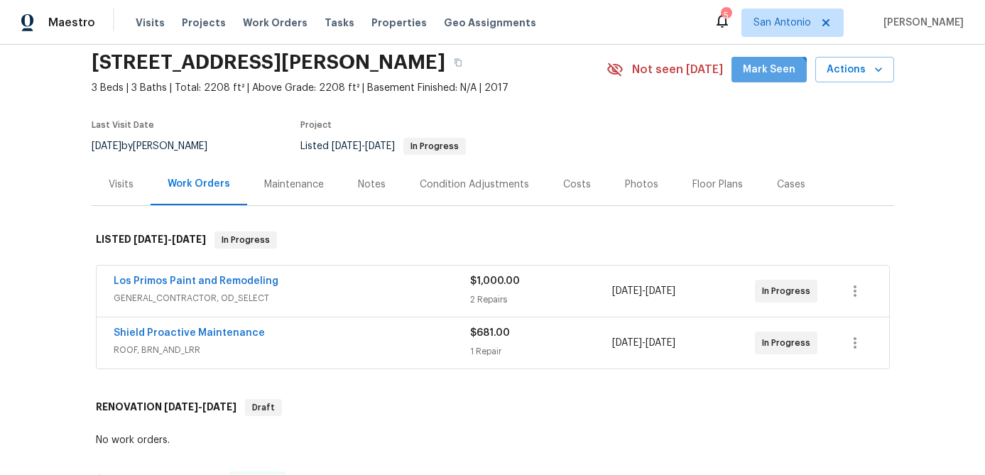
click at [774, 79] on span "Mark Seen" at bounding box center [769, 70] width 53 height 18
click at [197, 343] on span "ROOF, BRN_AND_LRR" at bounding box center [292, 350] width 357 height 14
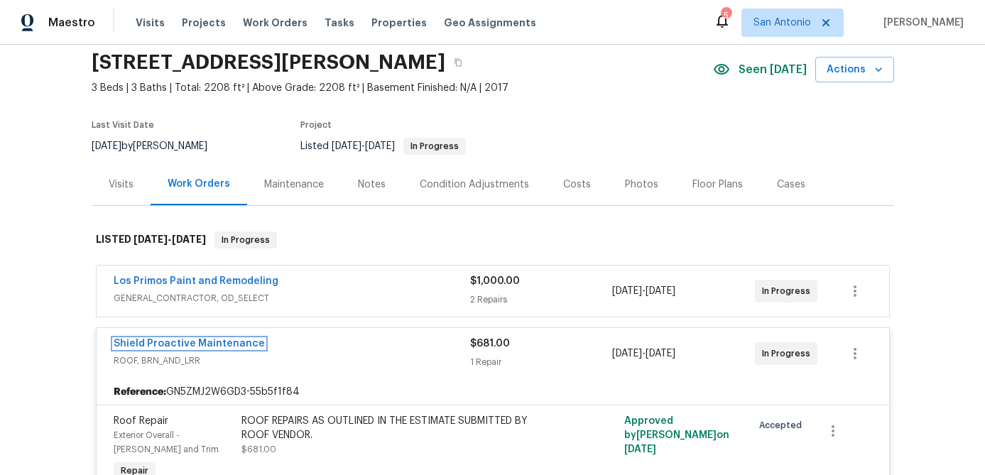
click at [197, 343] on link "Shield Proactive Maintenance" at bounding box center [189, 344] width 151 height 10
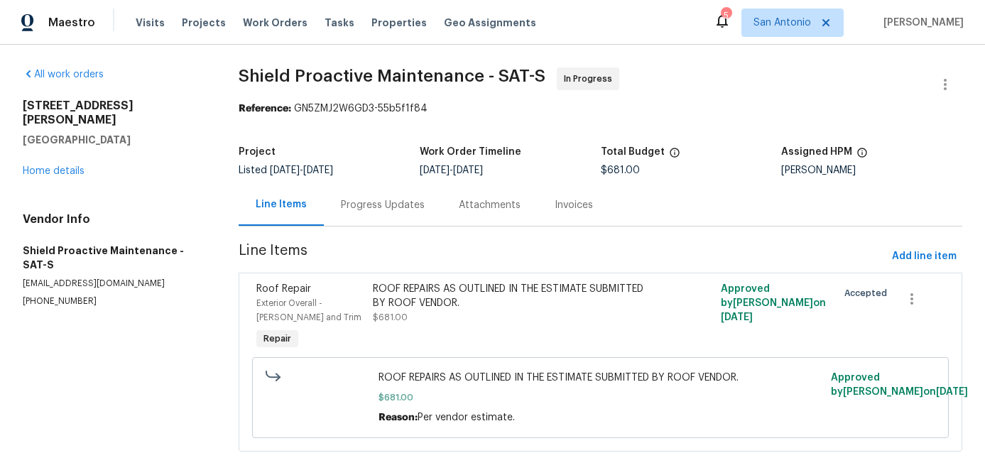
click at [388, 205] on div "Progress Updates" at bounding box center [383, 205] width 84 height 14
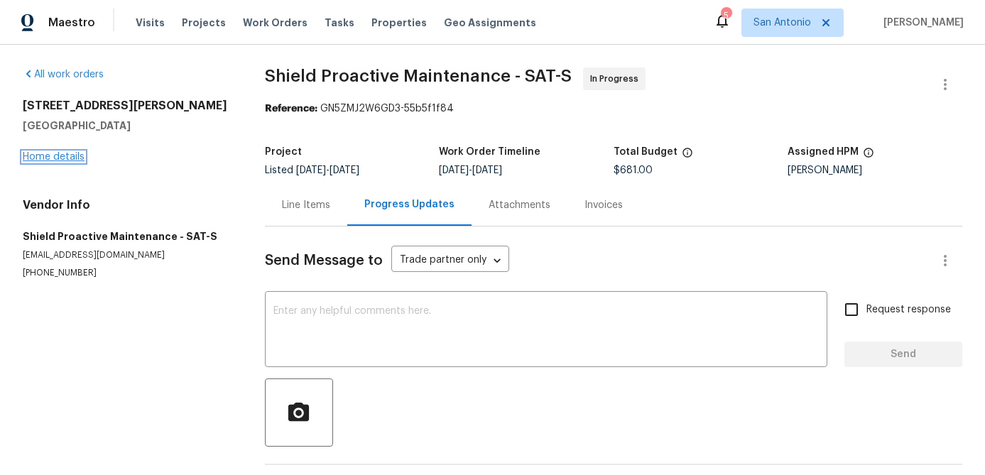
click at [68, 156] on link "Home details" at bounding box center [54, 157] width 62 height 10
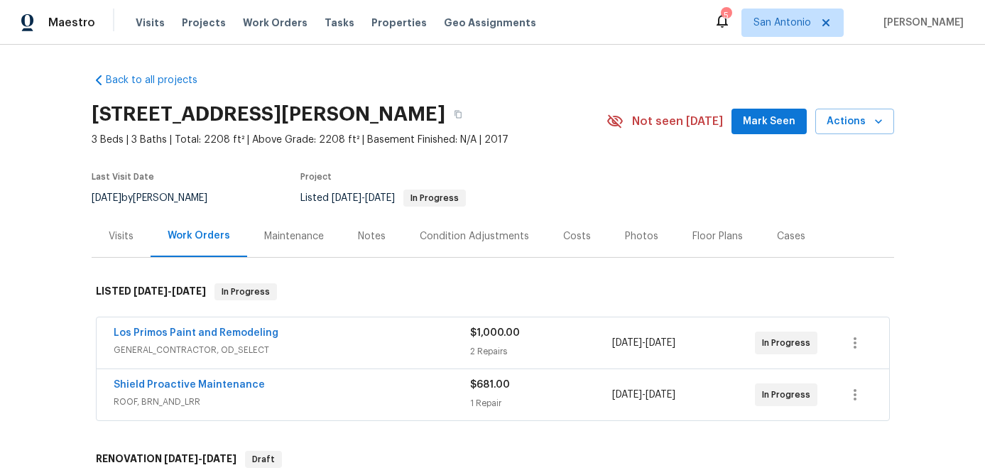
click at [190, 343] on div "Los Primos Paint and Remodeling" at bounding box center [292, 334] width 357 height 17
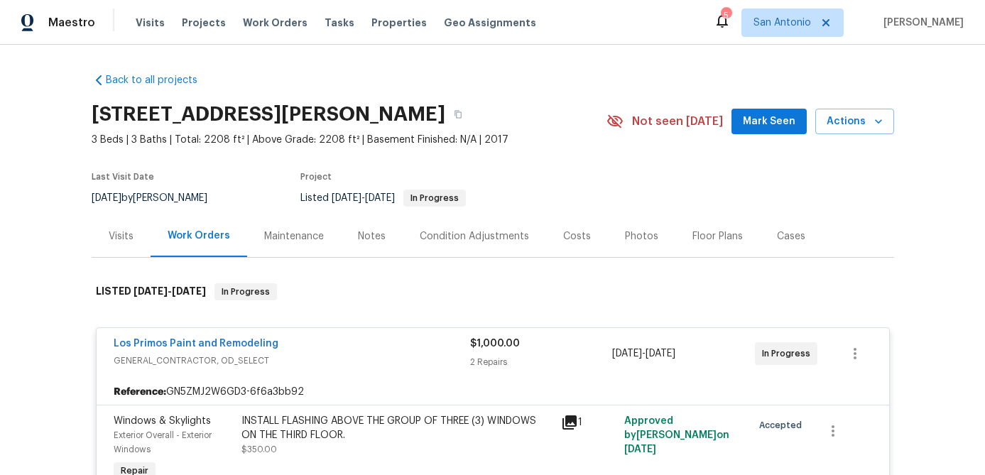
click at [315, 354] on div "Los Primos Paint and Remodeling" at bounding box center [292, 345] width 357 height 17
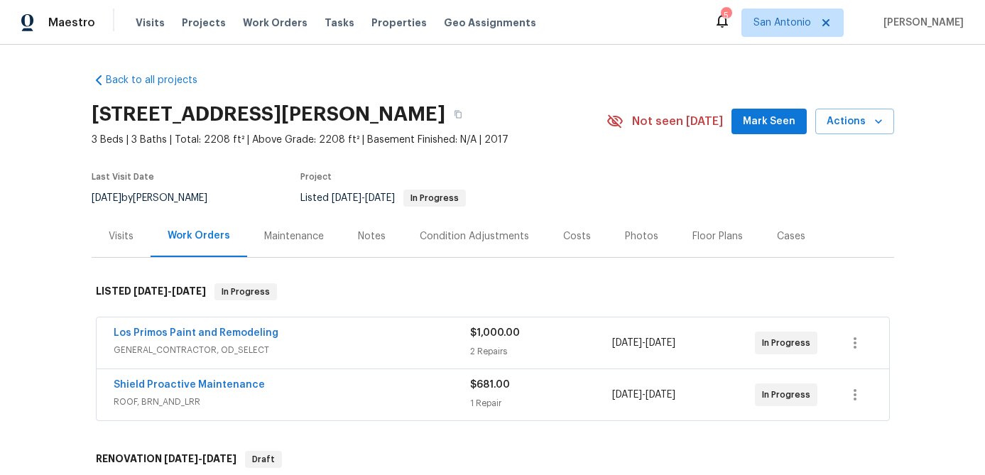
click at [765, 131] on span "Mark Seen" at bounding box center [769, 122] width 53 height 18
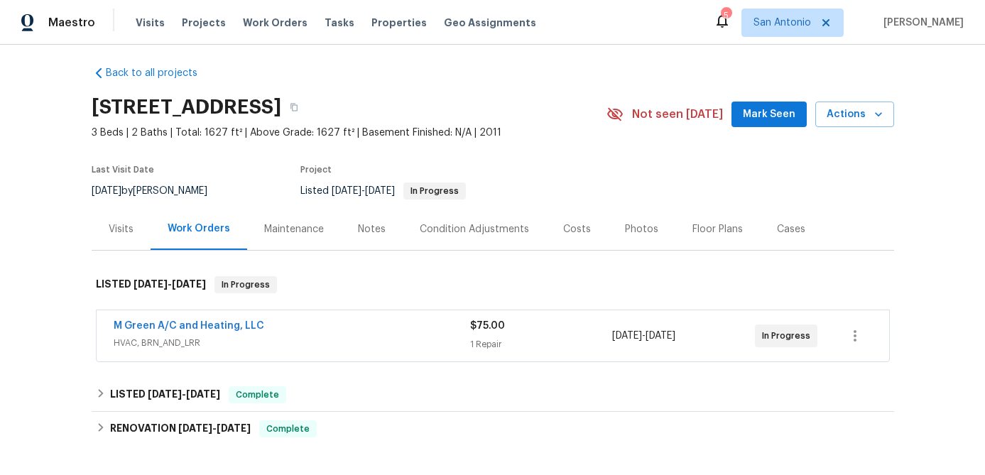
scroll to position [9, 0]
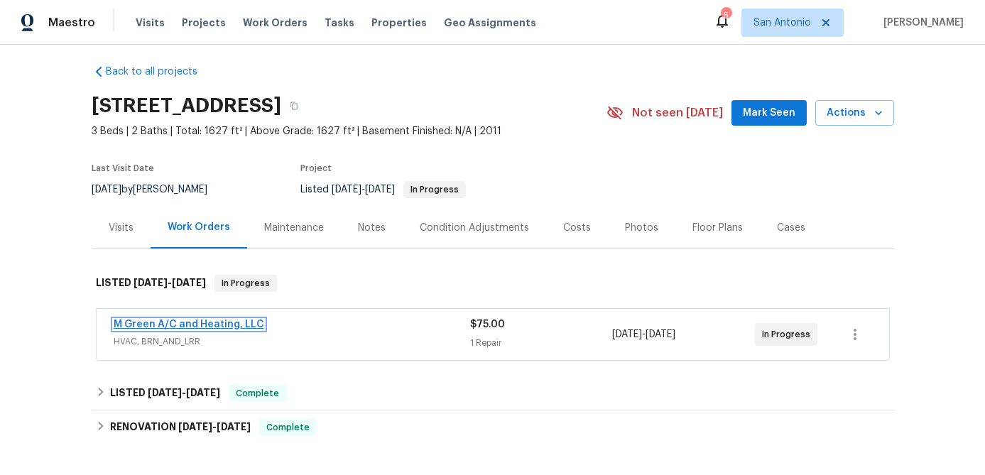
click at [217, 325] on link "M Green A/C and Heating, LLC" at bounding box center [189, 325] width 151 height 10
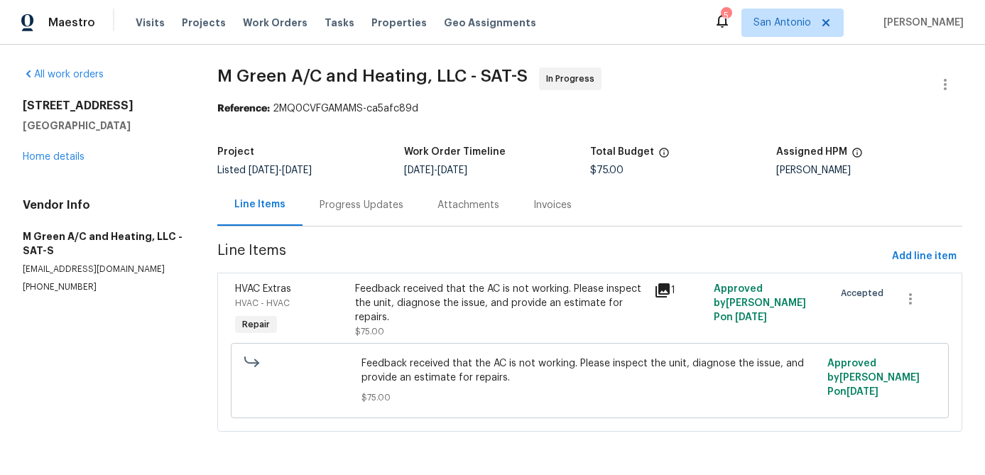
click at [375, 207] on div "Progress Updates" at bounding box center [362, 205] width 84 height 14
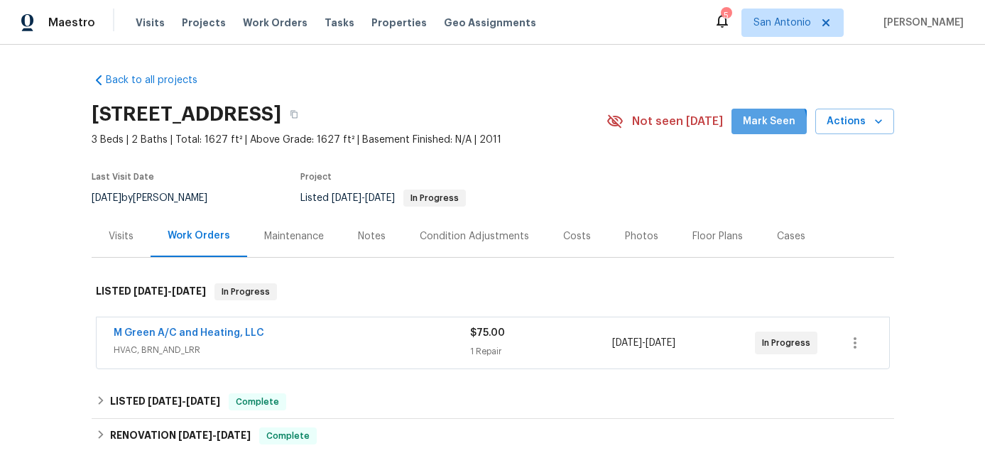
click at [759, 127] on span "Mark Seen" at bounding box center [769, 122] width 53 height 18
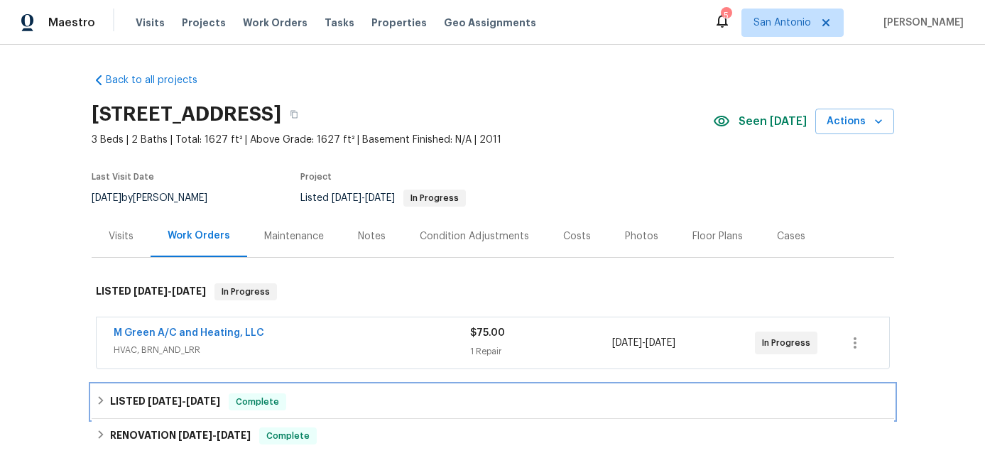
click at [253, 401] on span "Complete" at bounding box center [257, 402] width 55 height 14
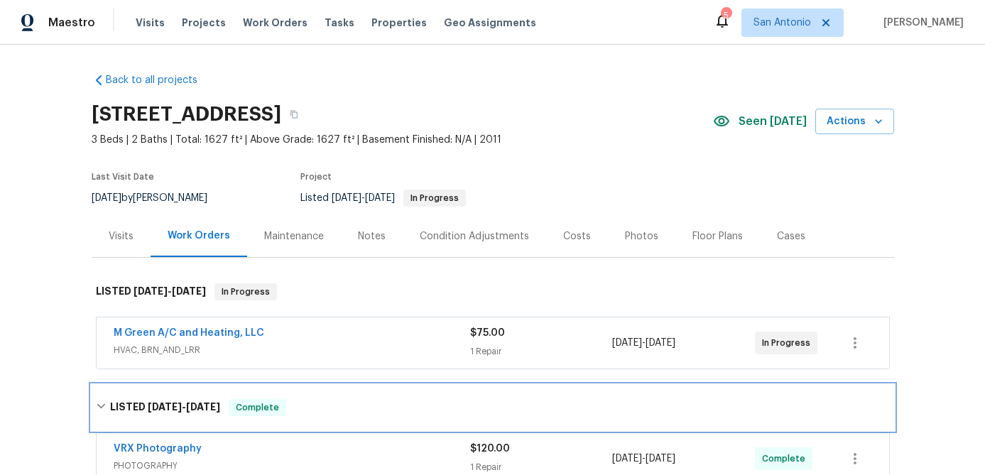
scroll to position [93, 0]
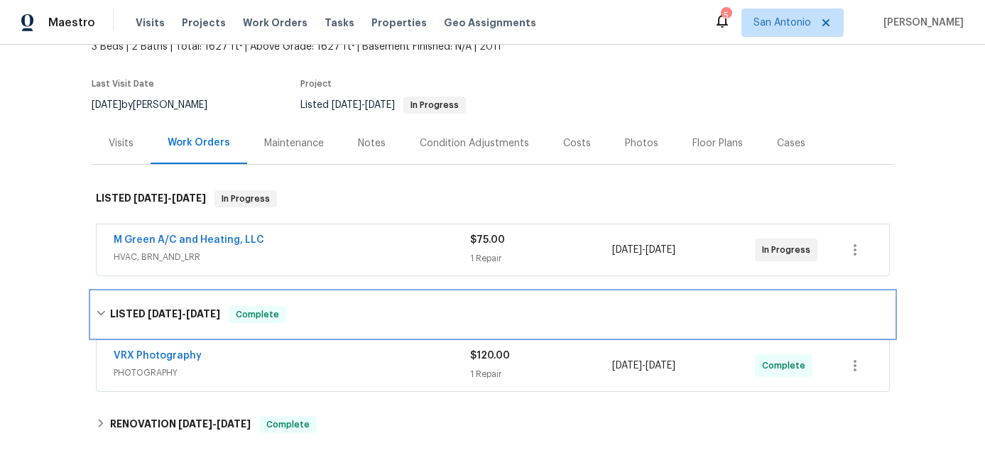
click at [264, 316] on span "Complete" at bounding box center [257, 315] width 55 height 14
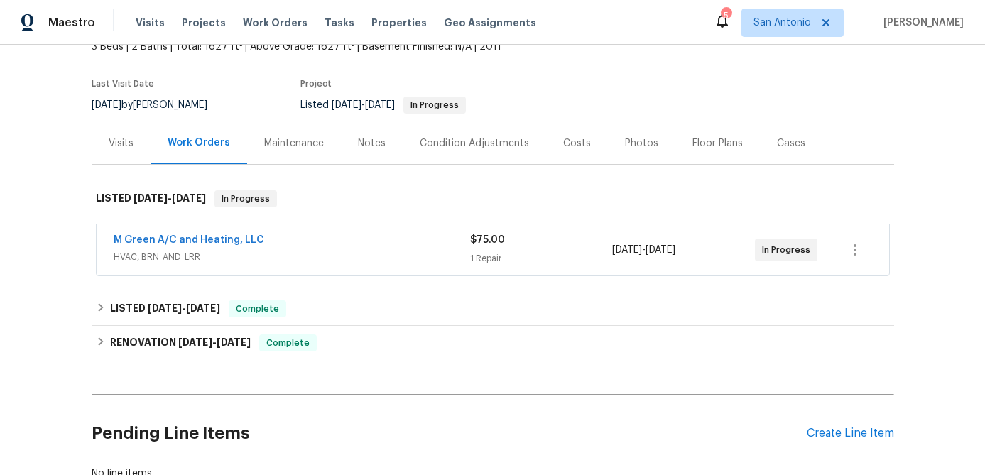
click at [467, 144] on div "Condition Adjustments" at bounding box center [474, 143] width 109 height 14
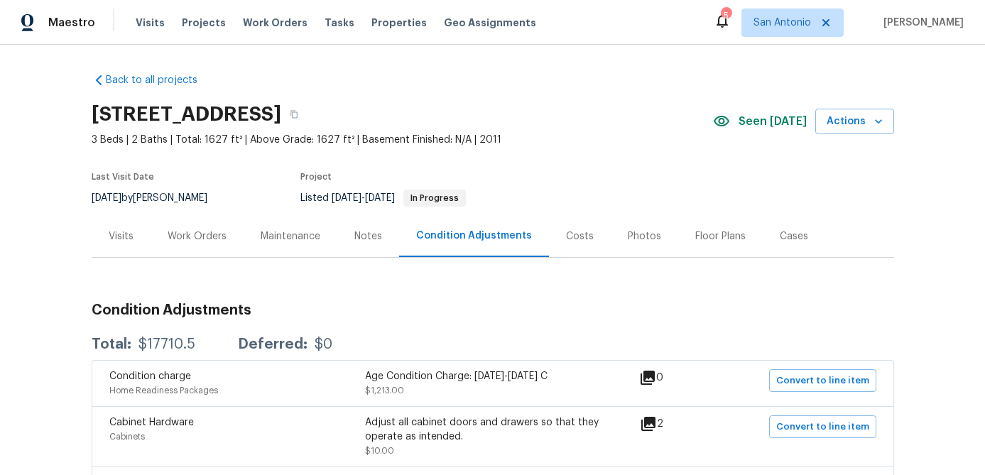
click at [573, 238] on div "Costs" at bounding box center [580, 236] width 28 height 14
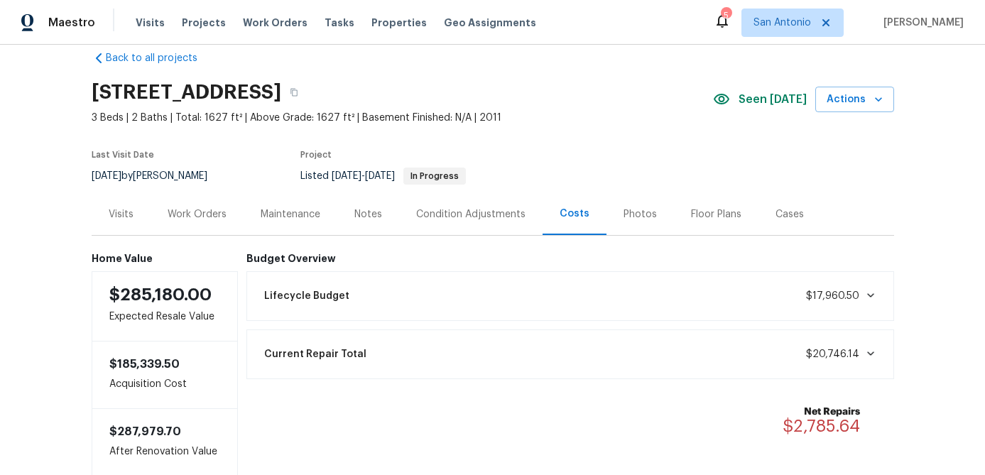
scroll to position [28, 0]
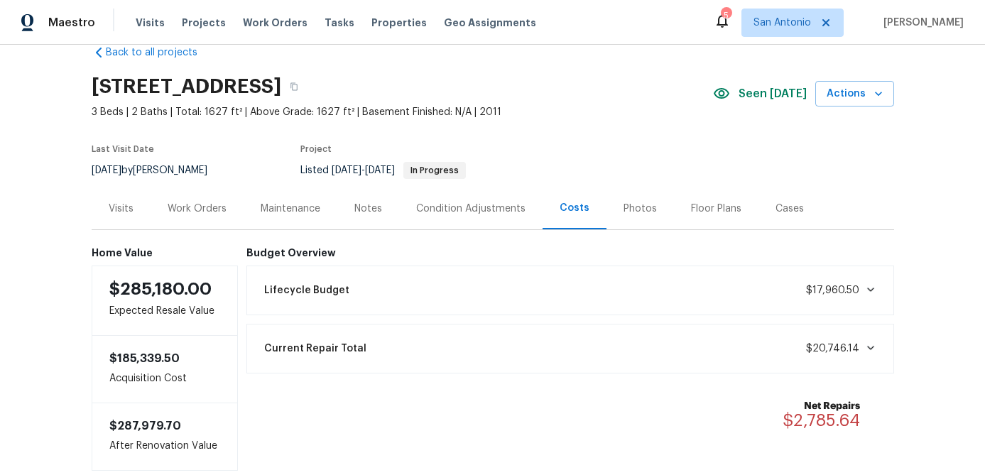
click at [199, 215] on div "Work Orders" at bounding box center [197, 209] width 59 height 14
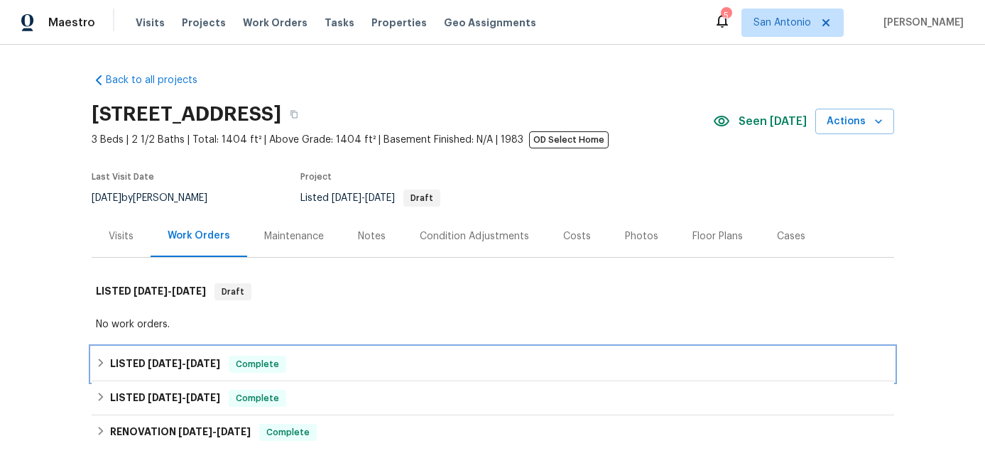
click at [254, 362] on span "Complete" at bounding box center [257, 364] width 55 height 14
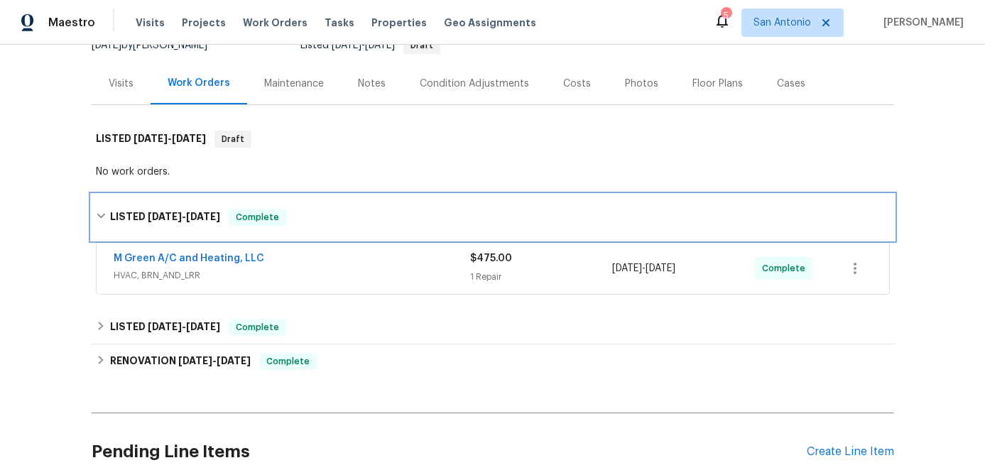
scroll to position [128, 0]
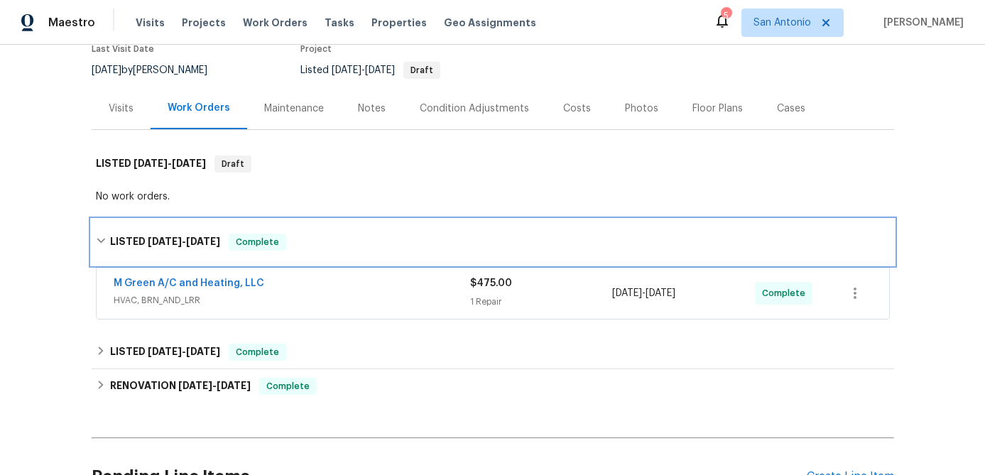
click at [258, 239] on span "Complete" at bounding box center [257, 242] width 55 height 14
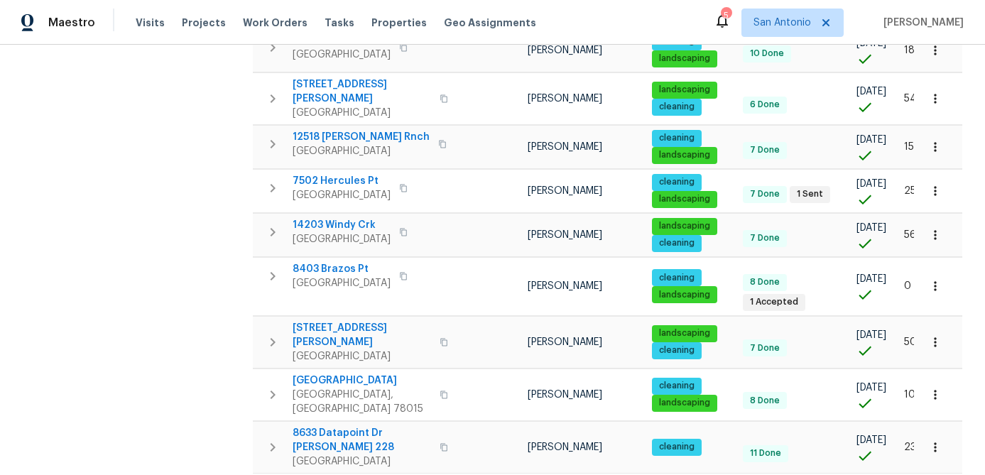
scroll to position [547, 0]
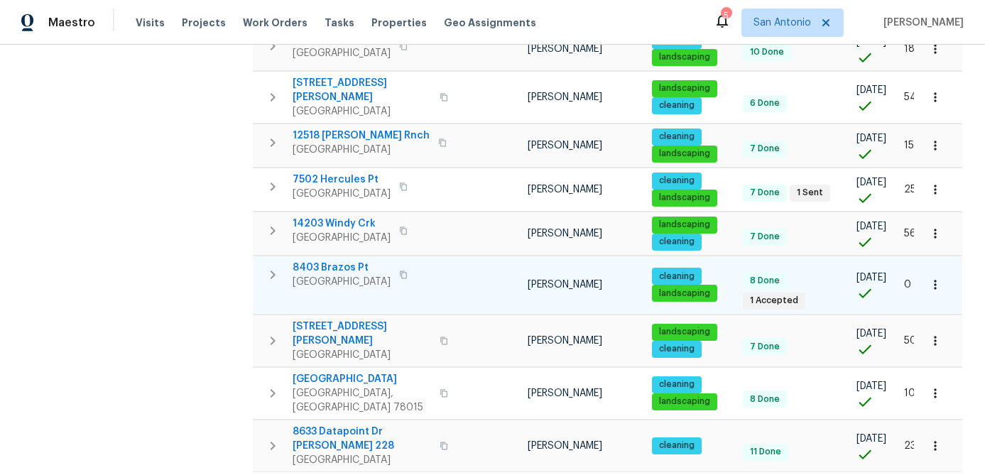
click at [346, 261] on span "8403 Brazos Pt" at bounding box center [342, 268] width 98 height 14
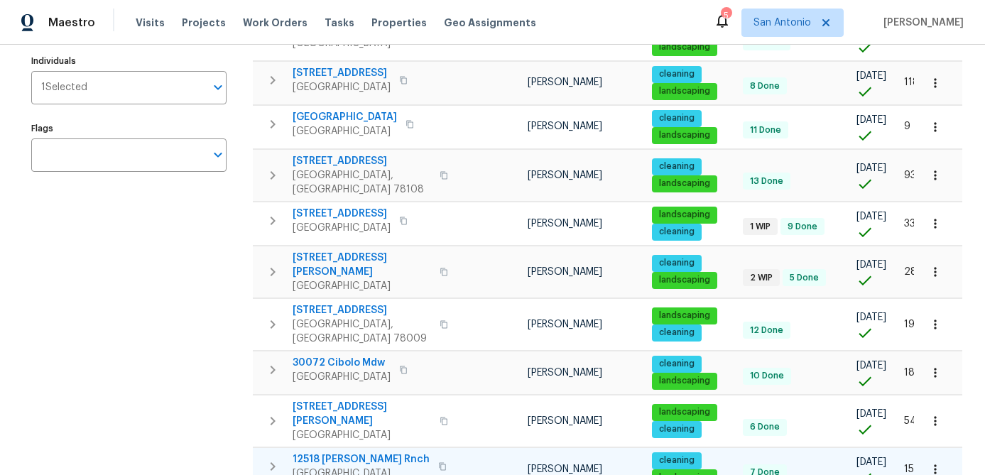
scroll to position [217, 0]
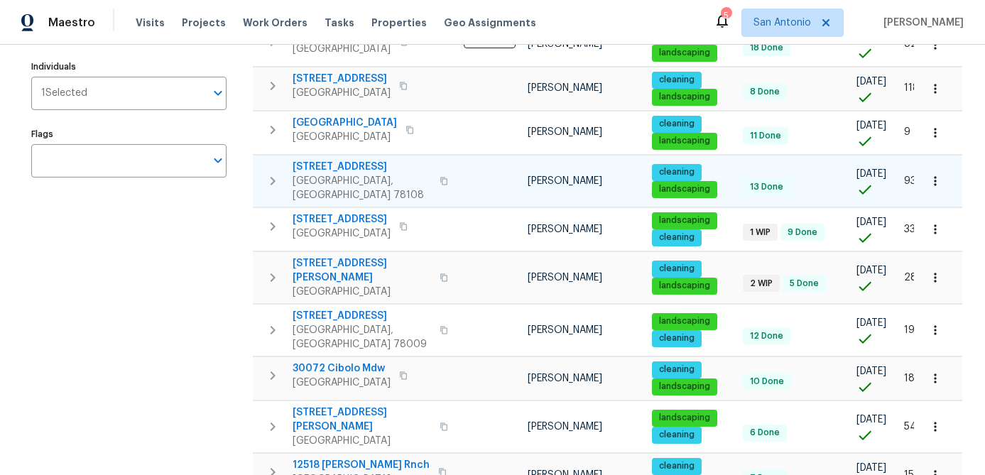
click at [937, 175] on icon "button" at bounding box center [936, 181] width 14 height 14
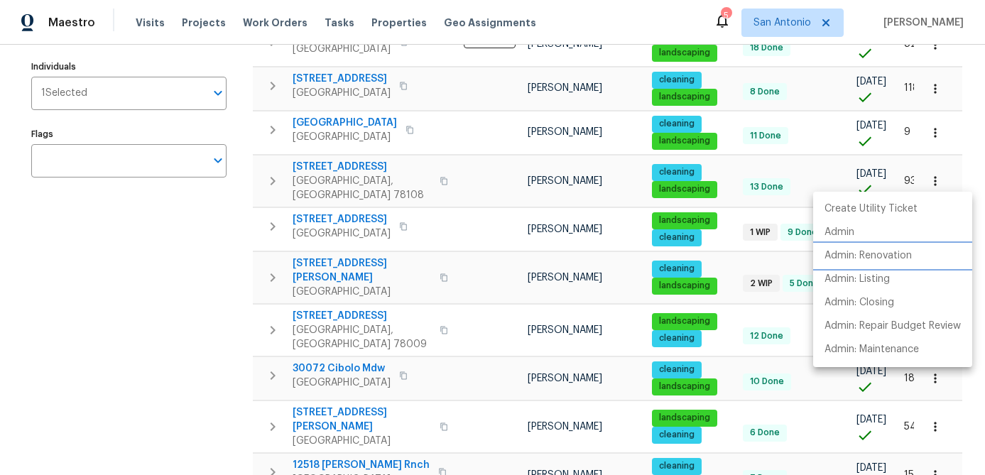
click at [880, 254] on p "Admin: Renovation" at bounding box center [868, 256] width 87 height 15
click at [515, 295] on div at bounding box center [492, 237] width 985 height 475
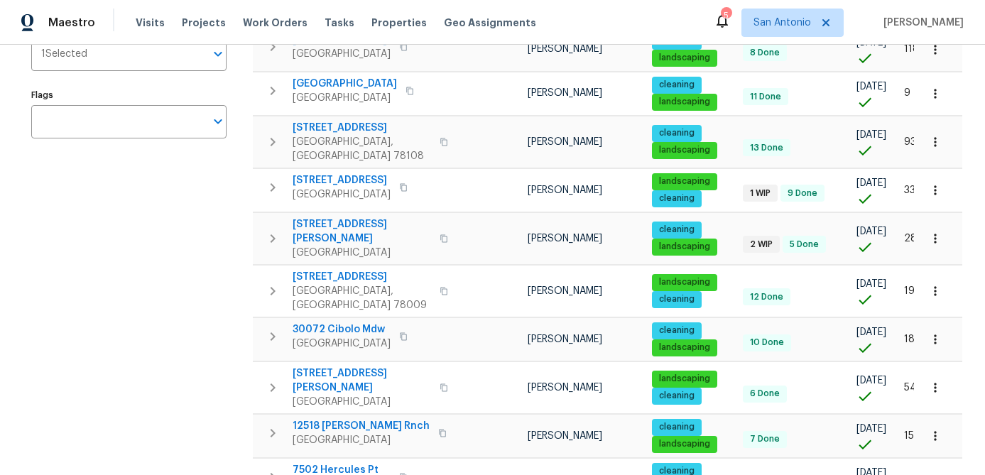
scroll to position [0, 0]
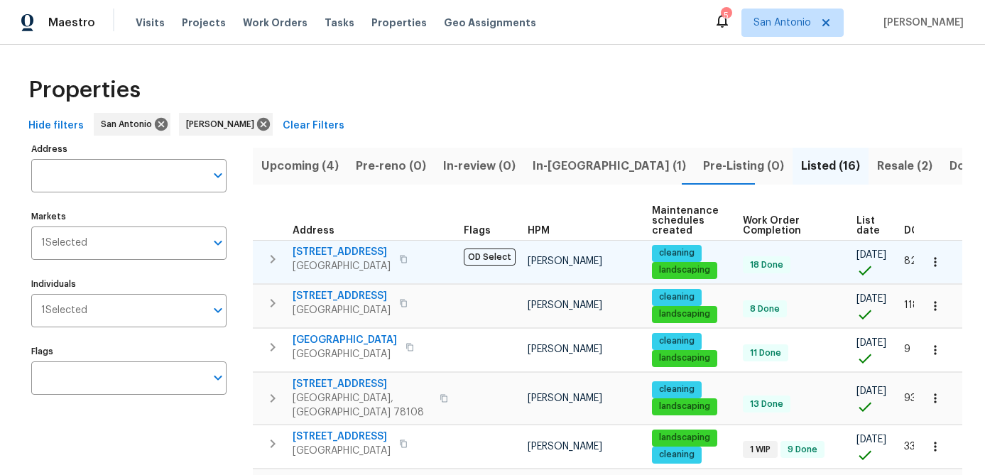
click at [945, 263] on button "button" at bounding box center [935, 262] width 31 height 31
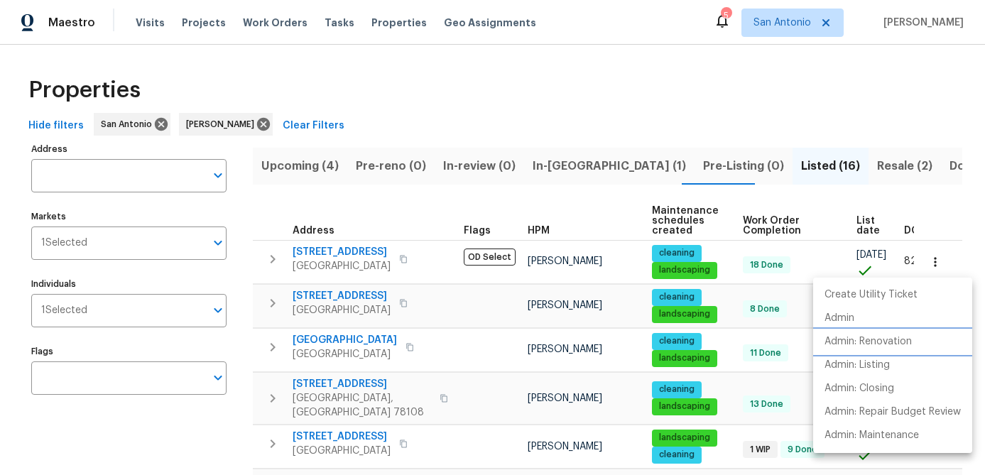
click at [893, 342] on p "Admin: Renovation" at bounding box center [868, 342] width 87 height 15
click at [767, 80] on div at bounding box center [492, 237] width 985 height 475
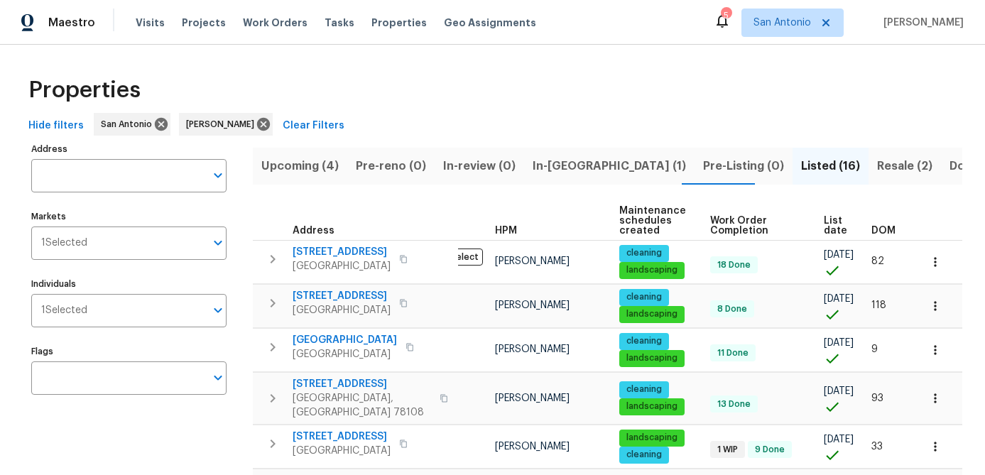
click at [828, 226] on span "List date" at bounding box center [835, 226] width 23 height 20
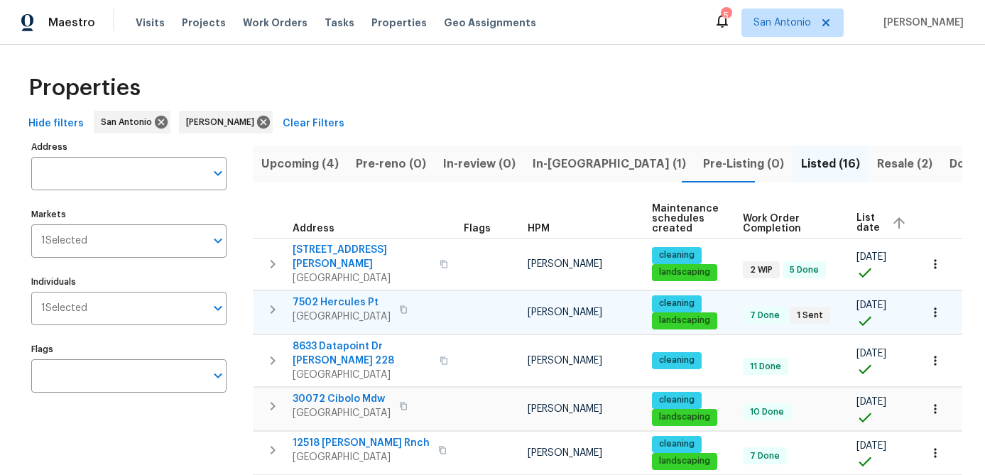
scroll to position [3, 0]
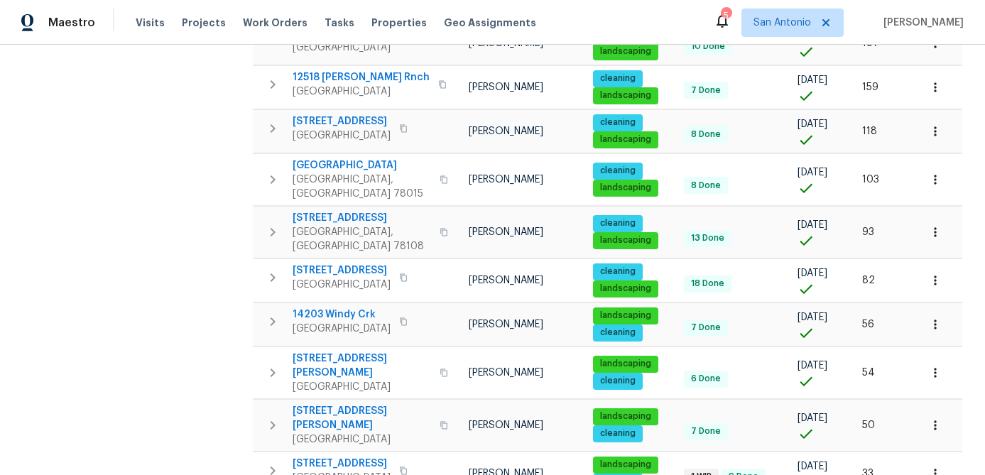
scroll to position [345, 0]
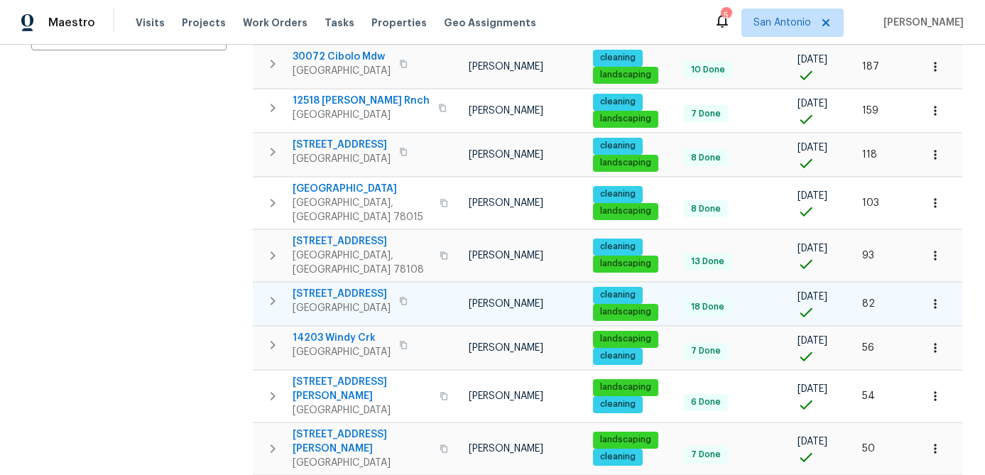
click at [316, 287] on span "6218 Ridge Oak" at bounding box center [342, 294] width 98 height 14
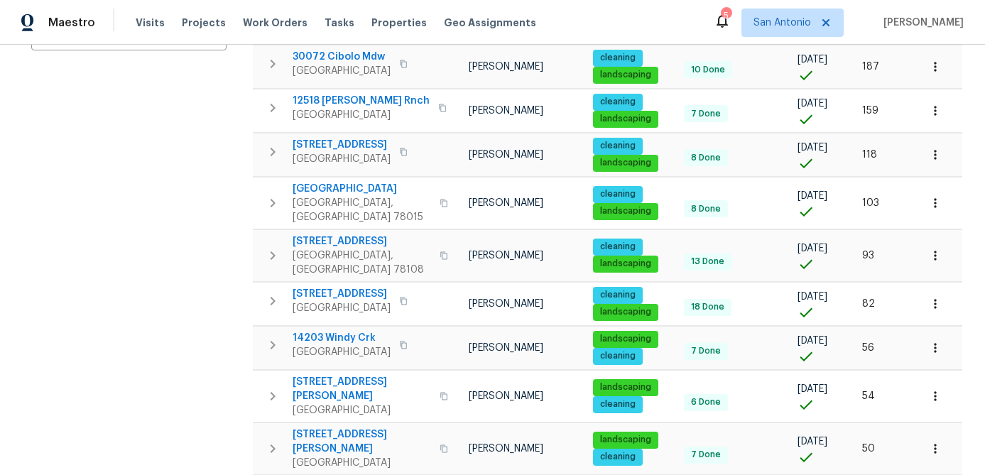
scroll to position [0, 0]
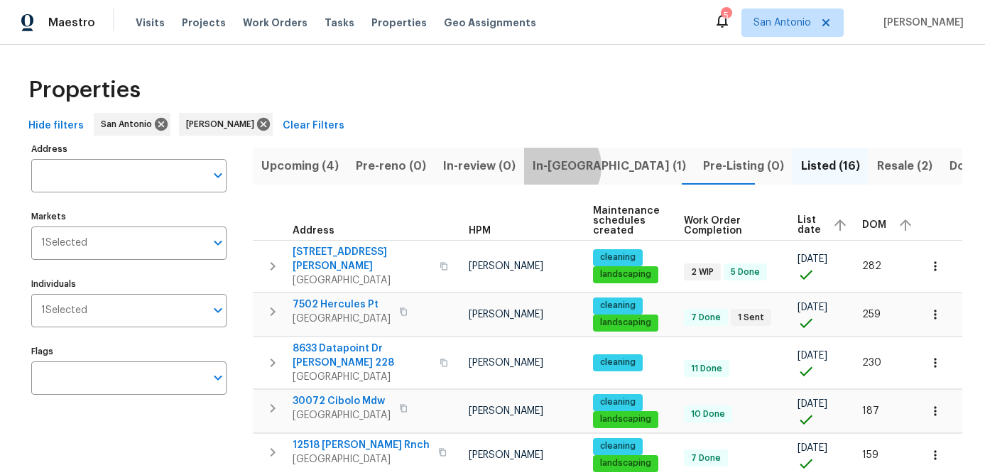
click at [545, 166] on span "In-reno (1)" at bounding box center [609, 166] width 153 height 20
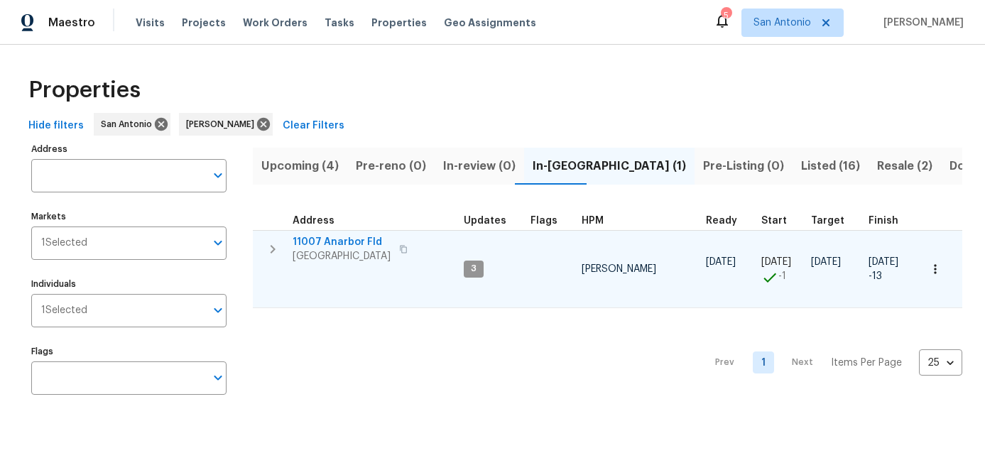
click at [337, 249] on span "San Antonio, TX 78254" at bounding box center [342, 256] width 98 height 14
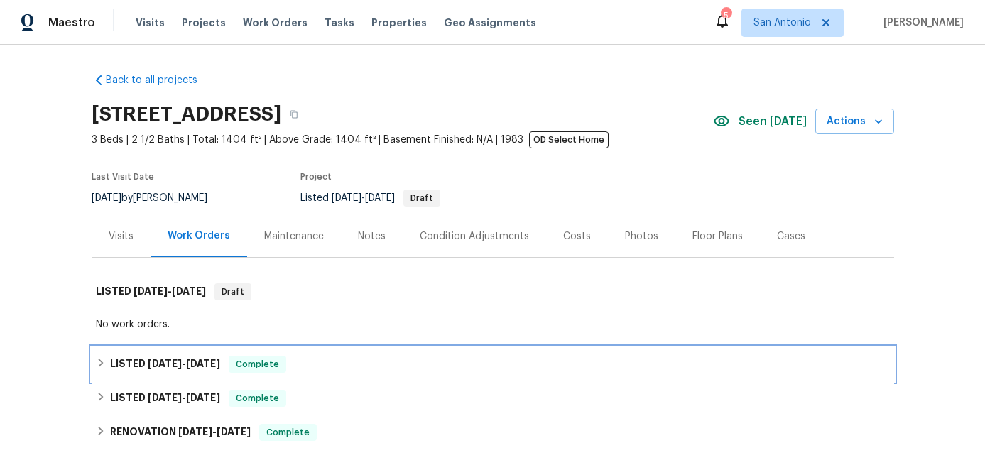
click at [254, 372] on span "Complete" at bounding box center [257, 364] width 55 height 14
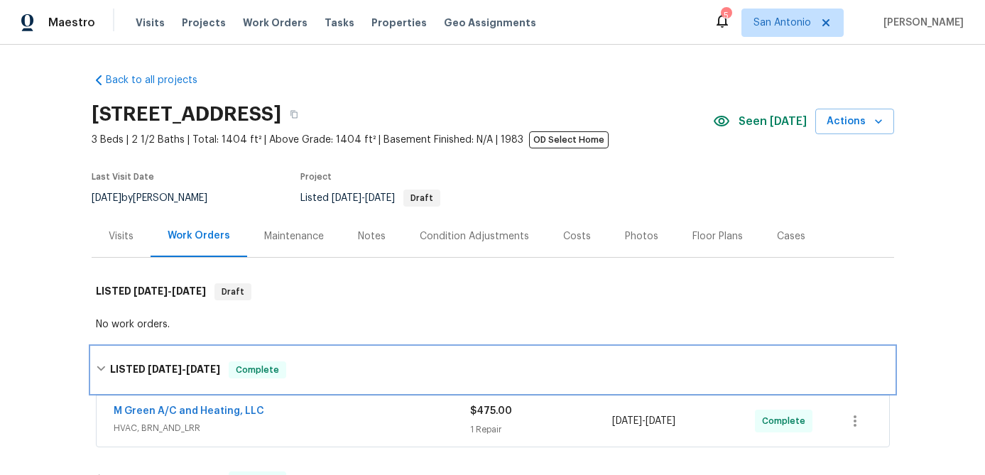
click at [254, 372] on span "Complete" at bounding box center [257, 370] width 55 height 14
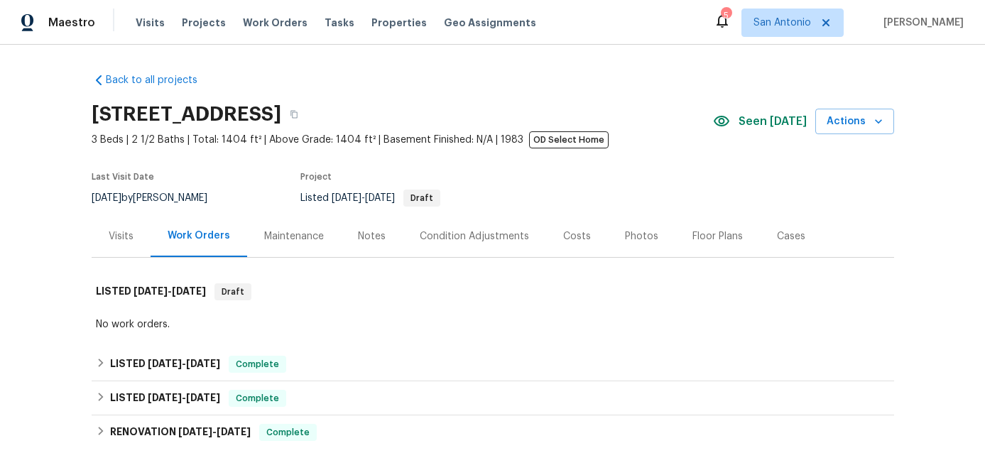
click at [371, 238] on div "Notes" at bounding box center [372, 236] width 28 height 14
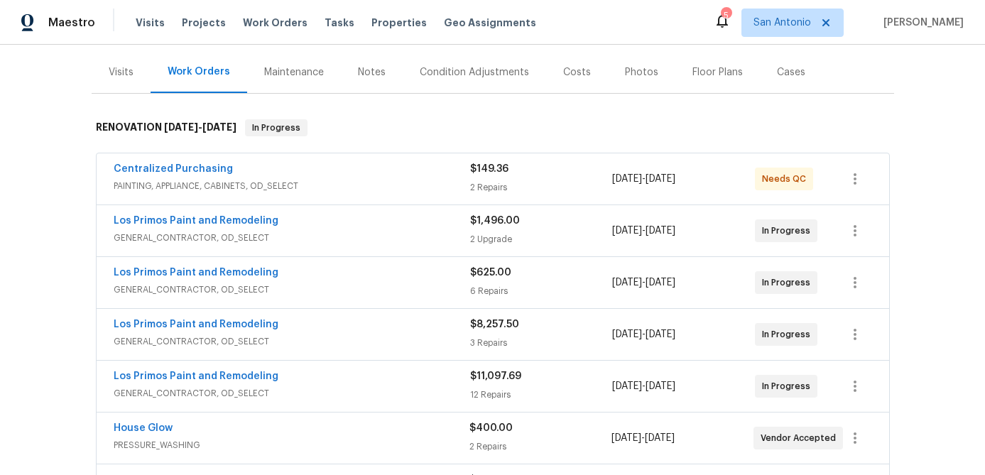
scroll to position [165, 0]
click at [374, 192] on span "PAINTING, APPLIANCE, CABINETS, OD_SELECT" at bounding box center [292, 185] width 357 height 14
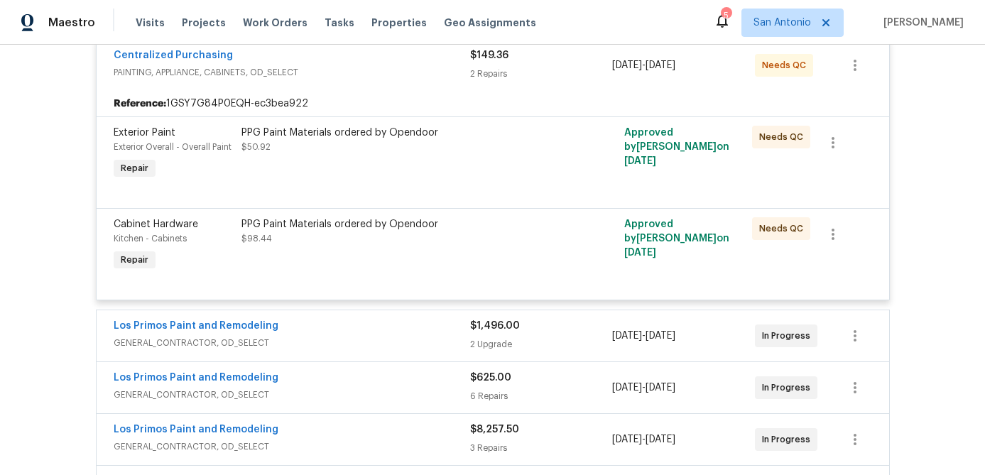
scroll to position [293, 0]
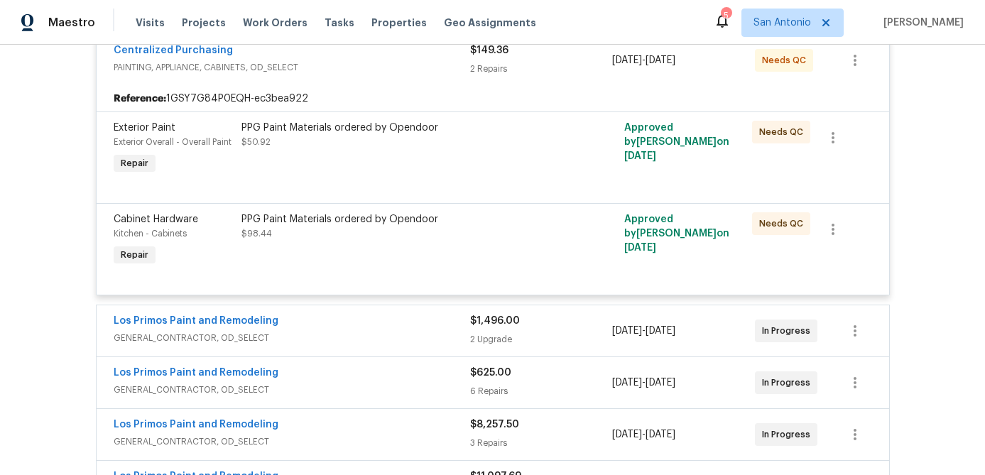
click at [370, 145] on div "PPG Paint Materials ordered by Opendoor $50.92" at bounding box center [397, 135] width 311 height 28
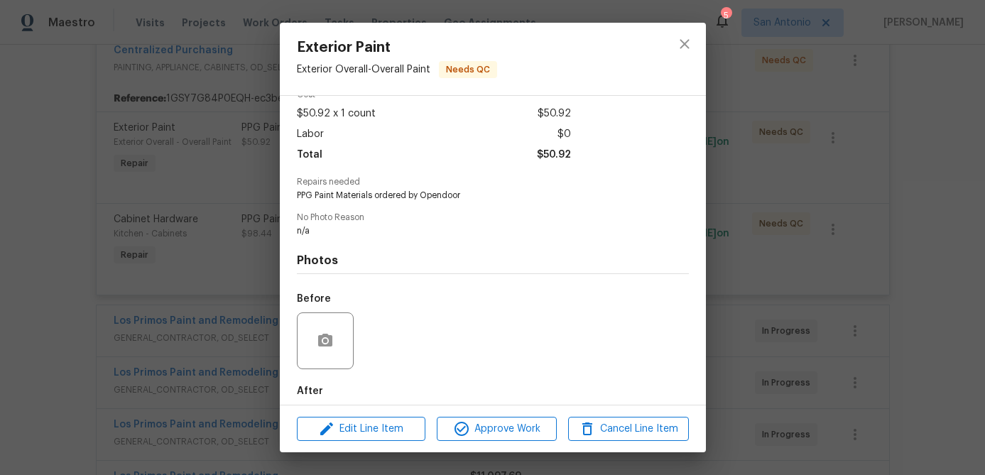
scroll to position [143, 0]
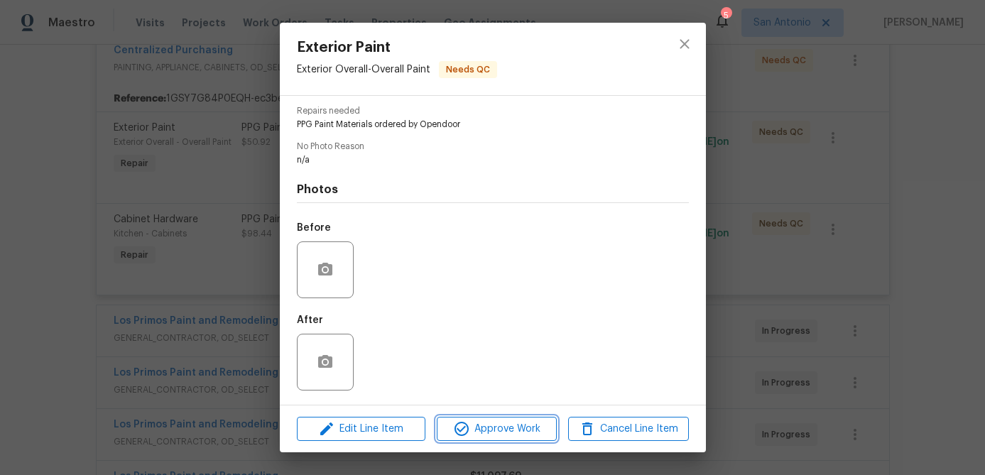
click at [486, 430] on span "Approve Work" at bounding box center [497, 430] width 112 height 18
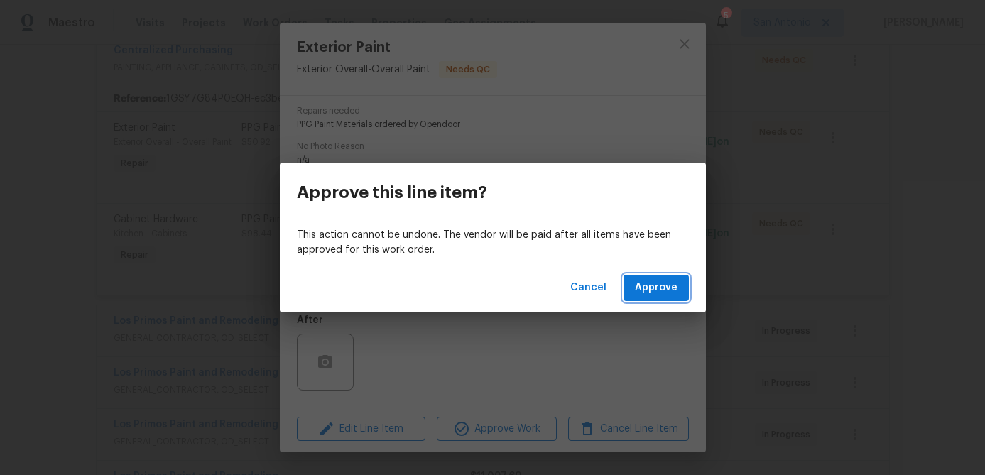
click at [649, 279] on span "Approve" at bounding box center [656, 288] width 43 height 18
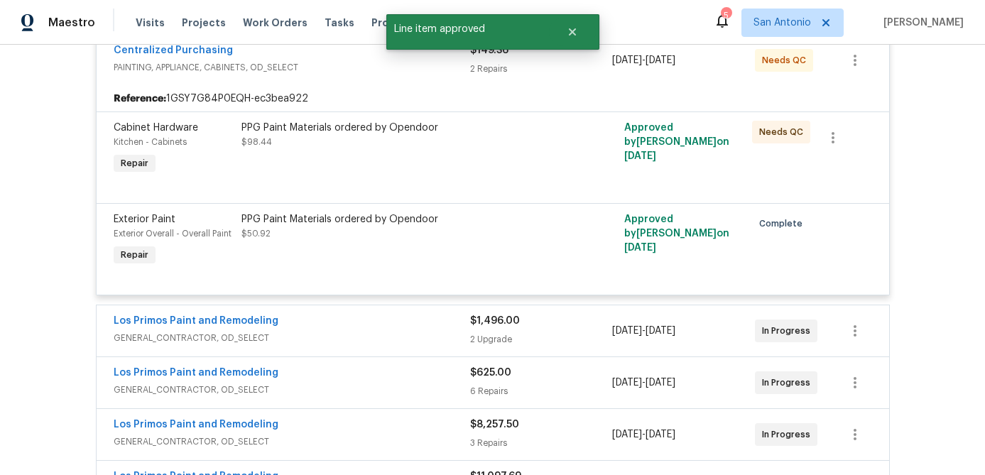
click at [426, 151] on div "PPG Paint Materials ordered by Opendoor $98.44" at bounding box center [397, 149] width 320 height 65
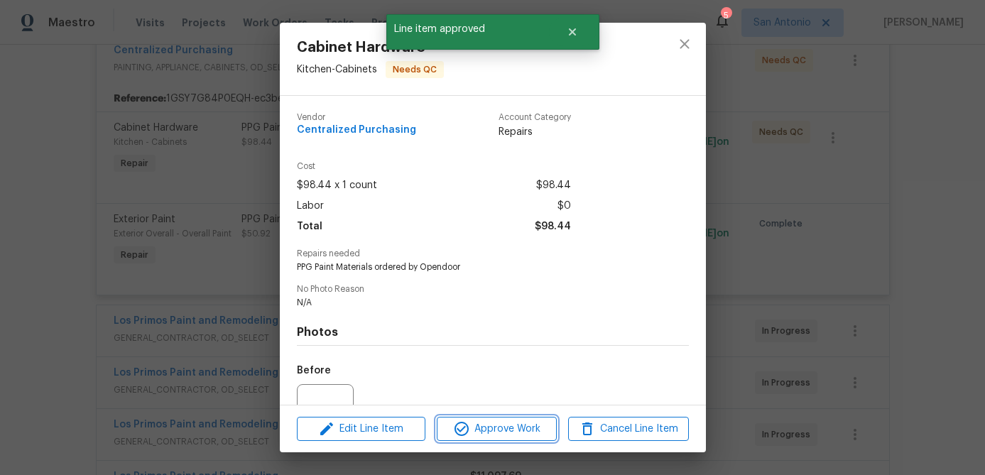
click at [495, 437] on span "Approve Work" at bounding box center [497, 430] width 112 height 18
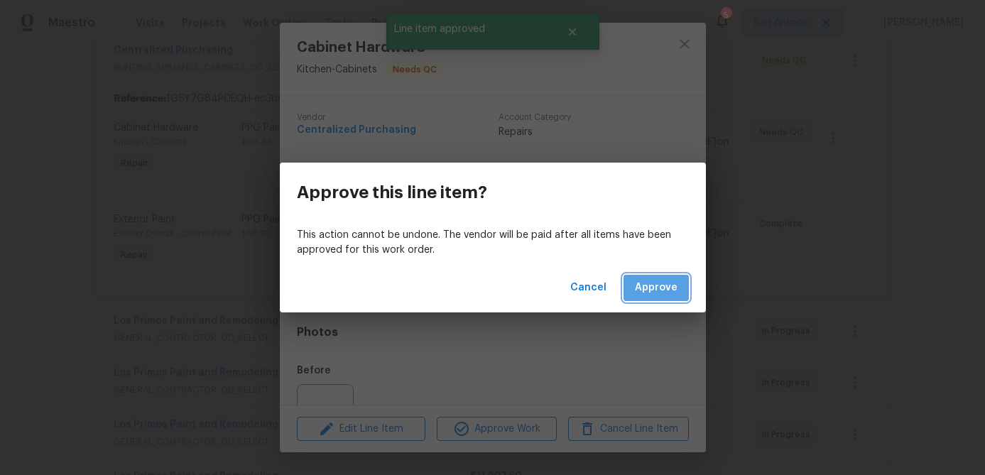
click at [652, 291] on span "Approve" at bounding box center [656, 288] width 43 height 18
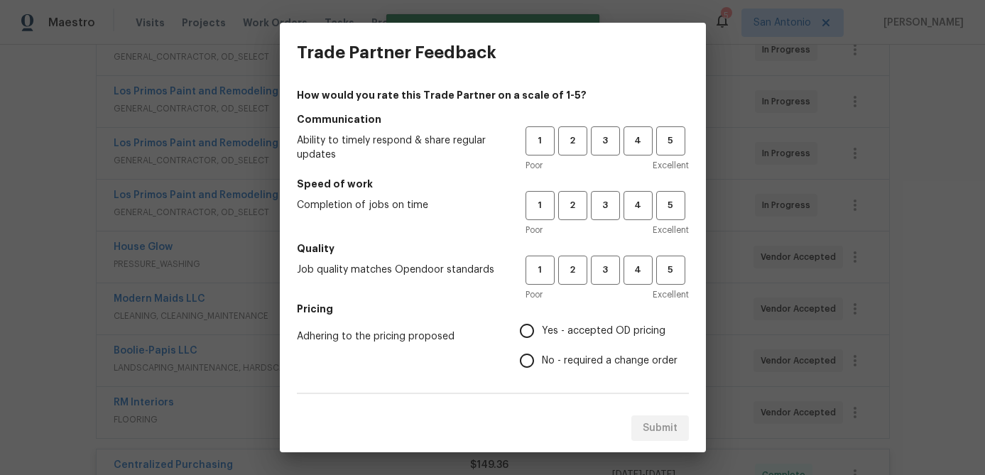
scroll to position [11, 0]
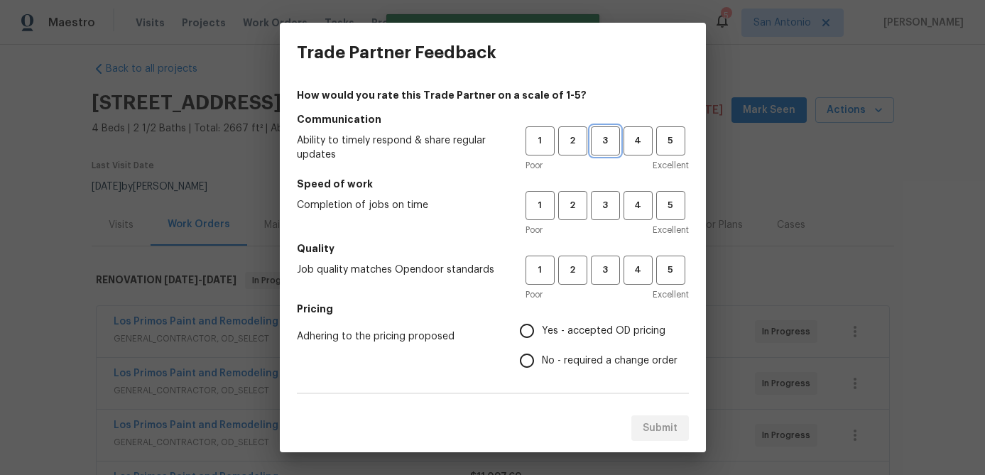
click at [615, 134] on span "3" at bounding box center [606, 141] width 26 height 16
click at [608, 206] on span "3" at bounding box center [606, 206] width 26 height 16
click at [603, 275] on span "3" at bounding box center [606, 270] width 26 height 16
click at [529, 329] on input "Yes - accepted OD pricing" at bounding box center [527, 331] width 30 height 30
radio input "true"
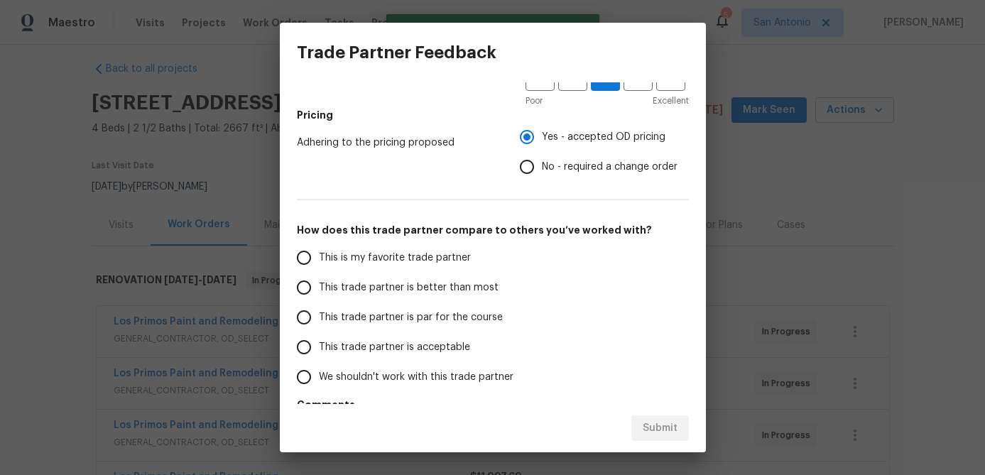
scroll to position [246, 0]
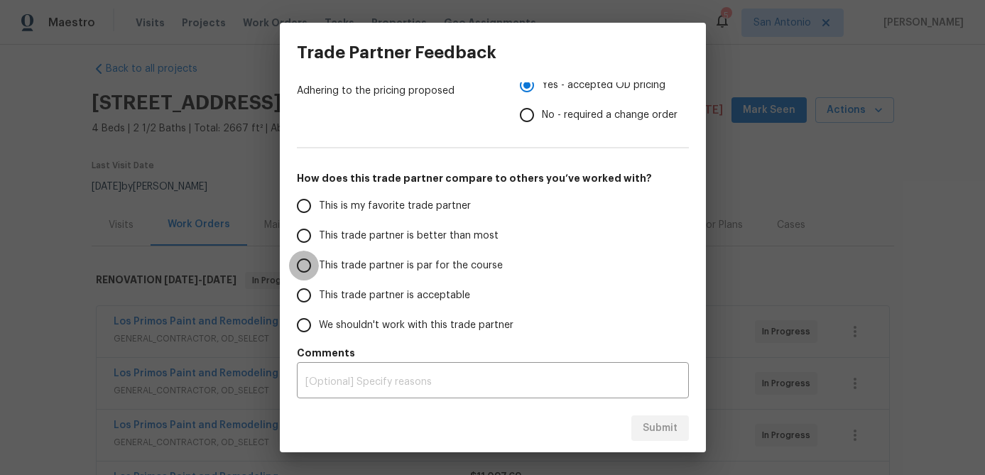
click at [303, 269] on input "This trade partner is par for the course" at bounding box center [304, 266] width 30 height 30
click at [658, 432] on span "Submit" at bounding box center [660, 429] width 35 height 18
radio input "true"
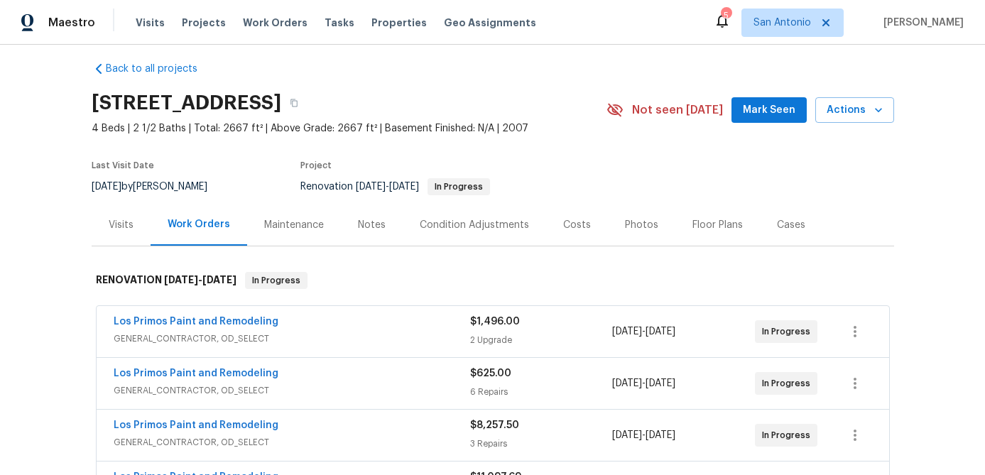
radio input "false"
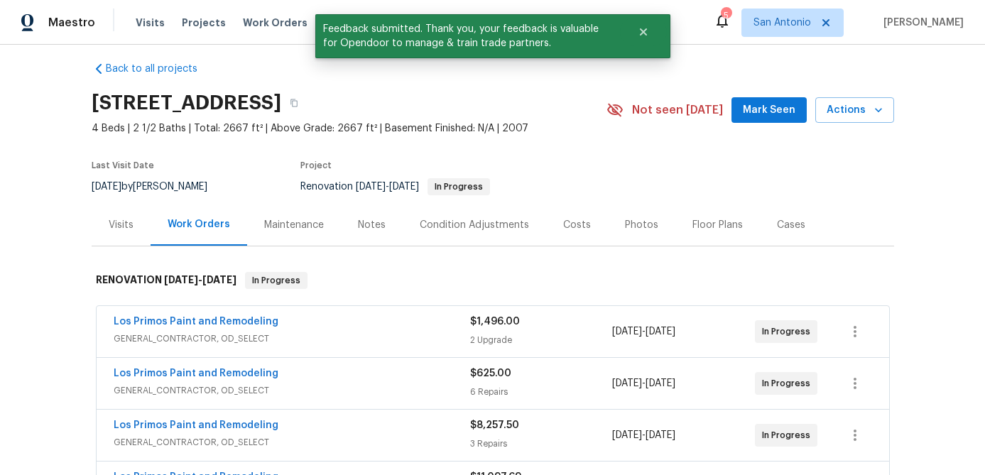
click at [759, 114] on span "Mark Seen" at bounding box center [769, 111] width 53 height 18
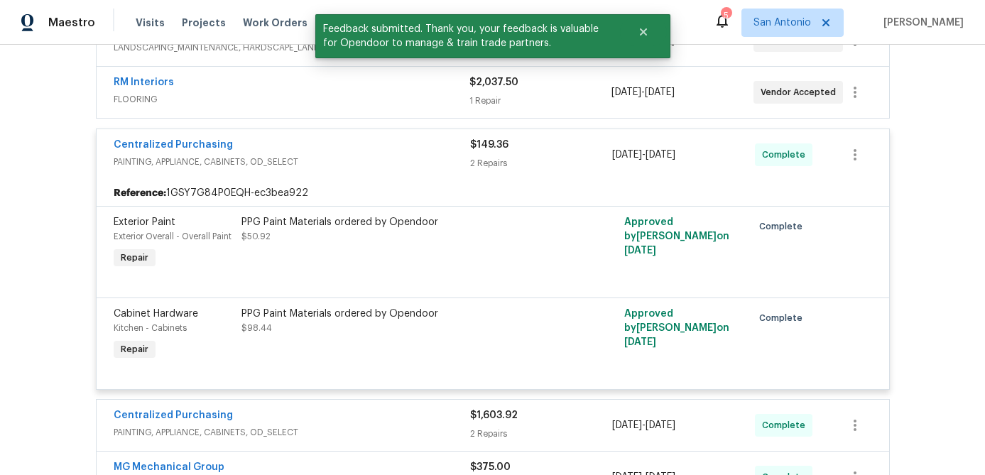
scroll to position [600, 0]
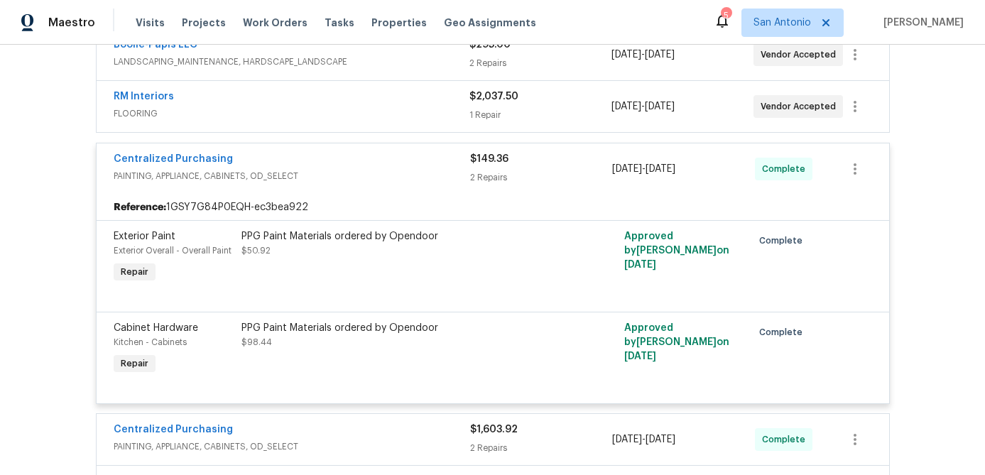
click at [367, 166] on div "Centralized Purchasing" at bounding box center [292, 160] width 357 height 17
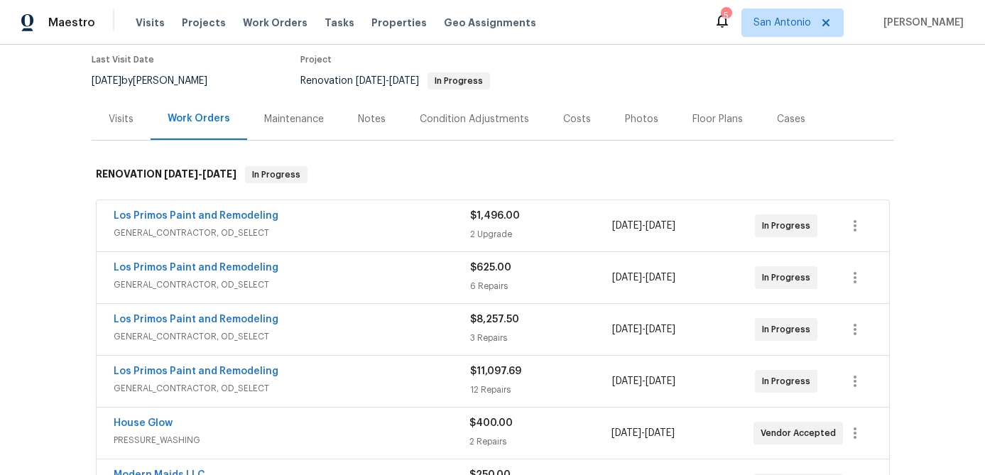
scroll to position [0, 0]
